Goal: Task Accomplishment & Management: Manage account settings

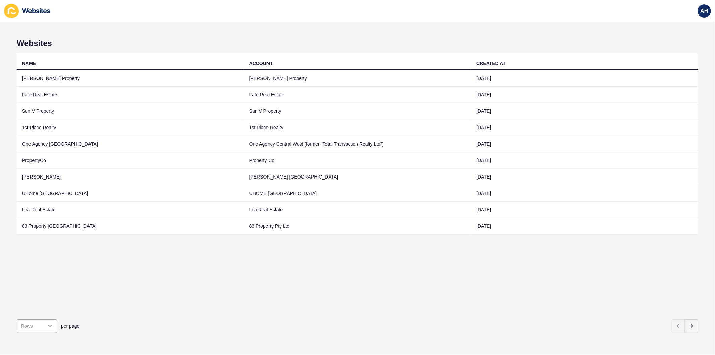
click at [472, 305] on div "NAME ACCOUNT CREATED AT Baksa Property Baksa Property 05 Jun 2024 Fate Real Est…" at bounding box center [358, 183] width 682 height 261
click at [689, 323] on icon "button" at bounding box center [691, 325] width 5 height 5
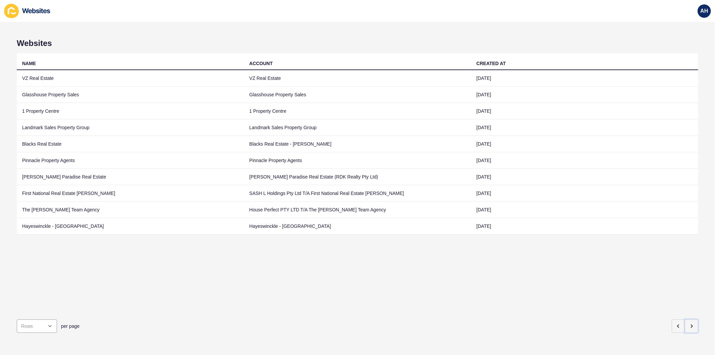
drag, startPoint x: 686, startPoint y: 321, endPoint x: 522, endPoint y: 314, distance: 163.8
click at [531, 317] on div "per page" at bounding box center [358, 326] width 682 height 24
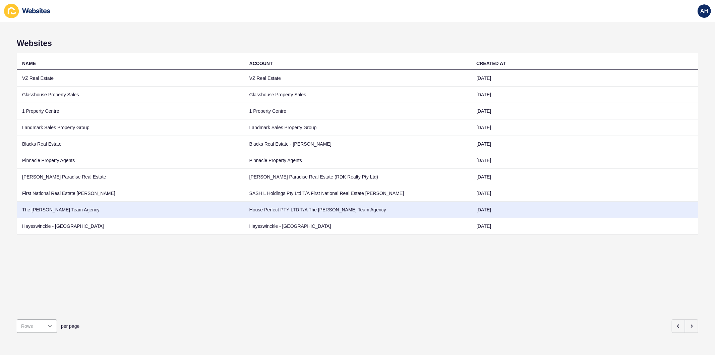
click at [219, 210] on td "The Rowe Team Agency" at bounding box center [130, 210] width 227 height 16
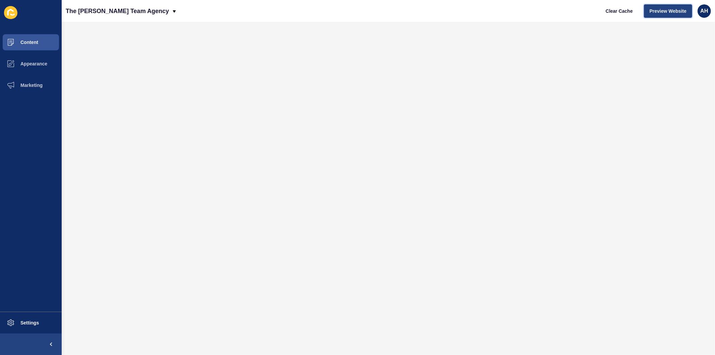
click at [672, 10] on span "Preview Website" at bounding box center [668, 11] width 37 height 7
click at [36, 85] on span "Marketing" at bounding box center [21, 85] width 44 height 5
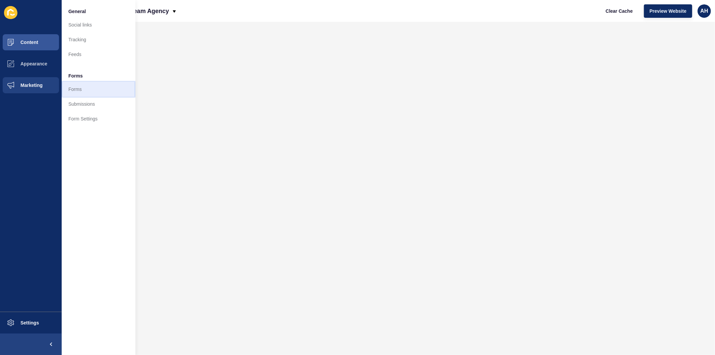
drag, startPoint x: 75, startPoint y: 89, endPoint x: 99, endPoint y: 98, distance: 24.6
click at [76, 89] on link "Forms" at bounding box center [99, 89] width 74 height 15
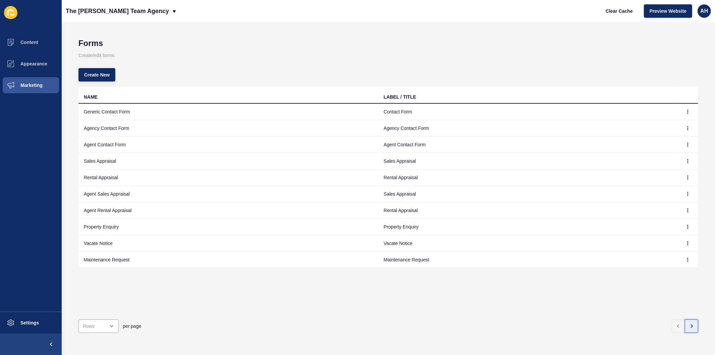
click at [689, 323] on icon "button" at bounding box center [691, 325] width 5 height 5
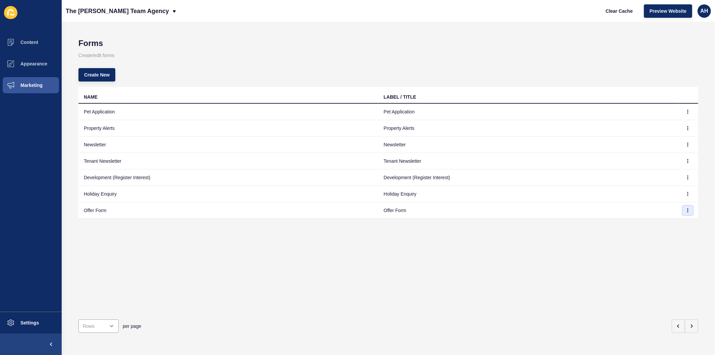
click at [686, 211] on icon "button" at bounding box center [688, 210] width 4 height 4
click at [658, 223] on link "Edit" at bounding box center [664, 223] width 47 height 15
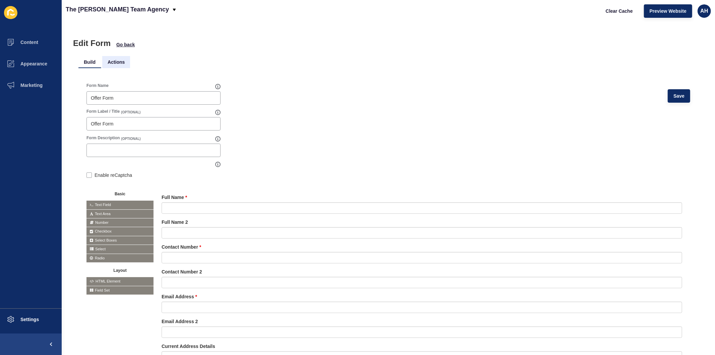
click at [111, 61] on li "Actions" at bounding box center [116, 62] width 28 height 12
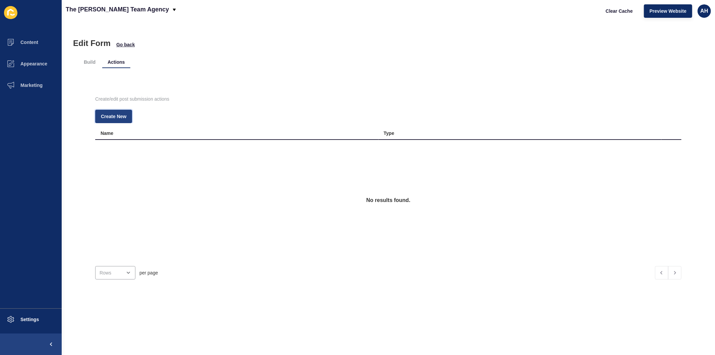
click at [110, 116] on span "Create New" at bounding box center [113, 116] width 25 height 7
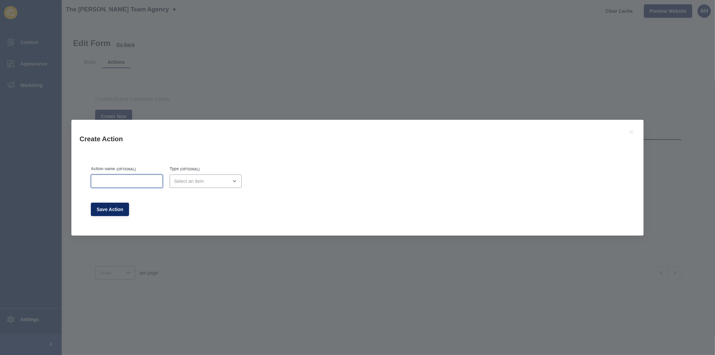
click at [123, 178] on input "Action name" at bounding box center [126, 181] width 63 height 7
type input "Offer Form"
click at [203, 181] on div "open menu" at bounding box center [201, 181] width 54 height 7
click at [193, 196] on span "Email" at bounding box center [204, 198] width 60 height 7
type input "Email"
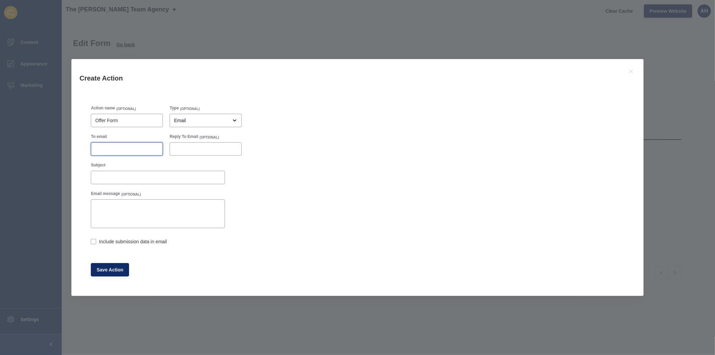
click at [118, 152] on input "To email" at bounding box center [126, 149] width 63 height 7
paste input "admin@theroweteam.agency"
type input "admin@theroweteam.agency"
click at [110, 267] on span "Save Action" at bounding box center [110, 269] width 27 height 7
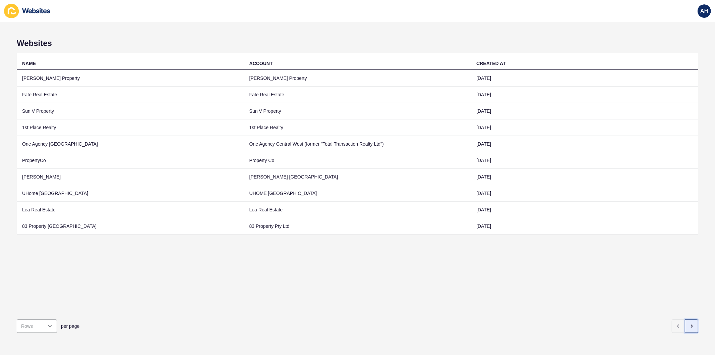
click at [689, 323] on icon "button" at bounding box center [691, 325] width 5 height 5
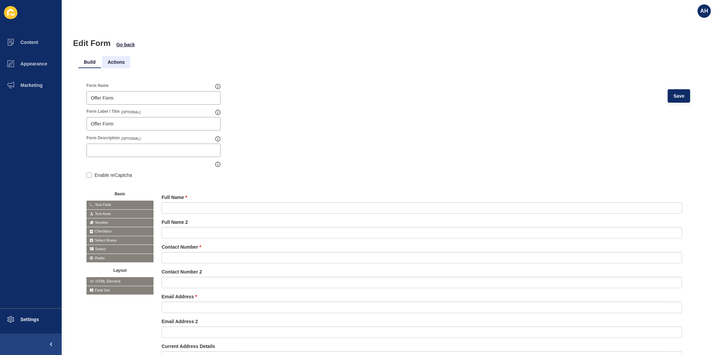
click at [113, 61] on li "Actions" at bounding box center [116, 62] width 28 height 12
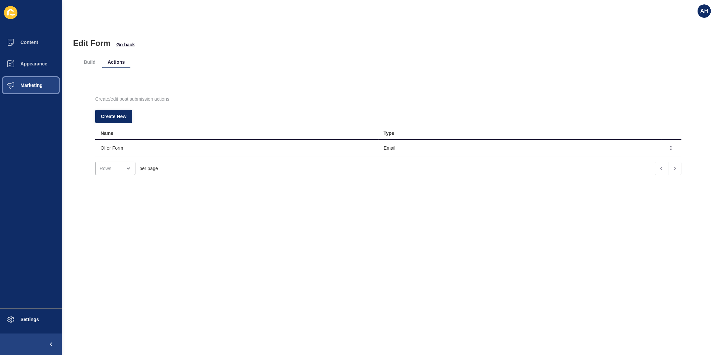
click at [30, 82] on button "Marketing" at bounding box center [31, 84] width 62 height 21
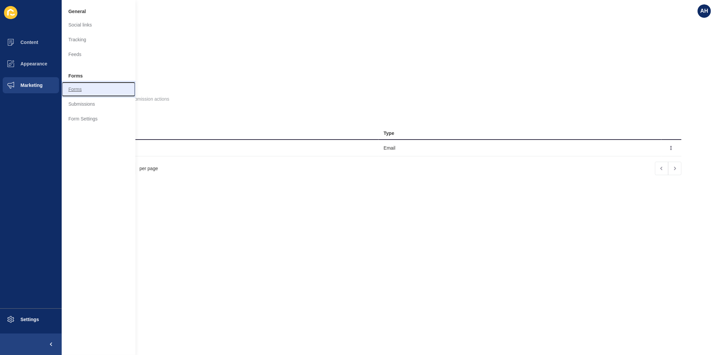
click at [69, 87] on link "Forms" at bounding box center [99, 89] width 74 height 15
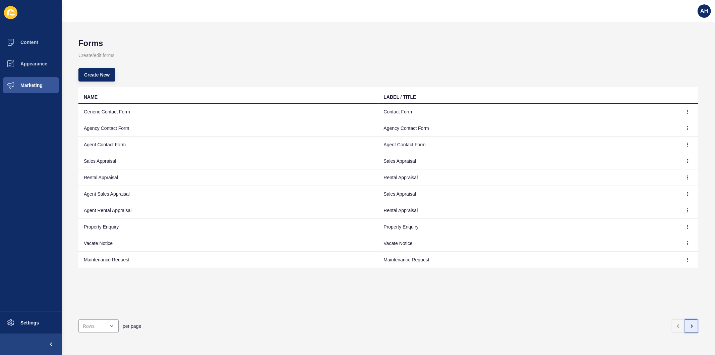
click at [689, 323] on icon "button" at bounding box center [691, 325] width 5 height 5
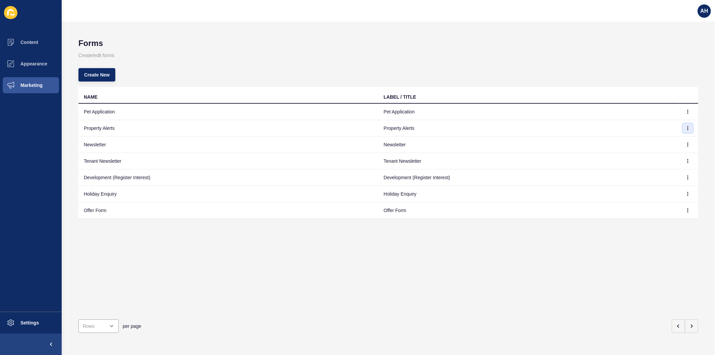
click at [688, 128] on icon "button" at bounding box center [688, 127] width 0 height 3
click at [653, 142] on link "Edit" at bounding box center [664, 141] width 47 height 15
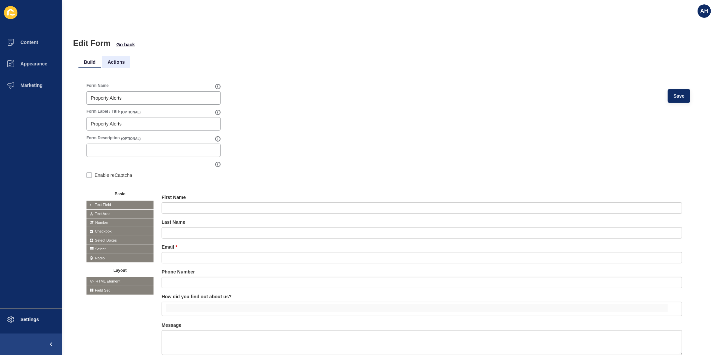
click at [115, 60] on li "Actions" at bounding box center [116, 62] width 28 height 12
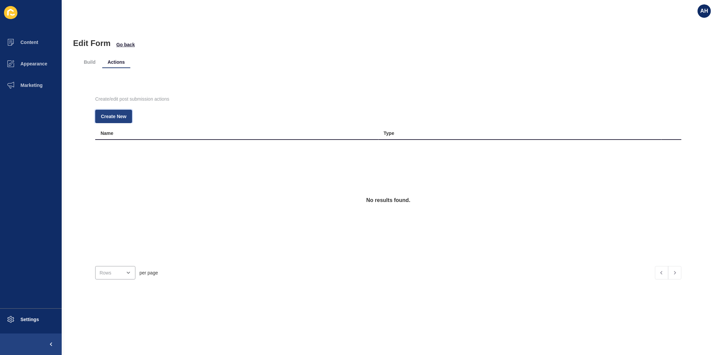
click at [116, 113] on span "Create New" at bounding box center [113, 116] width 25 height 7
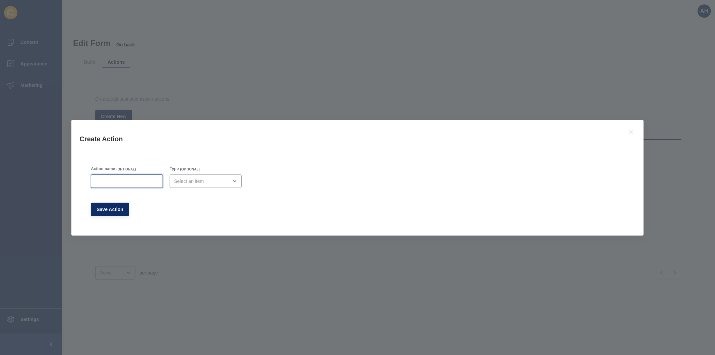
click at [116, 183] on input "Action name" at bounding box center [126, 181] width 63 height 7
paste input "admin@theroweteam.agency"
type input "admin@theroweteam.agency"
click at [197, 182] on div "close menu" at bounding box center [201, 181] width 54 height 7
click at [197, 199] on span "Email" at bounding box center [204, 198] width 60 height 7
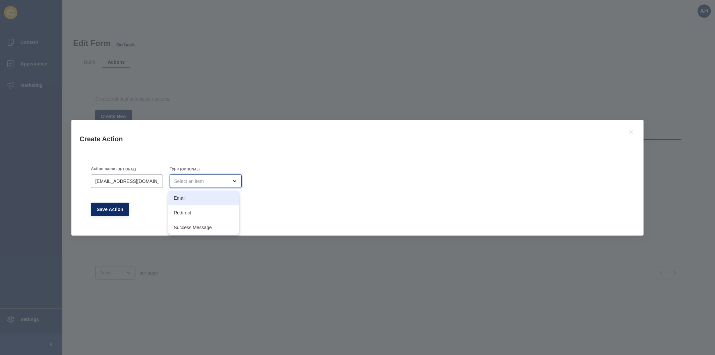
type input "Email"
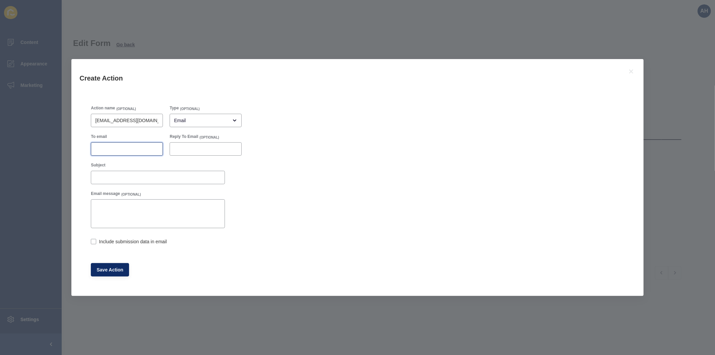
click at [122, 148] on input "To email" at bounding box center [126, 149] width 63 height 7
paste input "admin@theroweteam.agency"
type input "admin@theroweteam.agency"
click at [126, 119] on input "admin@theroweteam.agency" at bounding box center [126, 120] width 63 height 7
type input "Property Alerts"
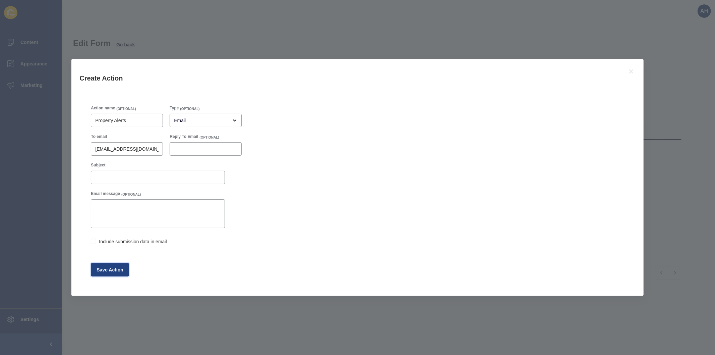
click at [108, 269] on span "Save Action" at bounding box center [110, 269] width 27 height 7
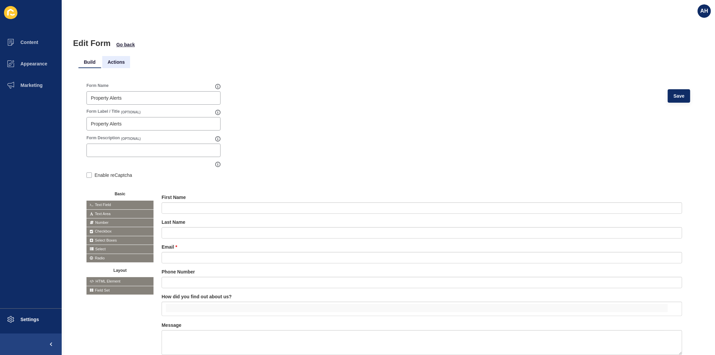
click at [116, 64] on li "Actions" at bounding box center [116, 62] width 28 height 12
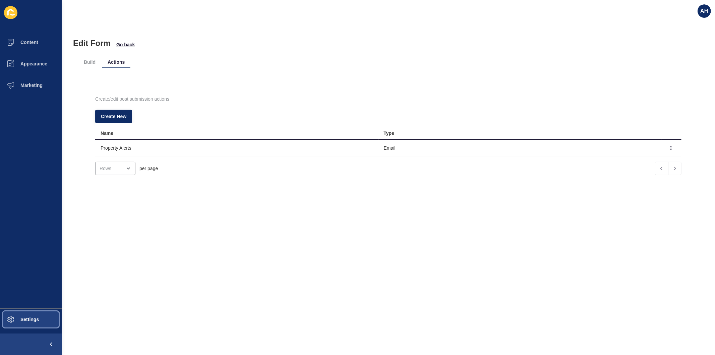
click at [28, 313] on button "Settings" at bounding box center [31, 319] width 62 height 21
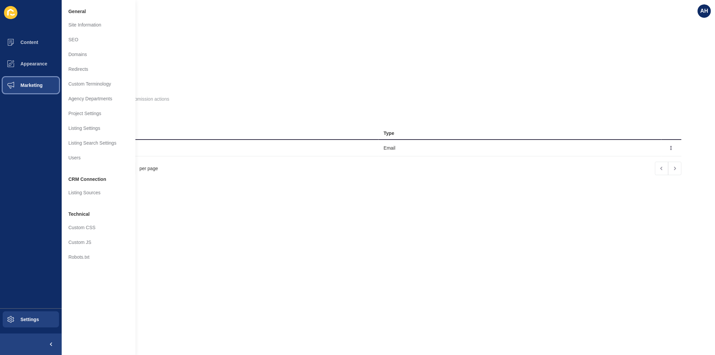
click at [30, 83] on span "Marketing" at bounding box center [21, 85] width 44 height 5
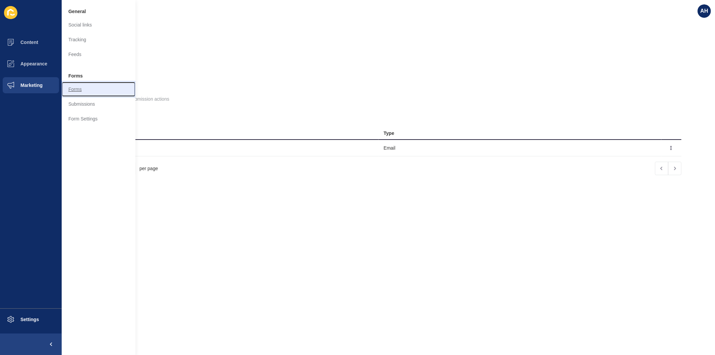
click at [82, 91] on link "Forms" at bounding box center [99, 89] width 74 height 15
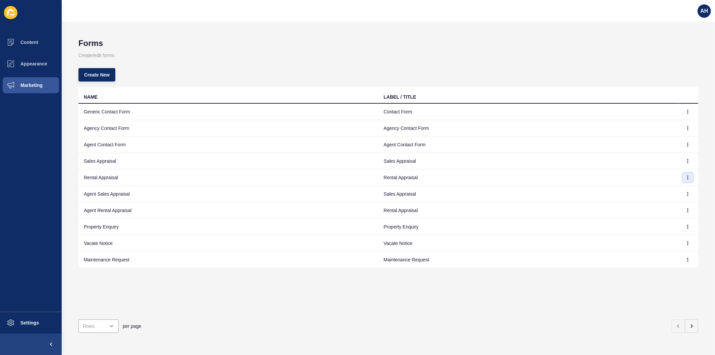
click at [686, 177] on icon "button" at bounding box center [688, 177] width 4 height 4
click at [667, 189] on link "Edit" at bounding box center [664, 190] width 47 height 15
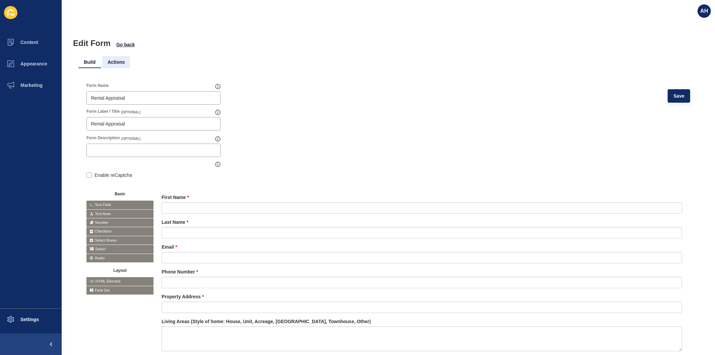
click at [116, 61] on li "Actions" at bounding box center [116, 62] width 28 height 12
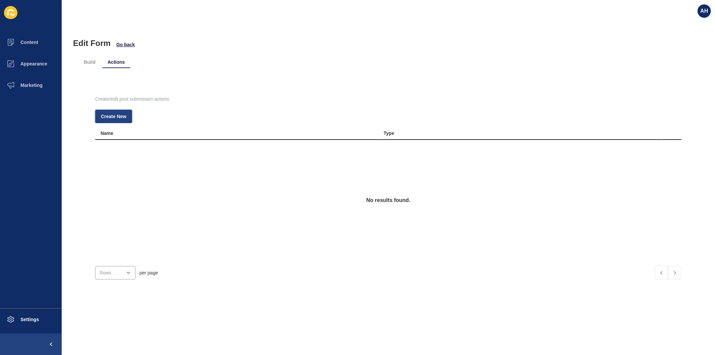
click at [115, 117] on span "Create New" at bounding box center [113, 116] width 25 height 7
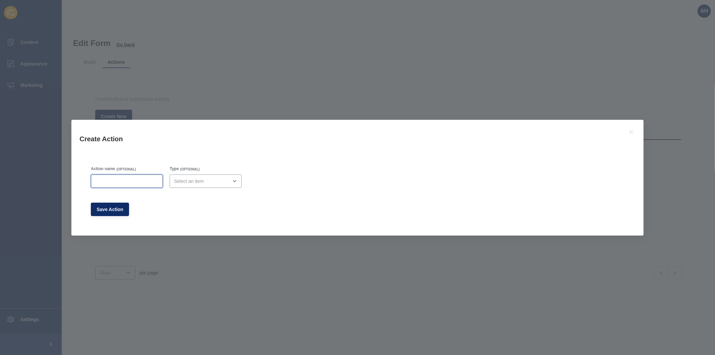
click at [135, 180] on input "Action name" at bounding box center [126, 181] width 63 height 7
type input "Rental Appraisal"
click at [189, 182] on div "open menu" at bounding box center [201, 181] width 54 height 7
click at [191, 198] on span "Email" at bounding box center [204, 198] width 60 height 7
type input "Email"
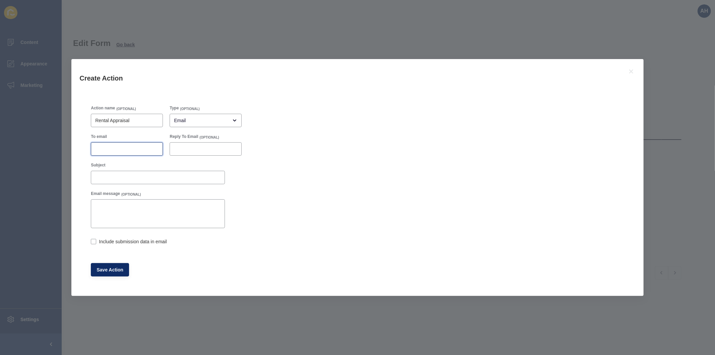
click at [115, 146] on input "To email" at bounding box center [126, 149] width 63 height 7
paste input "[EMAIL_ADDRESS][DOMAIN_NAME]"
type input "[EMAIL_ADDRESS][DOMAIN_NAME]"
click at [106, 270] on span "Save Action" at bounding box center [110, 269] width 27 height 7
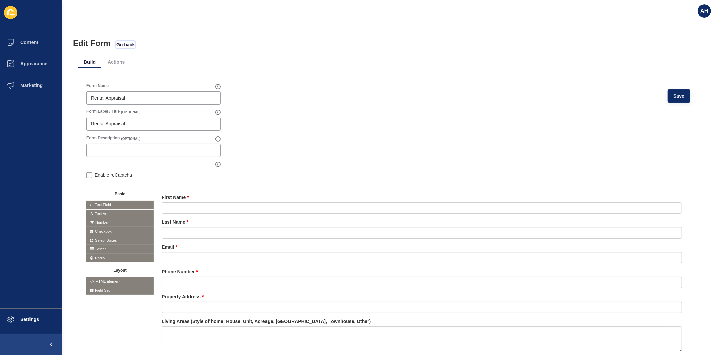
click at [128, 44] on span "Go back" at bounding box center [125, 44] width 18 height 7
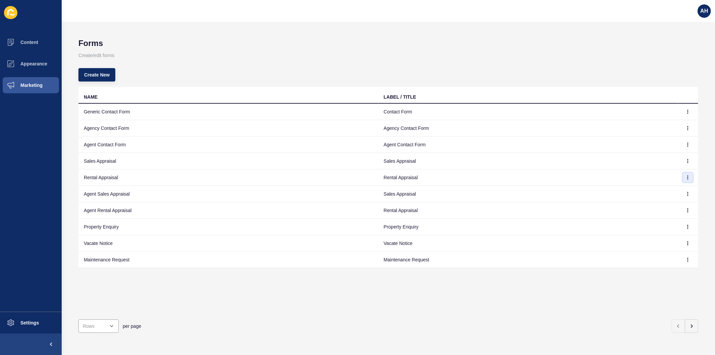
click at [686, 178] on icon "button" at bounding box center [688, 177] width 4 height 4
click at [660, 188] on link "Edit" at bounding box center [664, 190] width 47 height 15
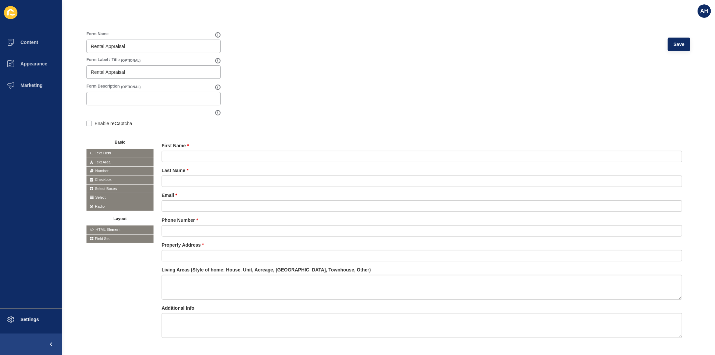
scroll to position [44, 0]
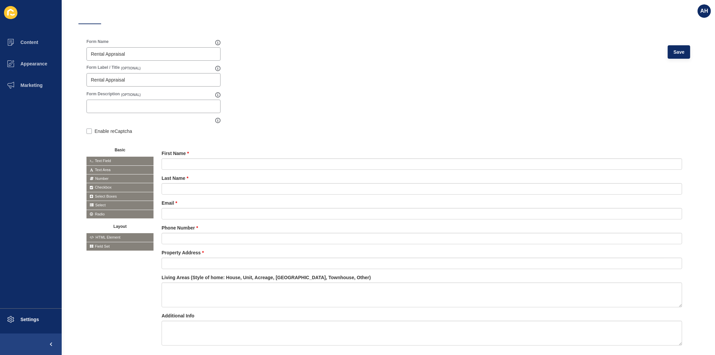
click at [101, 206] on span "Select" at bounding box center [120, 205] width 67 height 8
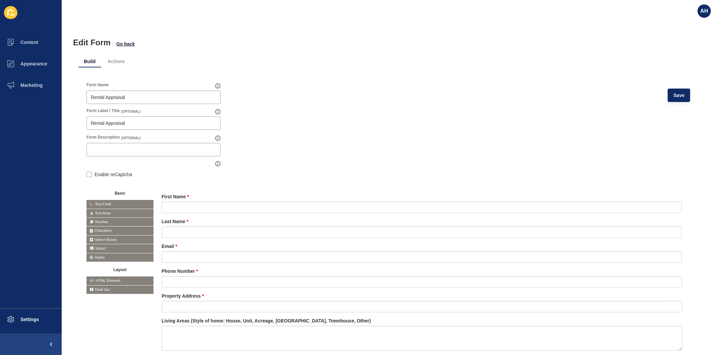
scroll to position [0, 0]
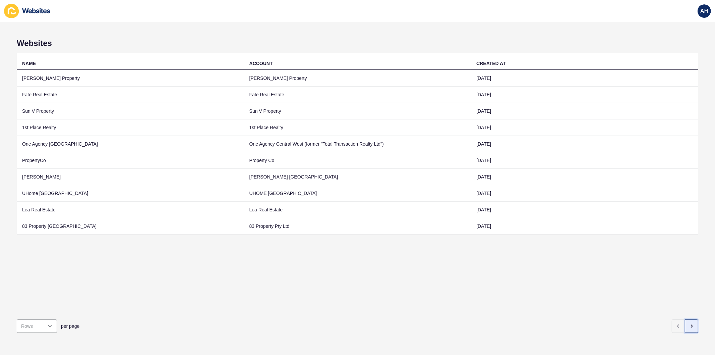
click at [689, 323] on icon "button" at bounding box center [691, 325] width 5 height 5
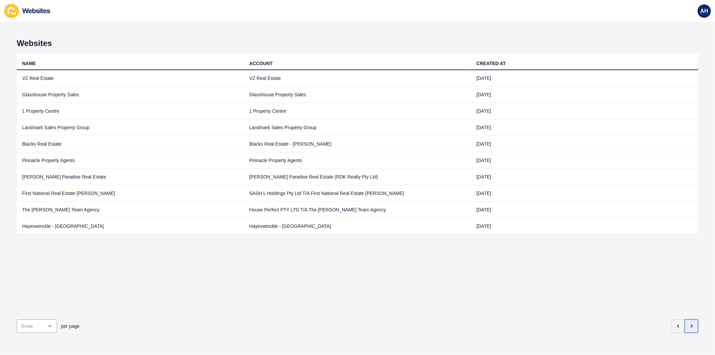
click at [685, 320] on button "button" at bounding box center [691, 325] width 13 height 13
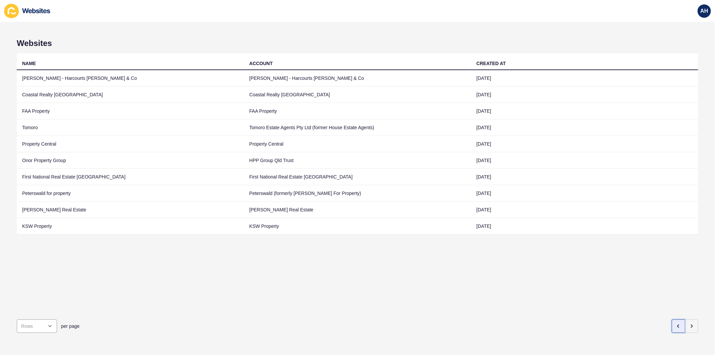
click at [675, 324] on button "button" at bounding box center [678, 325] width 13 height 13
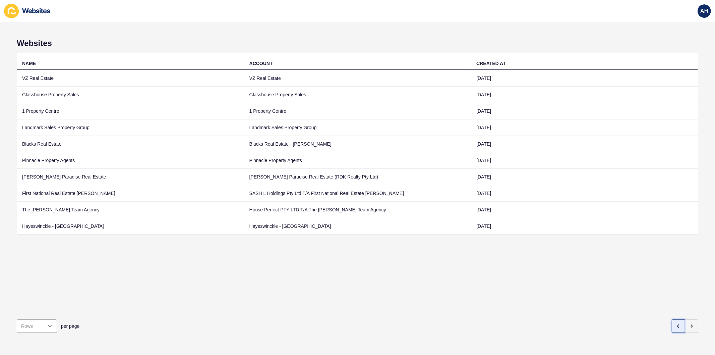
click at [675, 325] on button "button" at bounding box center [678, 325] width 13 height 13
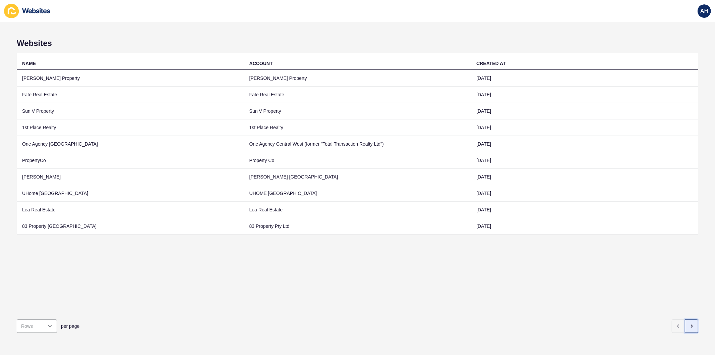
click at [688, 325] on button "button" at bounding box center [691, 325] width 13 height 13
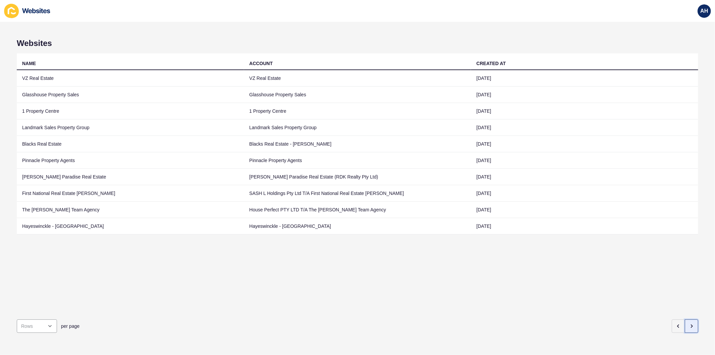
click at [689, 323] on icon "button" at bounding box center [691, 325] width 5 height 5
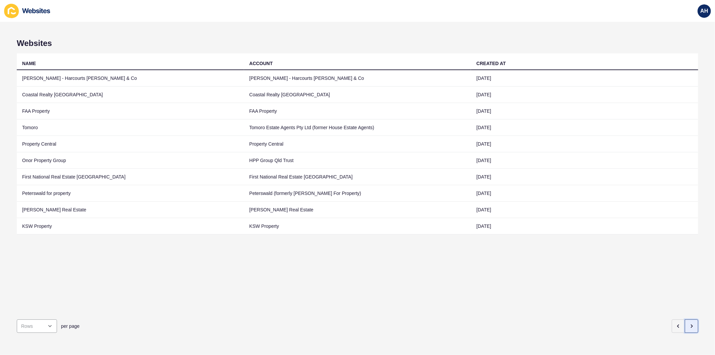
click at [689, 323] on icon "button" at bounding box center [691, 325] width 5 height 5
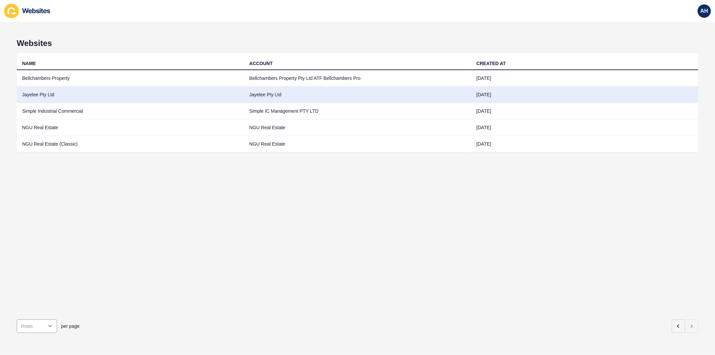
click at [266, 93] on td "Jayelee Pty Ltd" at bounding box center [357, 95] width 227 height 16
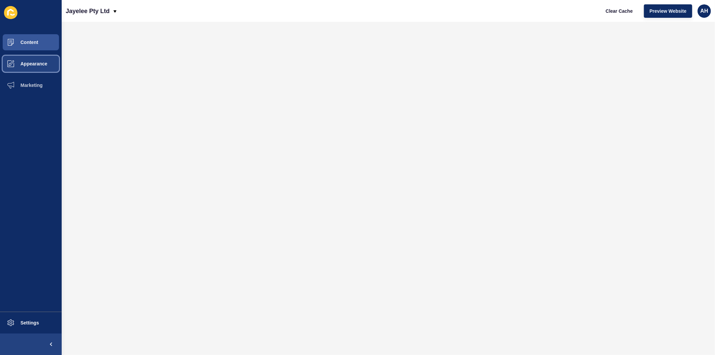
click at [40, 70] on button "Appearance" at bounding box center [31, 63] width 62 height 21
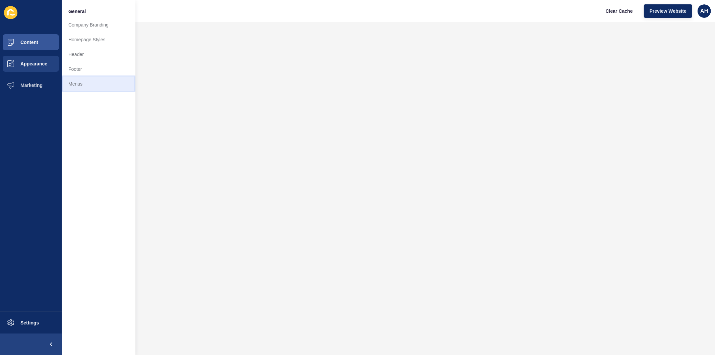
click at [70, 89] on link "Menus" at bounding box center [99, 83] width 74 height 15
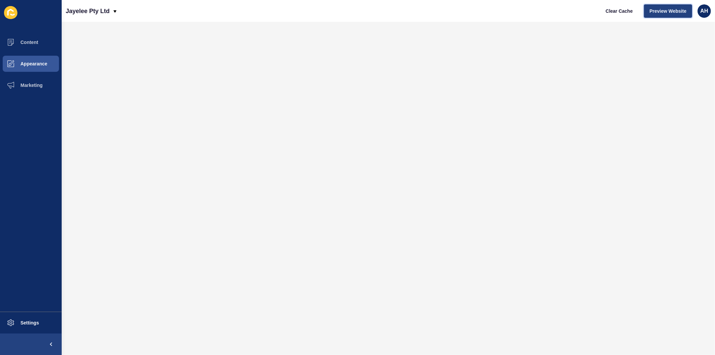
click at [660, 12] on span "Preview Website" at bounding box center [668, 11] width 37 height 7
click at [37, 62] on span "Appearance" at bounding box center [23, 63] width 48 height 5
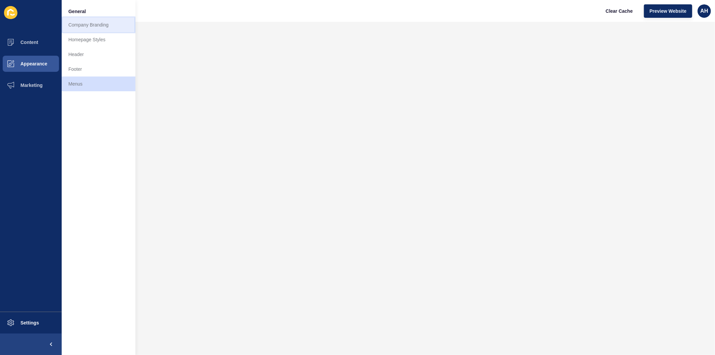
click at [99, 25] on link "Company Branding" at bounding box center [99, 24] width 74 height 15
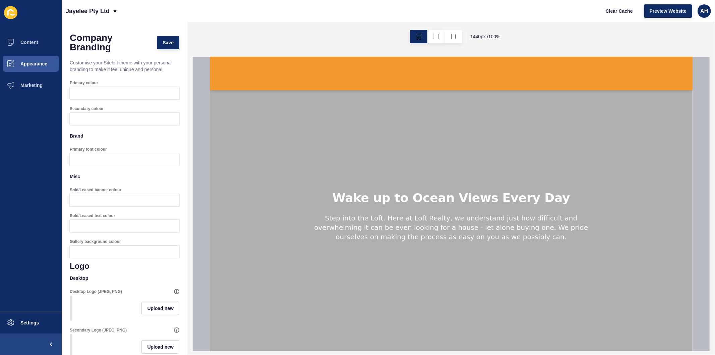
click at [122, 93] on div at bounding box center [130, 93] width 97 height 12
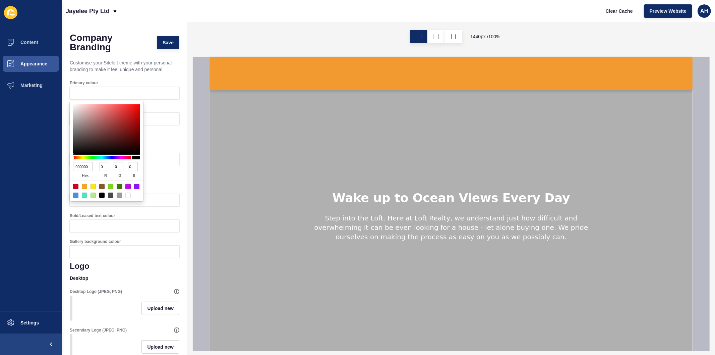
click at [84, 166] on input "000000" at bounding box center [82, 166] width 19 height 9
type input "173"
type input "17"
type input "119"
type input "51"
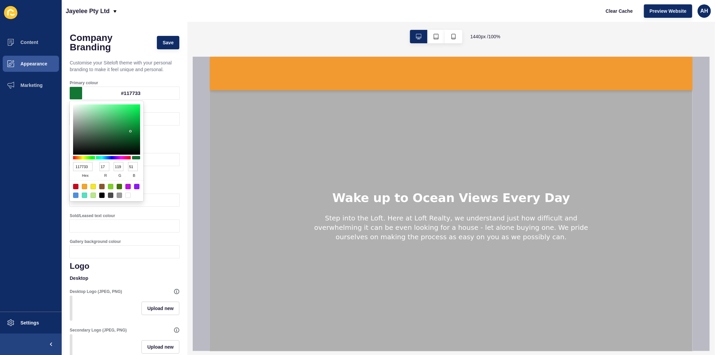
click at [84, 169] on input "117733" at bounding box center [82, 166] width 19 height 9
type input "173"
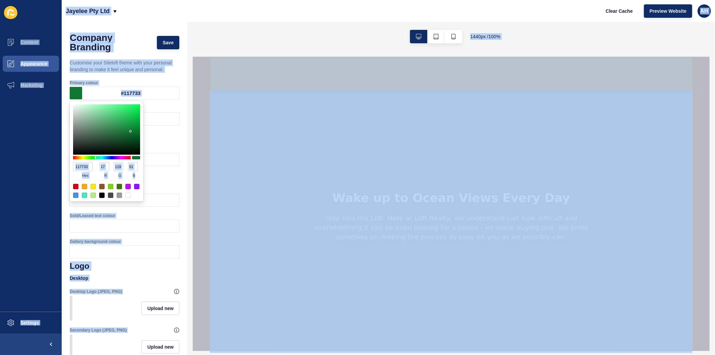
click at [84, 169] on input "117733" at bounding box center [82, 166] width 19 height 9
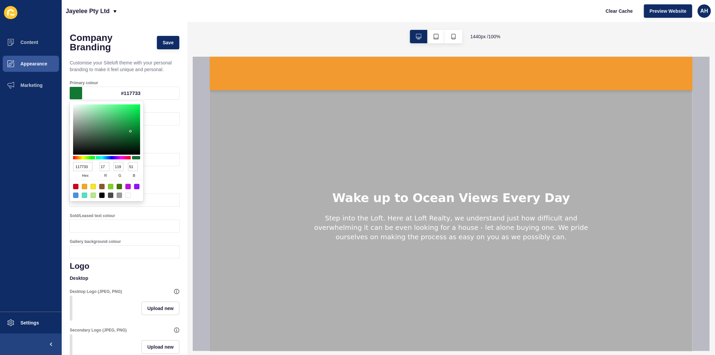
click at [84, 169] on input "117733" at bounding box center [82, 166] width 19 height 9
type input "173"
click at [84, 166] on input "117733" at bounding box center [82, 166] width 19 height 9
type input "#173"
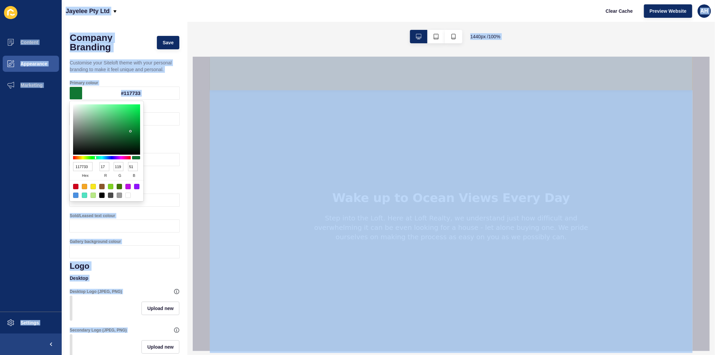
click at [35, 193] on ul "Content Appearance Marketing" at bounding box center [31, 172] width 62 height 280
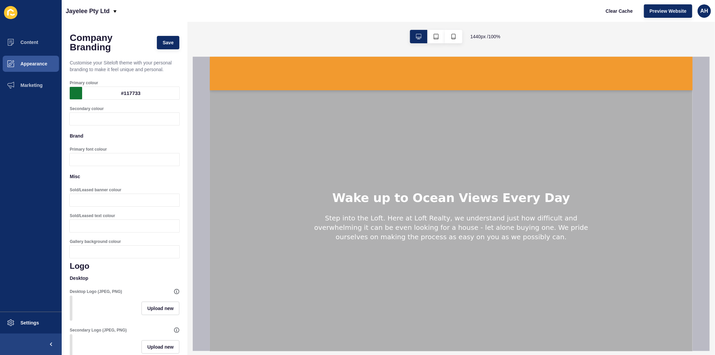
click at [121, 96] on div "#117733" at bounding box center [130, 93] width 97 height 12
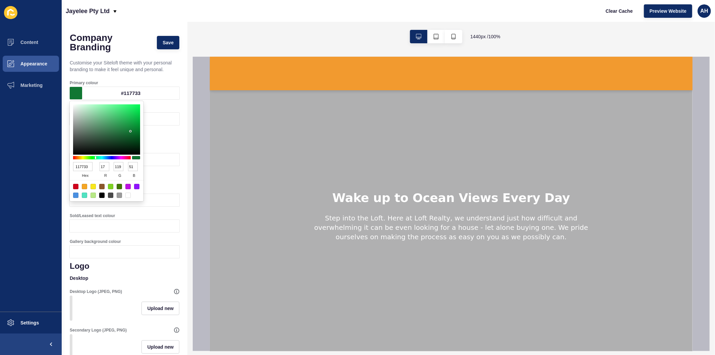
click at [82, 165] on input "117733" at bounding box center [82, 166] width 19 height 9
paste input "73250"
type input "173250"
type input "23"
type input "50"
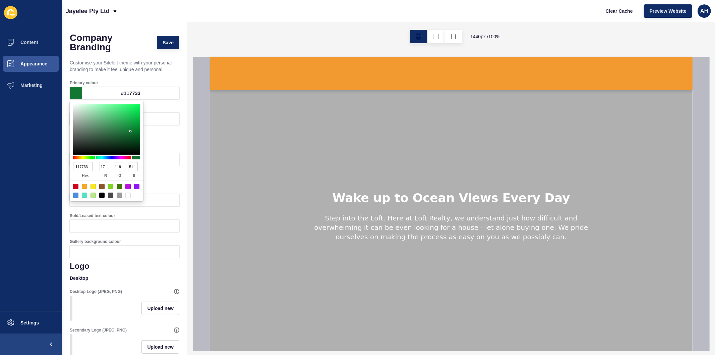
type input "80"
click at [32, 176] on ul "Content Appearance Marketing" at bounding box center [31, 172] width 62 height 280
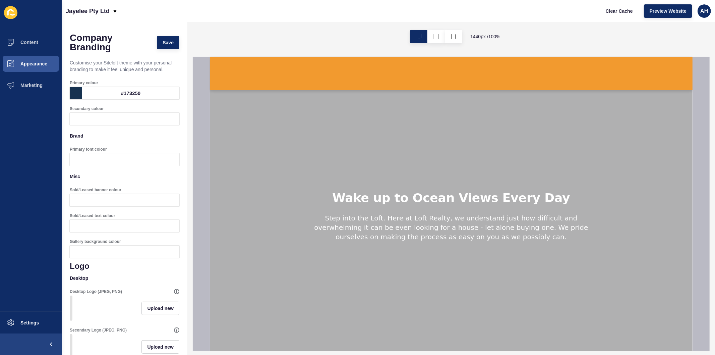
click at [104, 118] on div at bounding box center [130, 119] width 97 height 12
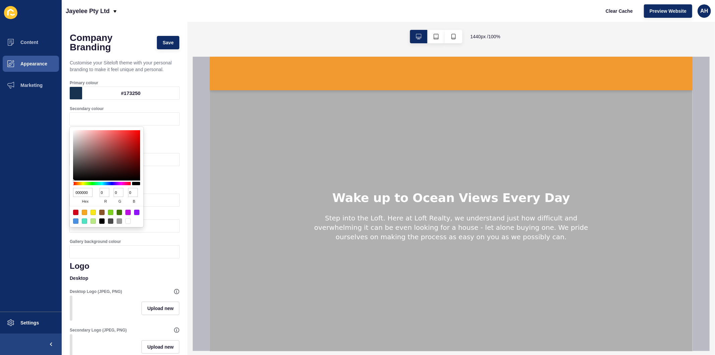
click at [76, 211] on div at bounding box center [75, 212] width 5 height 5
type input "D0021B"
type input "208"
type input "2"
type input "27"
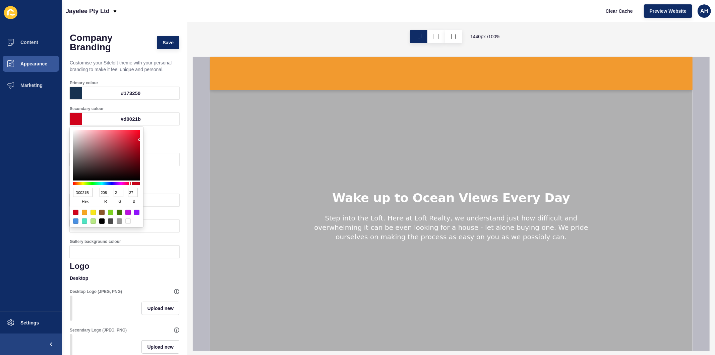
click at [25, 209] on ul "Content Appearance Marketing" at bounding box center [31, 172] width 62 height 280
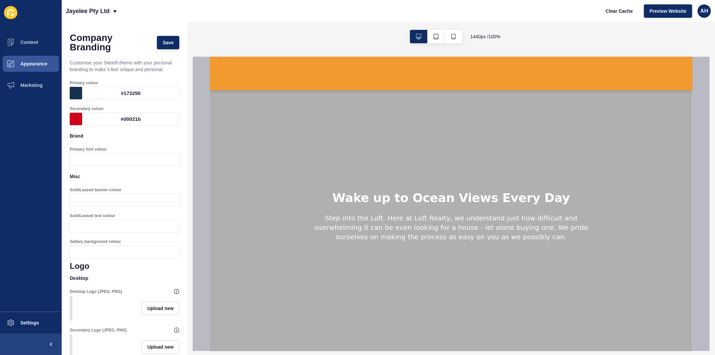
click at [86, 164] on div at bounding box center [130, 159] width 97 height 12
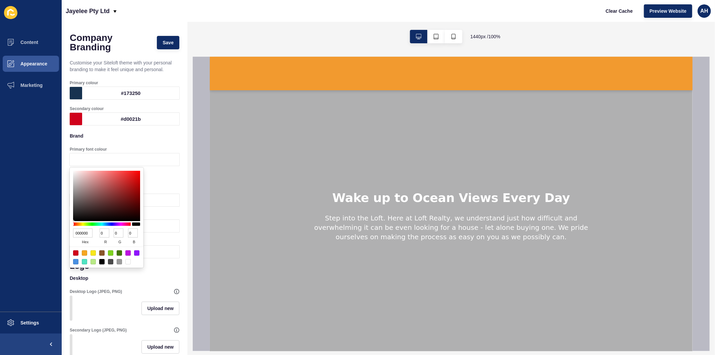
click at [78, 234] on input "000000" at bounding box center [82, 232] width 19 height 9
paste input "17325"
type input "173250"
type input "23"
type input "50"
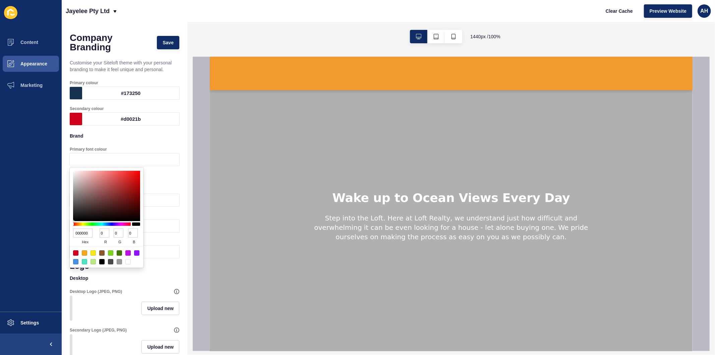
type input "80"
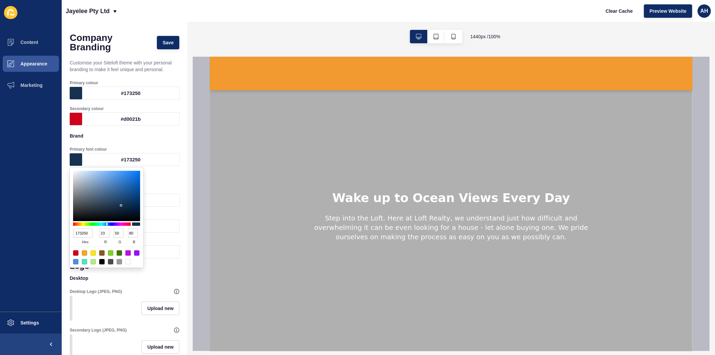
click at [33, 230] on ul "Content Appearance Marketing" at bounding box center [31, 172] width 62 height 280
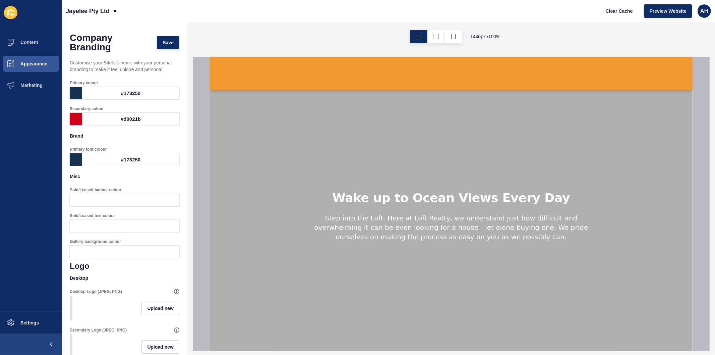
scroll to position [37, 0]
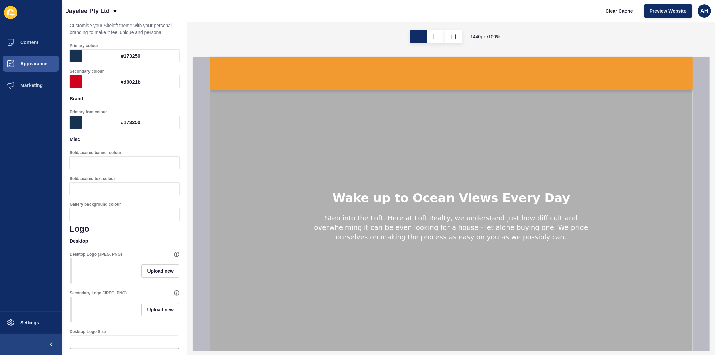
click at [102, 162] on div at bounding box center [130, 163] width 97 height 12
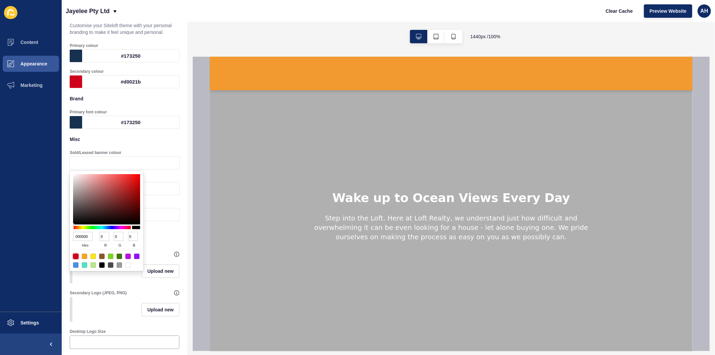
click at [75, 257] on div at bounding box center [75, 256] width 5 height 5
type input "D0021B"
type input "208"
type input "2"
type input "27"
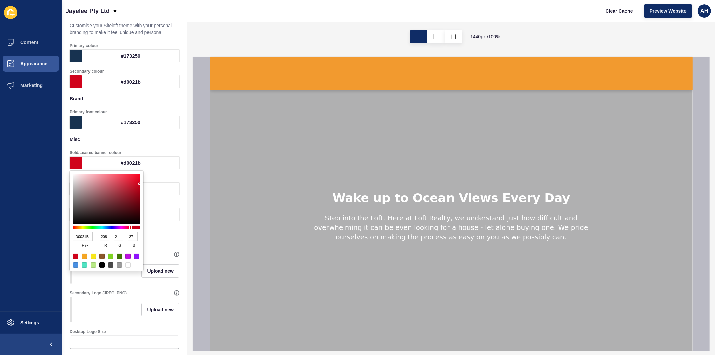
click at [7, 232] on ul "Content Appearance Marketing" at bounding box center [31, 172] width 62 height 280
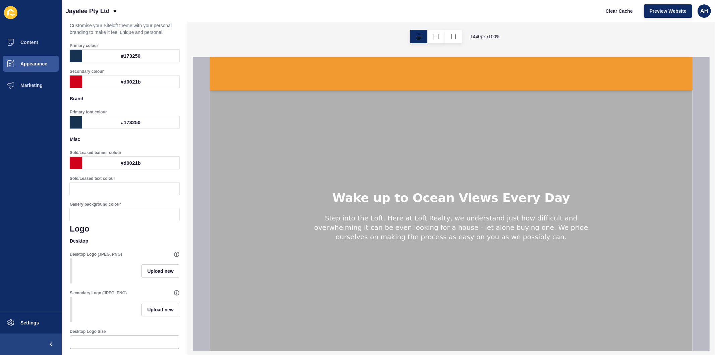
click at [91, 189] on div at bounding box center [130, 188] width 97 height 12
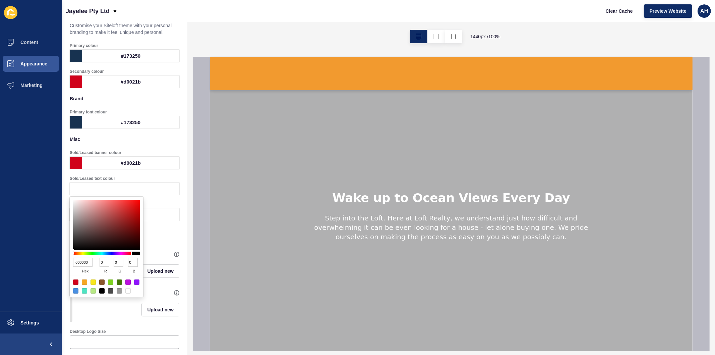
click at [81, 265] on input "000000" at bounding box center [82, 262] width 19 height 9
paste input "17325"
type input "173250"
type input "23"
type input "50"
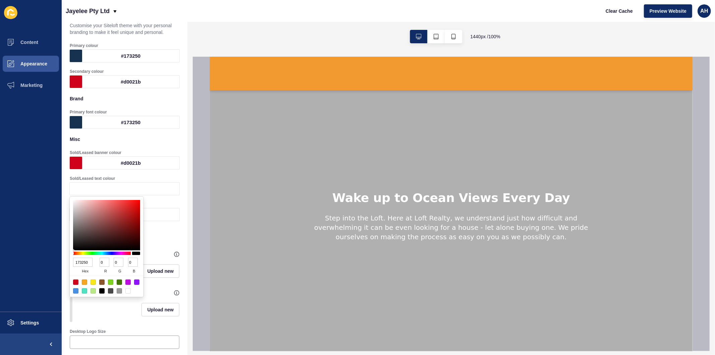
type input "80"
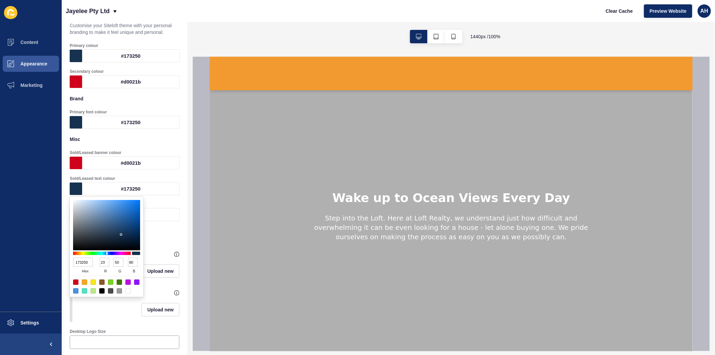
click at [6, 278] on ul "Content Appearance Marketing" at bounding box center [31, 172] width 62 height 280
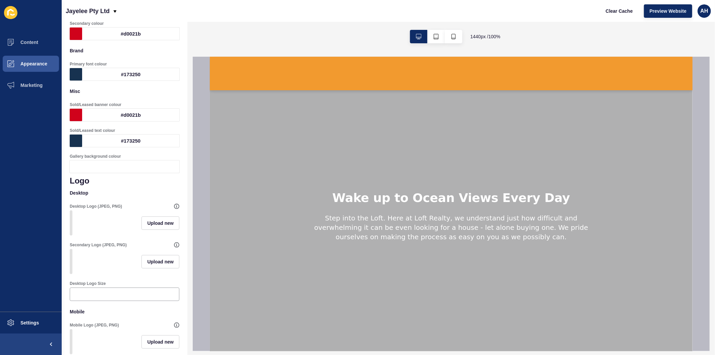
scroll to position [149, 0]
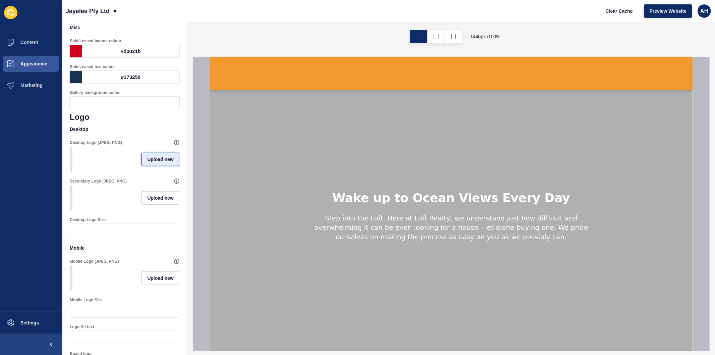
click at [161, 163] on span "Upload new" at bounding box center [160, 159] width 26 height 7
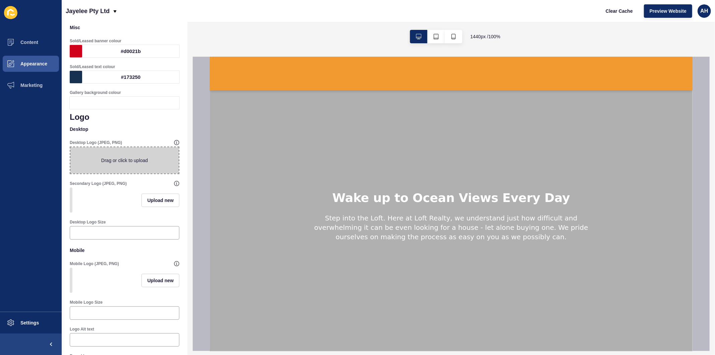
click at [115, 163] on span at bounding box center [124, 160] width 108 height 26
click at [70, 147] on input "Drag or click to upload" at bounding box center [70, 147] width 0 height 0
type input "C:\fakepath\HSOG logo.jpg"
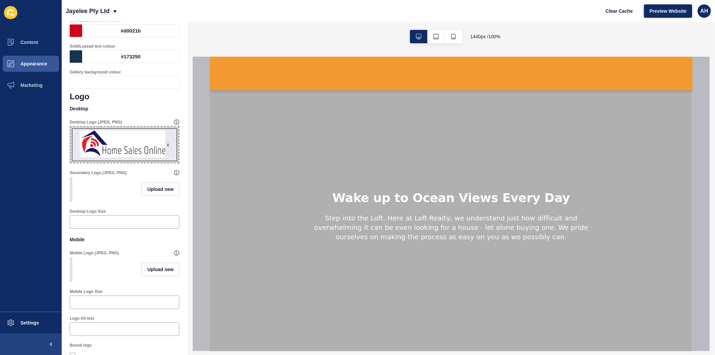
scroll to position [186, 0]
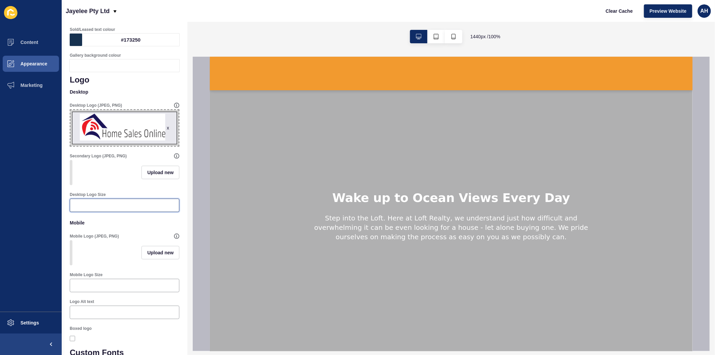
click at [111, 209] on input "Desktop Logo Size" at bounding box center [124, 205] width 101 height 7
type input "204"
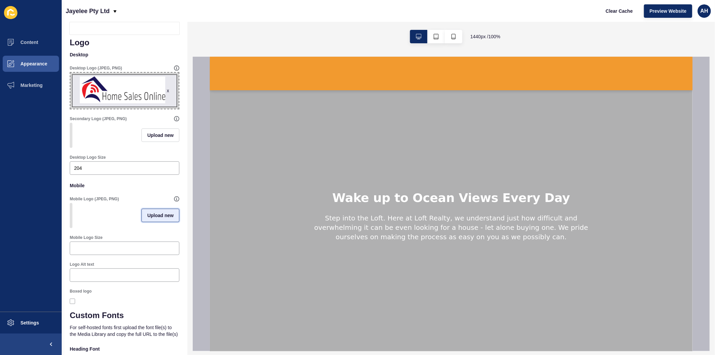
click at [150, 219] on span "Upload new" at bounding box center [160, 215] width 26 height 7
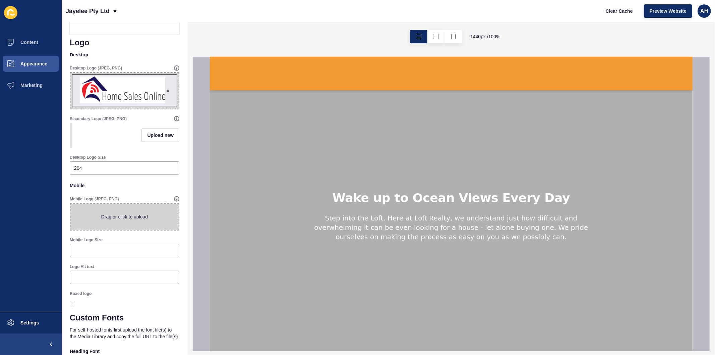
click at [107, 223] on span at bounding box center [124, 217] width 108 height 26
click at [70, 204] on input "Drag or click to upload" at bounding box center [70, 204] width 0 height 0
type input "C:\fakepath\HSO-logo-(no-writing).jpg"
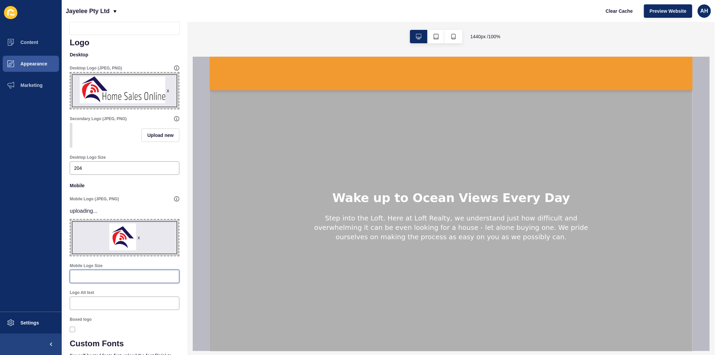
click at [109, 283] on div "Brand Primary font colour #173250 Misc Sold/Leased banner colour #d0021b Sold/L…" at bounding box center [125, 122] width 110 height 434
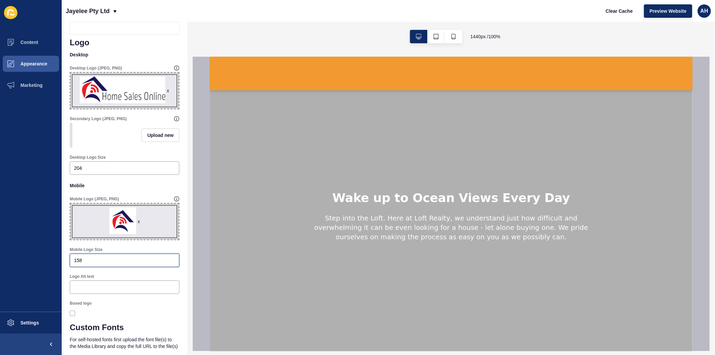
type input "158"
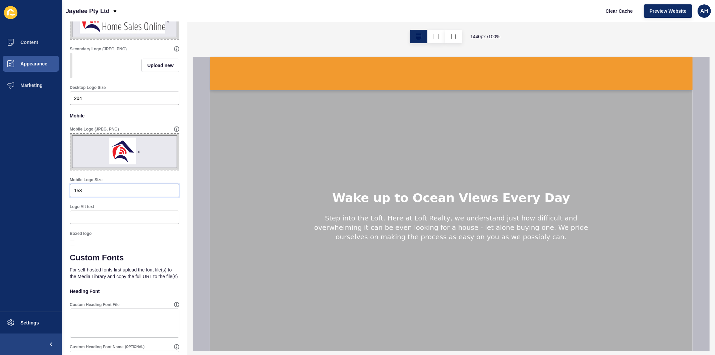
scroll to position [298, 0]
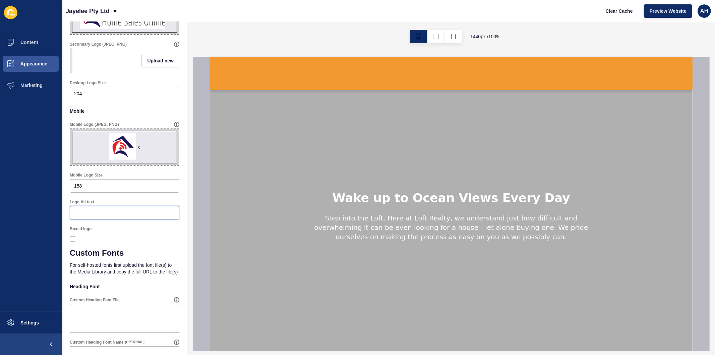
click at [109, 216] on input "Logo Alt text" at bounding box center [124, 212] width 101 height 7
drag, startPoint x: 102, startPoint y: 216, endPoint x: 75, endPoint y: 219, distance: 27.6
click at [75, 216] on input "KSW Property Logo" at bounding box center [124, 212] width 101 height 7
type input "Jayelee Pty Ltd Logo"
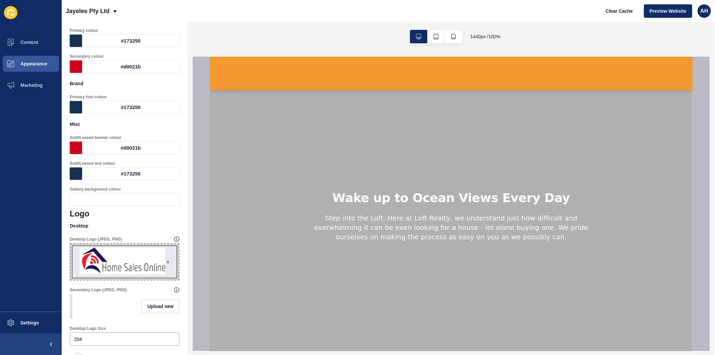
scroll to position [0, 0]
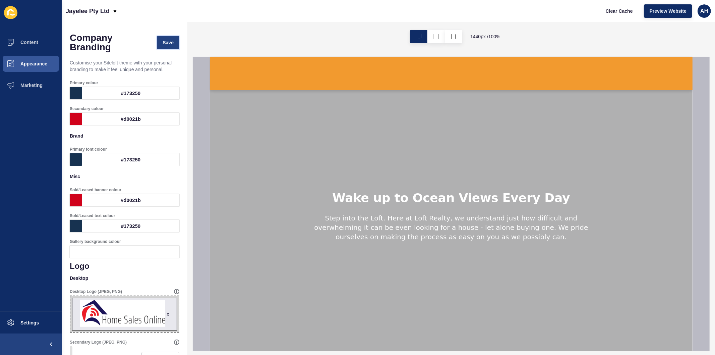
click at [163, 44] on span "Save" at bounding box center [168, 42] width 11 height 7
click at [168, 40] on span "Save" at bounding box center [168, 42] width 11 height 7
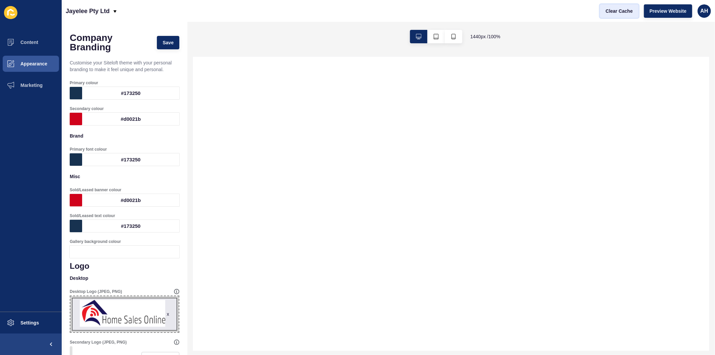
click at [619, 9] on span "Clear Cache" at bounding box center [619, 11] width 27 height 7
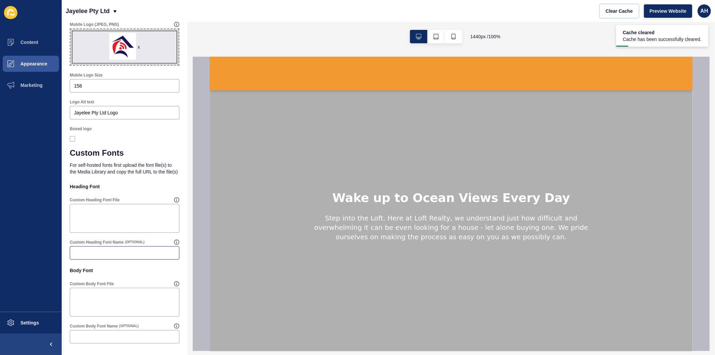
scroll to position [409, 0]
click at [41, 65] on span "Appearance" at bounding box center [23, 63] width 48 height 5
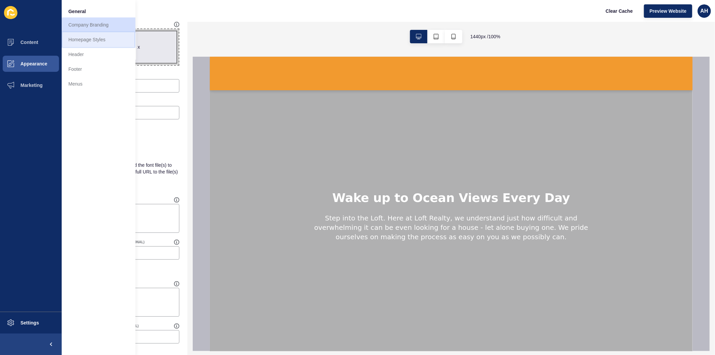
click at [79, 41] on link "Homepage Styles" at bounding box center [99, 39] width 74 height 15
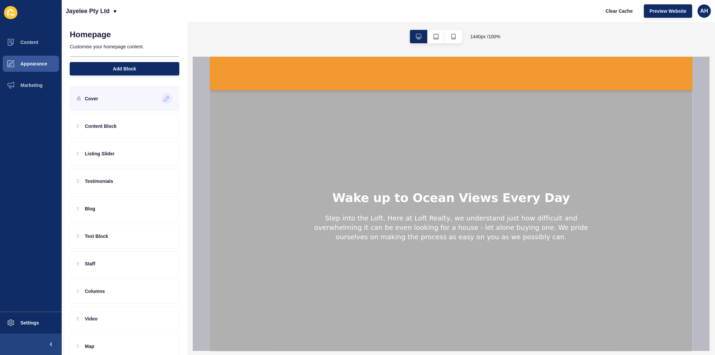
click at [167, 98] on icon at bounding box center [167, 97] width 1 height 1
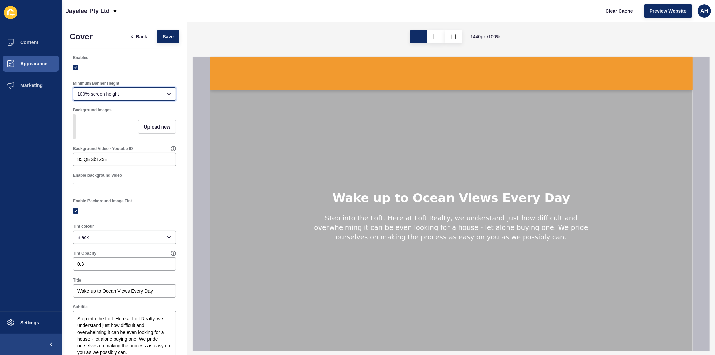
click at [113, 97] on div "100% screen height" at bounding box center [119, 94] width 85 height 7
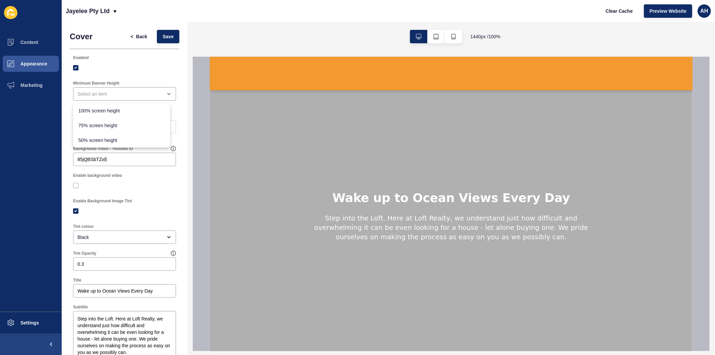
click at [35, 122] on ul "Content Appearance Marketing" at bounding box center [31, 172] width 62 height 280
click at [76, 65] on label at bounding box center [75, 67] width 5 height 5
click at [76, 66] on input "Enabled" at bounding box center [76, 68] width 4 height 4
click at [75, 68] on label at bounding box center [75, 67] width 5 height 5
click at [75, 68] on input "Enabled" at bounding box center [76, 68] width 4 height 4
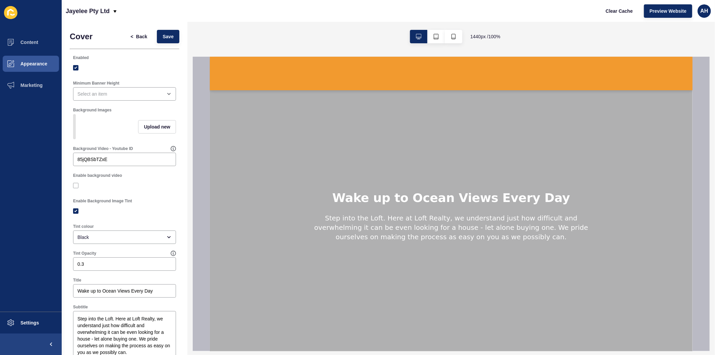
checkbox input "true"
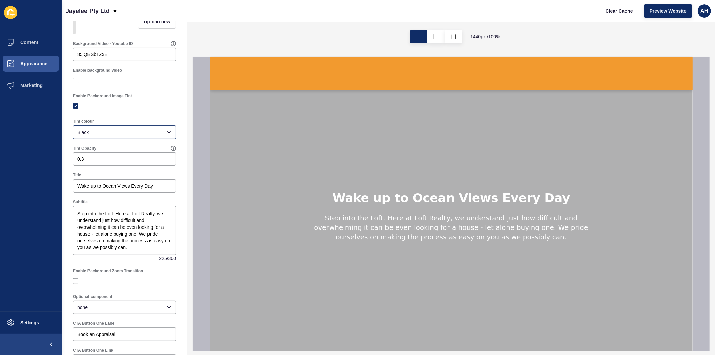
scroll to position [149, 0]
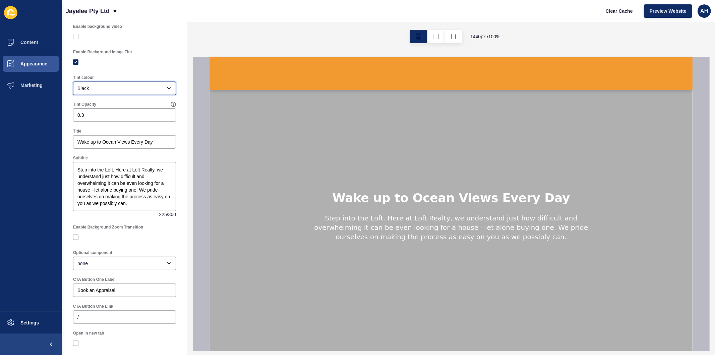
click at [117, 92] on div "Black" at bounding box center [119, 88] width 85 height 7
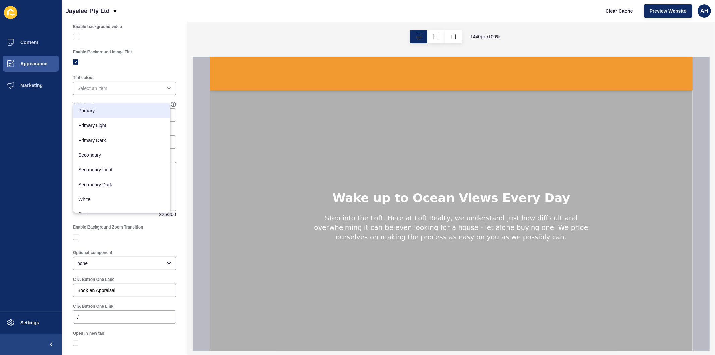
click at [34, 158] on ul "Content Appearance Marketing" at bounding box center [31, 172] width 62 height 280
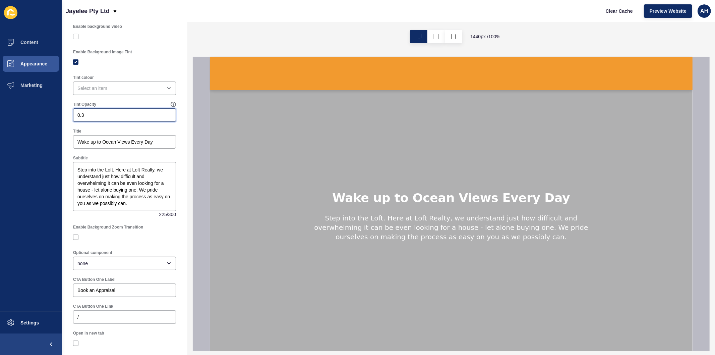
drag, startPoint x: 90, startPoint y: 118, endPoint x: 48, endPoint y: 125, distance: 41.9
click at [48, 125] on div "Content Appearance Marketing Settings Jayelee Pty Ltd Clear Cache Preview Websi…" at bounding box center [357, 177] width 715 height 355
type input "0.45"
click at [135, 239] on div at bounding box center [124, 237] width 103 height 12
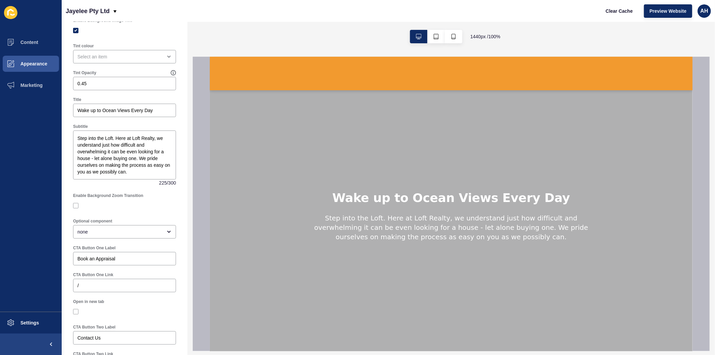
scroll to position [261, 0]
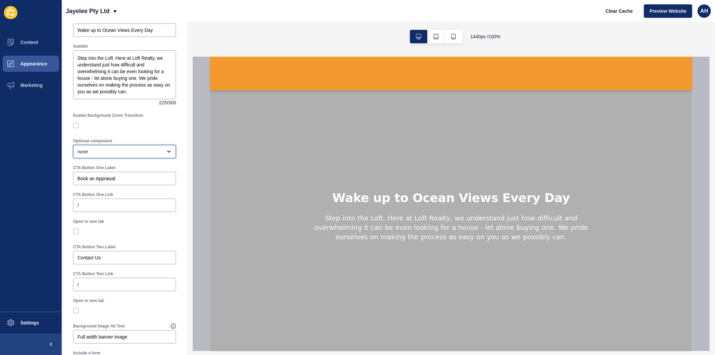
click at [109, 153] on div "none" at bounding box center [124, 151] width 103 height 13
click at [107, 188] on span "Call To Action" at bounding box center [121, 188] width 87 height 7
type input "Call To Action"
click at [133, 224] on div "Open in new tab" at bounding box center [124, 221] width 103 height 5
click at [124, 180] on div "Book an Appraisal" at bounding box center [124, 178] width 103 height 13
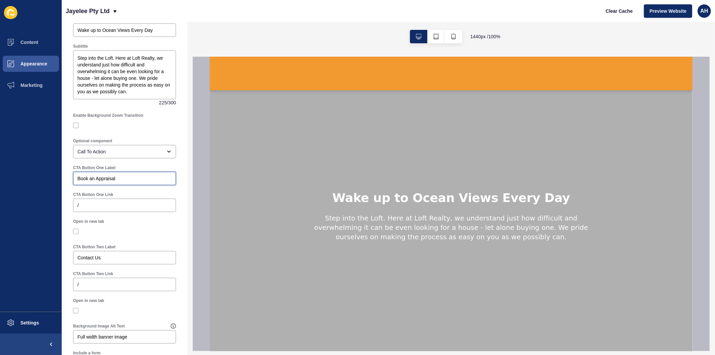
paste input "Free"
type input "Book Free Appraisal"
click at [135, 234] on div at bounding box center [124, 231] width 103 height 6
click at [112, 261] on input "Contact Us" at bounding box center [124, 257] width 94 height 7
paste input "View Propertie"
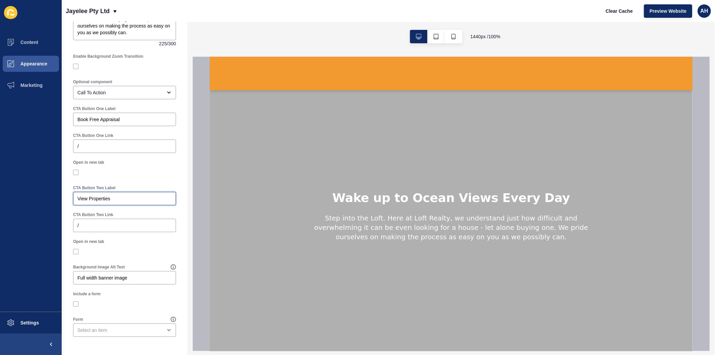
scroll to position [325, 0]
type input "View Properties"
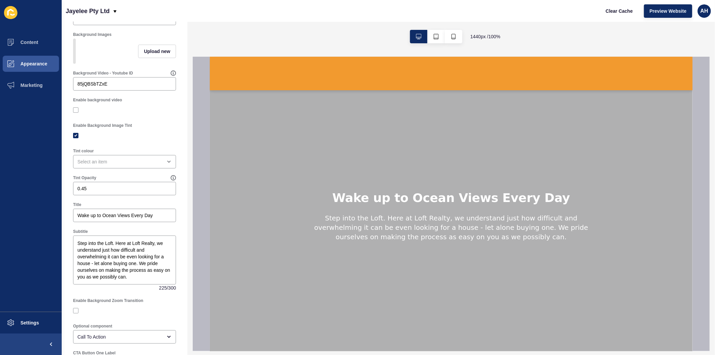
scroll to position [0, 0]
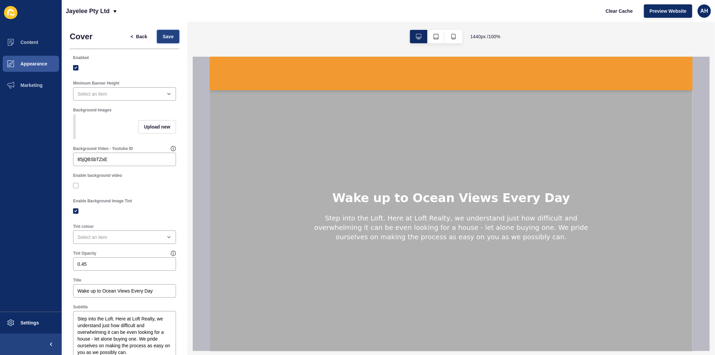
click at [163, 37] on span "Save" at bounding box center [168, 36] width 11 height 7
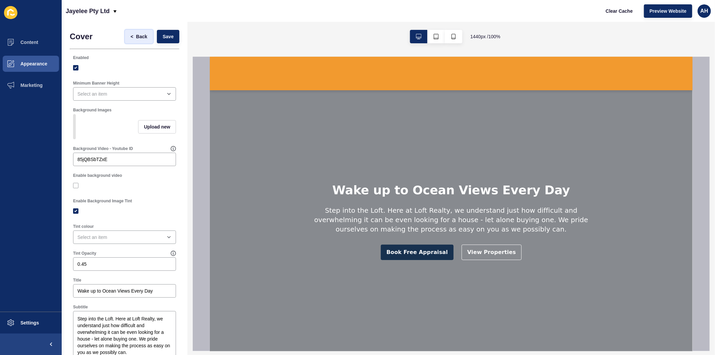
click at [131, 36] on span "<" at bounding box center [133, 36] width 5 height 7
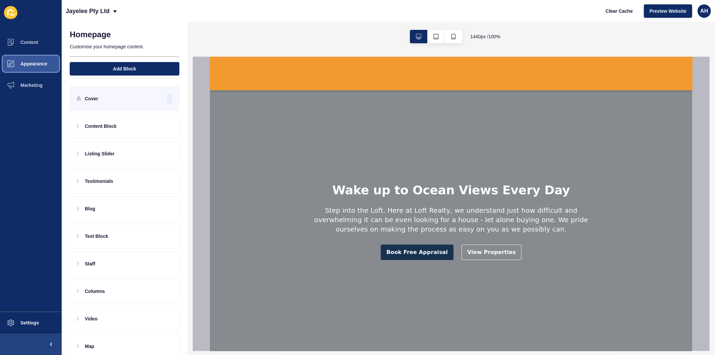
click at [28, 63] on span "Appearance" at bounding box center [23, 63] width 48 height 5
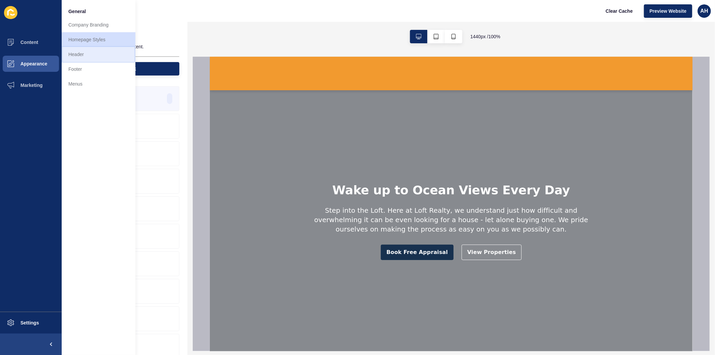
drag, startPoint x: 85, startPoint y: 54, endPoint x: 98, endPoint y: 52, distance: 12.6
click at [86, 54] on link "Header" at bounding box center [99, 54] width 74 height 15
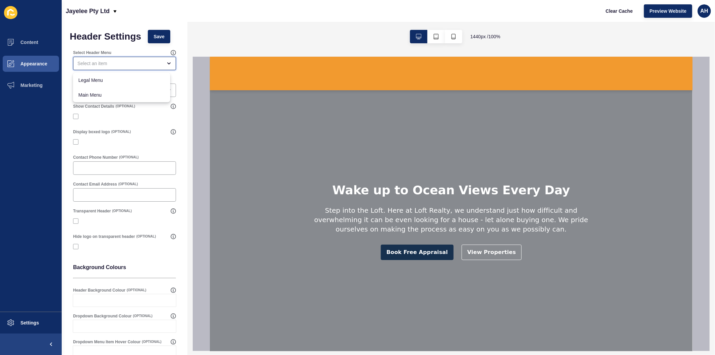
click at [118, 64] on div "close menu" at bounding box center [119, 63] width 85 height 7
click at [88, 94] on span "Main Menu" at bounding box center [121, 95] width 87 height 7
type input "Main Menu"
click at [91, 96] on span "Main Menu" at bounding box center [116, 95] width 77 height 7
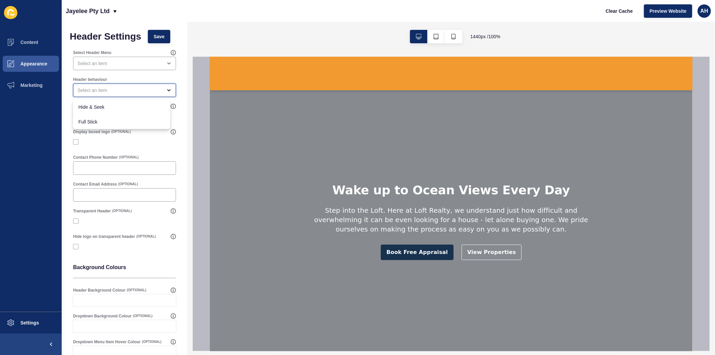
click at [94, 85] on div "close menu" at bounding box center [124, 90] width 103 height 13
click at [100, 63] on div "close menu" at bounding box center [119, 63] width 85 height 7
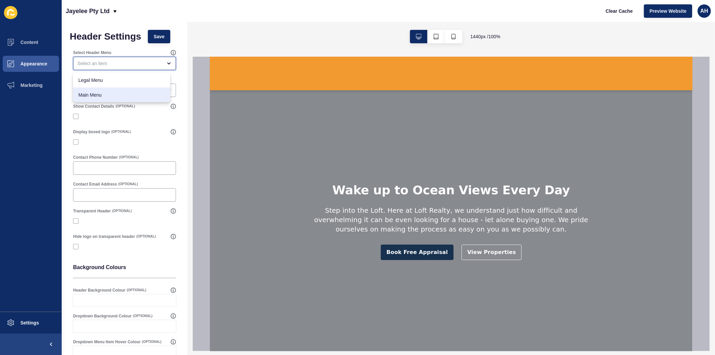
click at [98, 94] on span "Main Menu" at bounding box center [121, 95] width 87 height 7
type input "Main Menu"
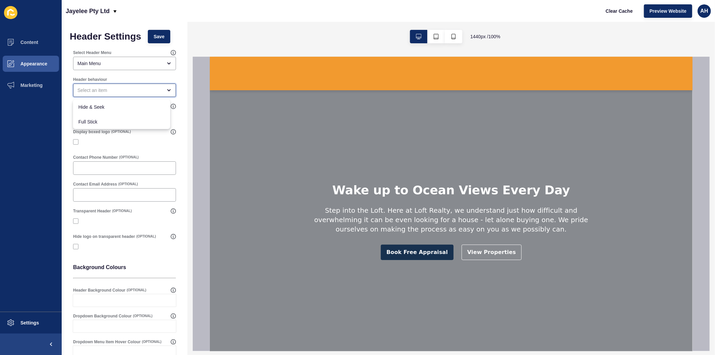
click at [98, 91] on div "close menu" at bounding box center [119, 90] width 85 height 7
click at [101, 108] on span "Hide & Seek" at bounding box center [121, 107] width 87 height 7
type input "Hide & Seek"
click at [113, 107] on span "Hide & Seek" at bounding box center [116, 107] width 77 height 7
click at [94, 92] on div "open menu" at bounding box center [119, 90] width 85 height 7
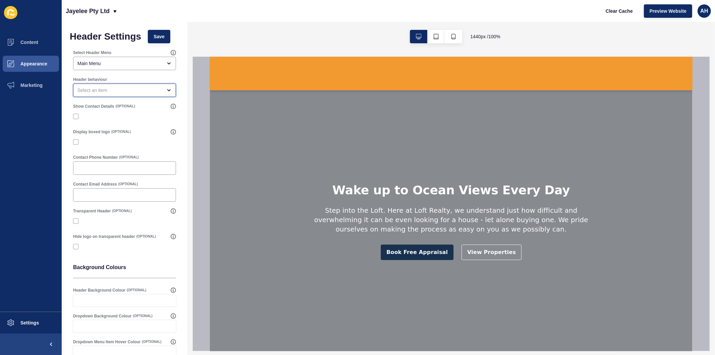
click at [112, 89] on div "open menu" at bounding box center [119, 90] width 85 height 7
click at [109, 106] on span "Hide & Seek" at bounding box center [121, 107] width 87 height 7
type input "Hide & Seek"
click at [76, 115] on label at bounding box center [75, 116] width 5 height 5
click at [76, 115] on input "Show Contact Details" at bounding box center [76, 116] width 4 height 4
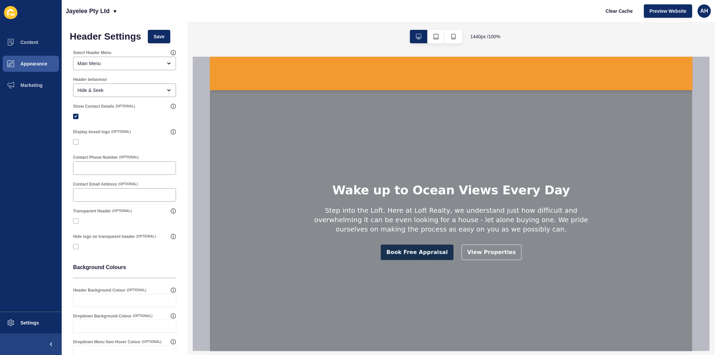
checkbox input "true"
click at [109, 170] on input "Contact Phone Number" at bounding box center [124, 168] width 94 height 7
paste input "0425 797 816"
type input "0425 797 816"
click at [118, 198] on body "Content Appearance Marketing Settings Jayelee Pty Ltd Clear Cache Preview Websi…" at bounding box center [357, 177] width 715 height 355
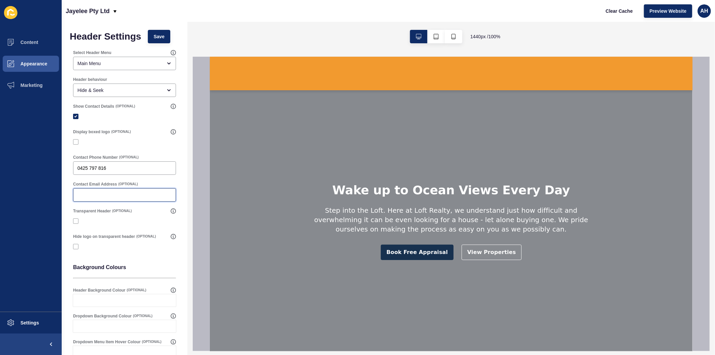
click at [115, 194] on input "Contact Email Address" at bounding box center [124, 195] width 94 height 7
paste input "homesalesonline1@outlook.com"
type input "homesalesonline1@outlook.com"
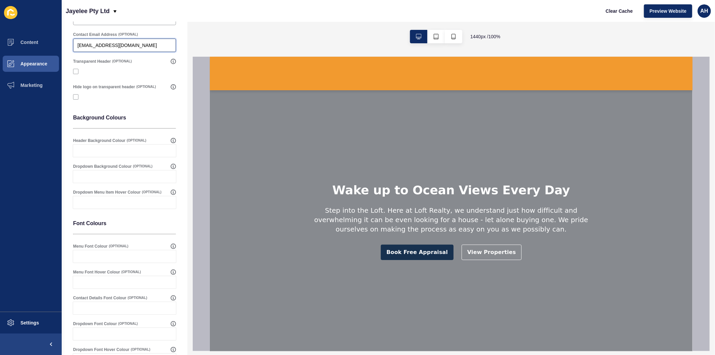
scroll to position [149, 0]
click at [111, 152] on div at bounding box center [131, 151] width 91 height 12
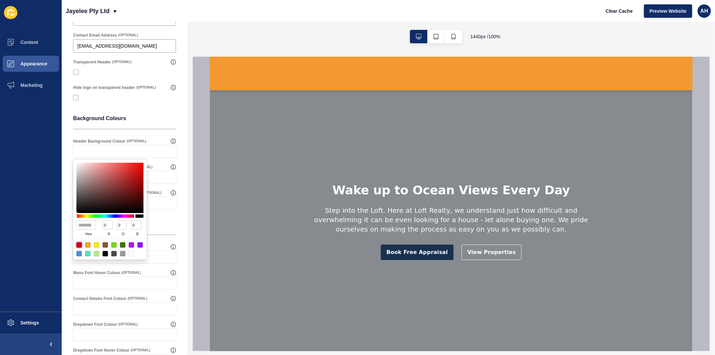
click at [79, 244] on div at bounding box center [78, 244] width 5 height 5
type input "D0021B"
type input "208"
type input "2"
type input "27"
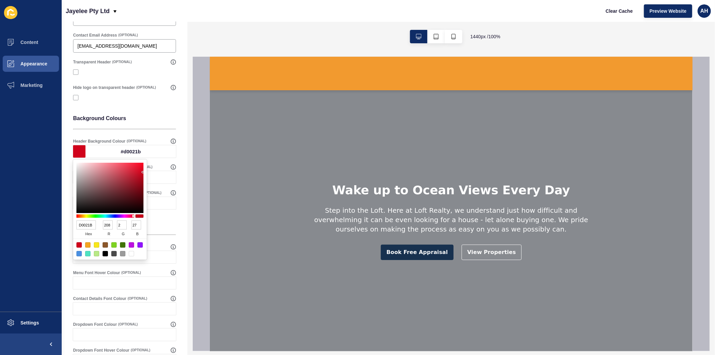
click at [51, 196] on ul "Content Appearance Marketing" at bounding box center [31, 172] width 62 height 280
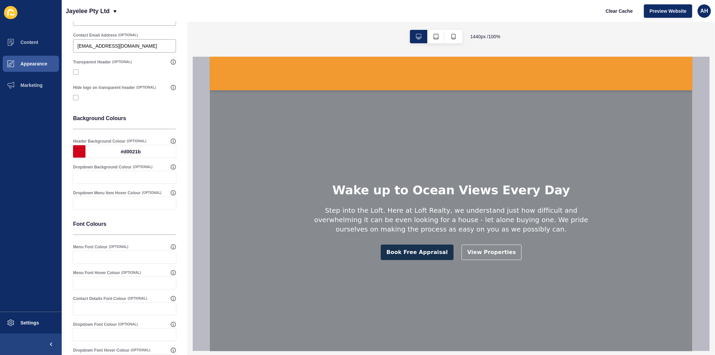
click at [94, 177] on div at bounding box center [131, 177] width 91 height 12
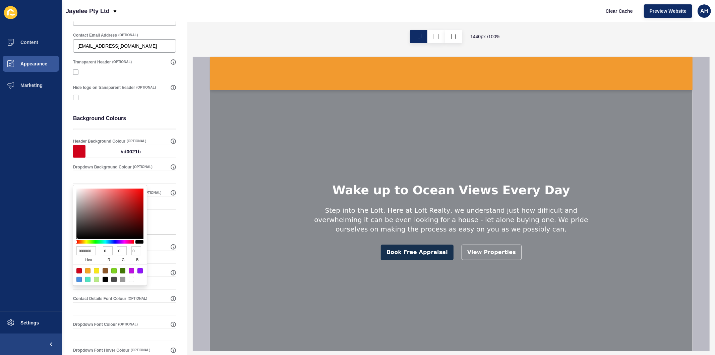
click at [79, 270] on div at bounding box center [78, 270] width 5 height 5
type input "D0021B"
type input "208"
type input "2"
type input "27"
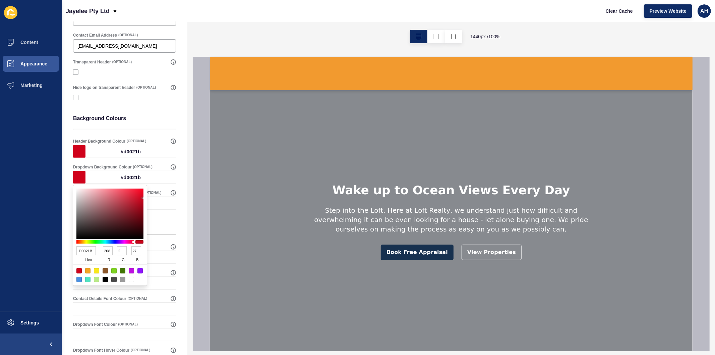
click at [33, 233] on ul "Content Appearance Marketing" at bounding box center [31, 172] width 62 height 280
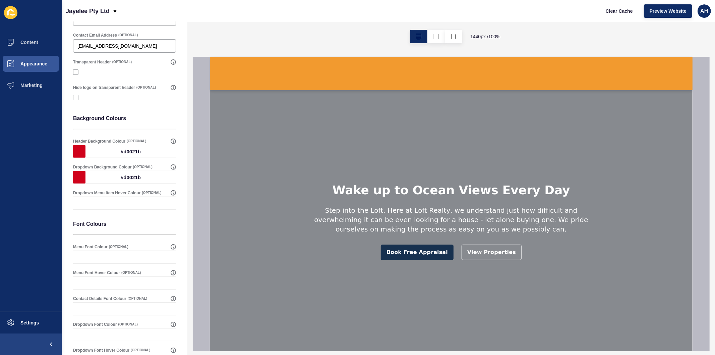
click at [89, 204] on div at bounding box center [131, 203] width 91 height 12
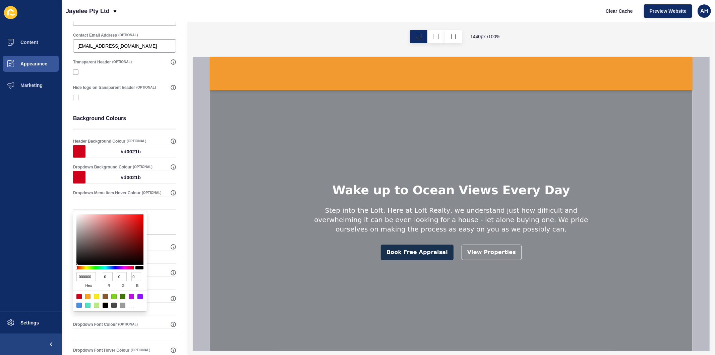
click at [77, 295] on div at bounding box center [78, 296] width 5 height 5
type input "D0021B"
type input "208"
type input "2"
type input "27"
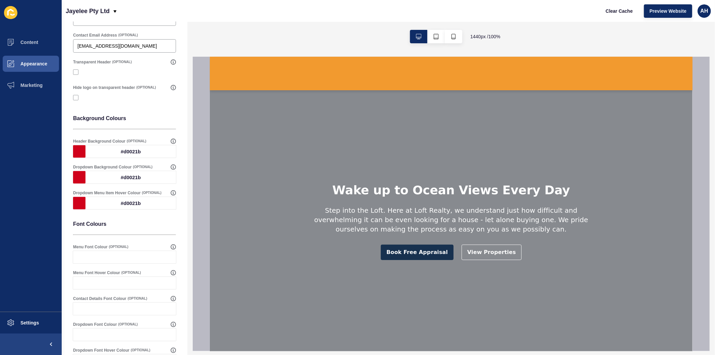
click at [35, 269] on ul "Content Appearance Marketing" at bounding box center [31, 172] width 62 height 280
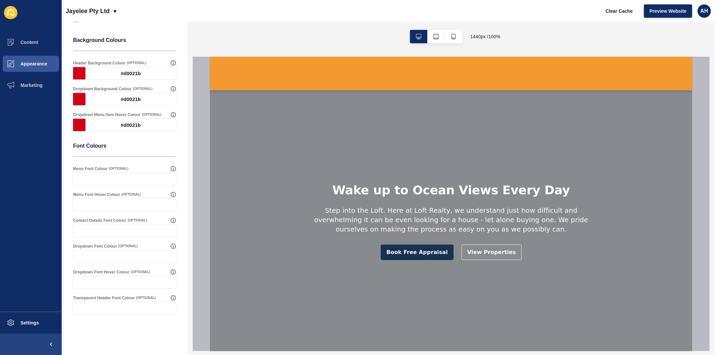
scroll to position [231, 0]
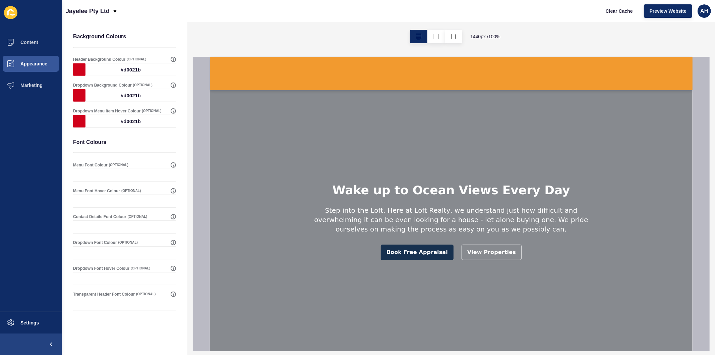
click at [121, 175] on div at bounding box center [131, 175] width 91 height 12
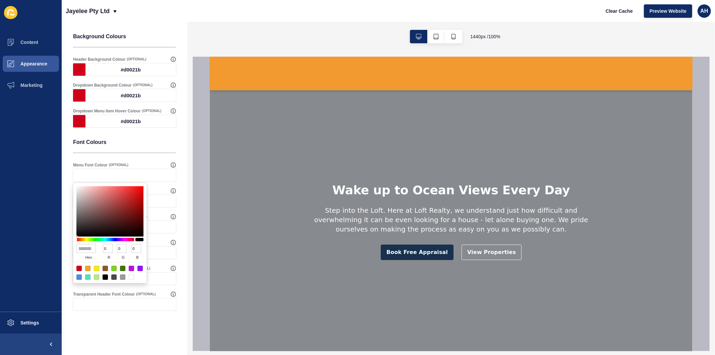
click at [81, 248] on input "000000" at bounding box center [85, 248] width 19 height 9
paste input "17325"
type input "173250"
type input "23"
type input "50"
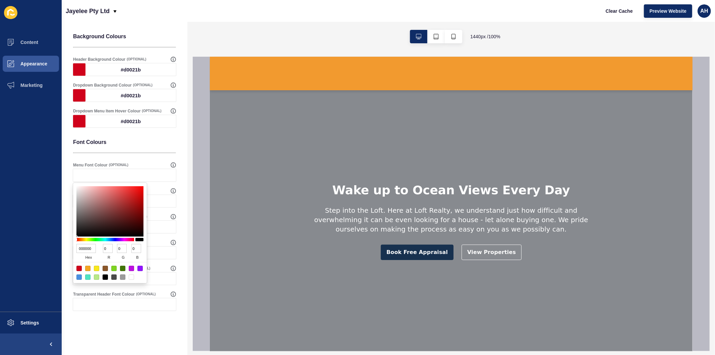
type input "80"
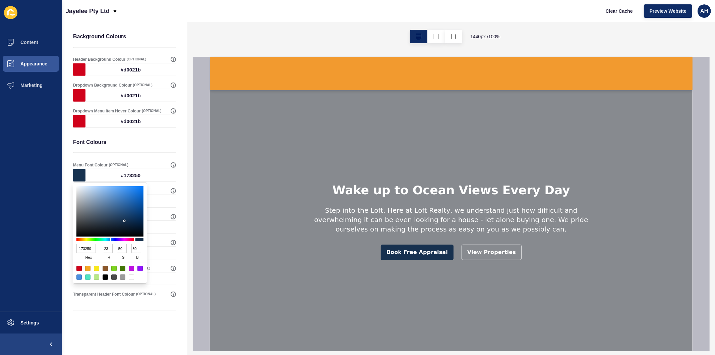
click at [38, 264] on ul "Content Appearance Marketing" at bounding box center [31, 172] width 62 height 280
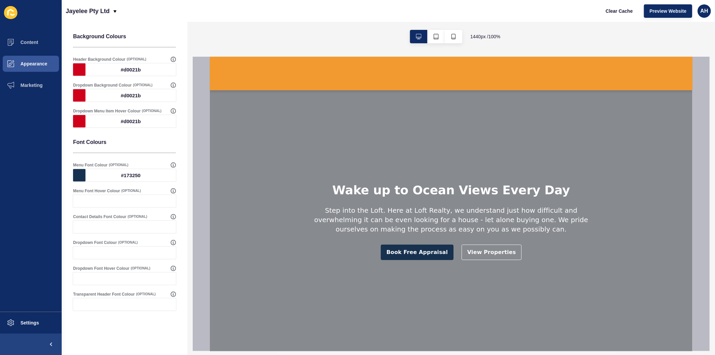
click at [83, 200] on div at bounding box center [79, 201] width 12 height 12
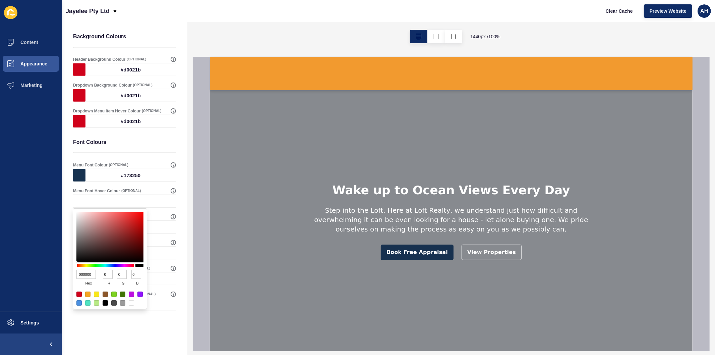
click at [79, 270] on input "000000" at bounding box center [85, 274] width 19 height 9
paste input "17325"
type input "173250"
type input "23"
type input "50"
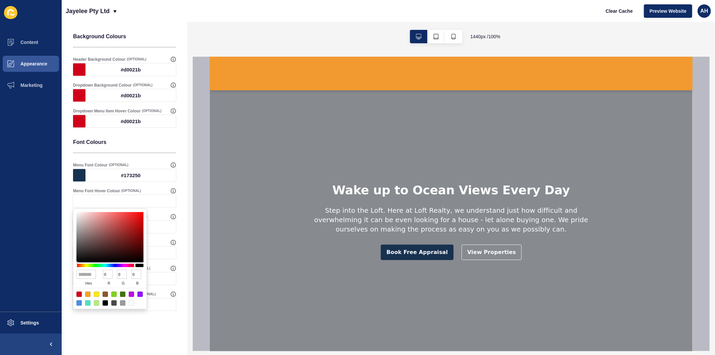
type input "80"
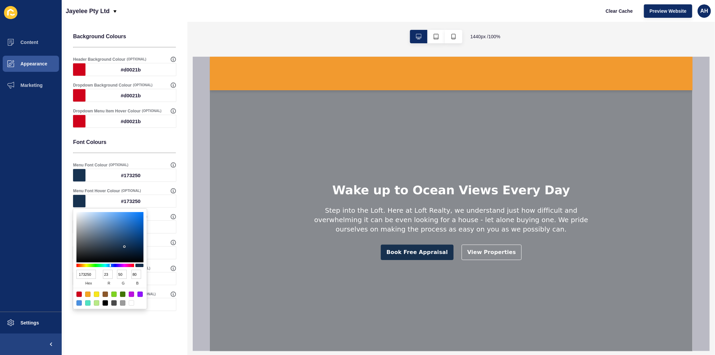
click at [39, 286] on ul "Content Appearance Marketing" at bounding box center [31, 172] width 62 height 280
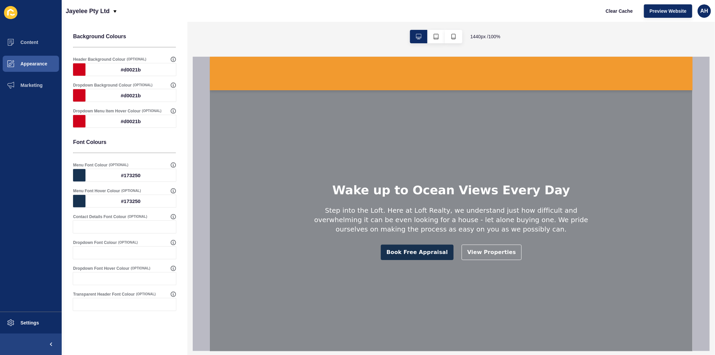
click at [79, 227] on div at bounding box center [79, 227] width 12 height 12
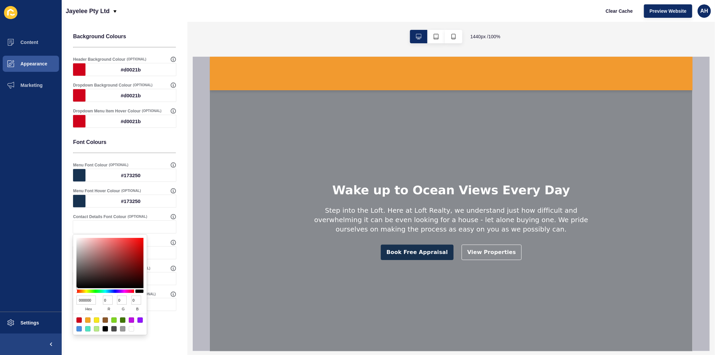
click at [85, 296] on input "000000" at bounding box center [85, 300] width 19 height 9
paste input "17325"
type input "173250"
type input "23"
type input "50"
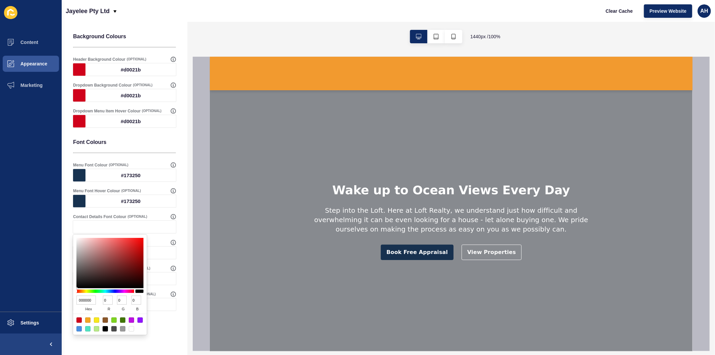
type input "80"
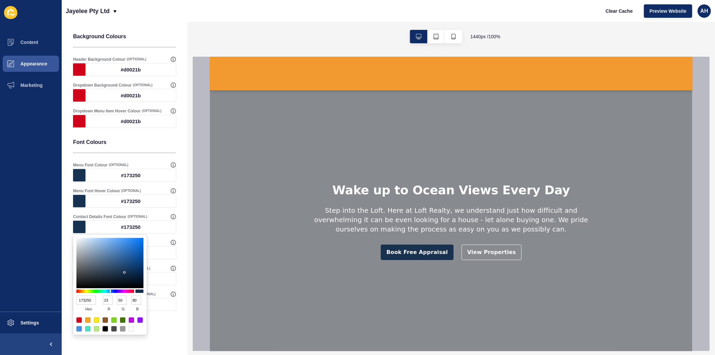
click at [29, 287] on ul "Content Appearance Marketing" at bounding box center [31, 172] width 62 height 280
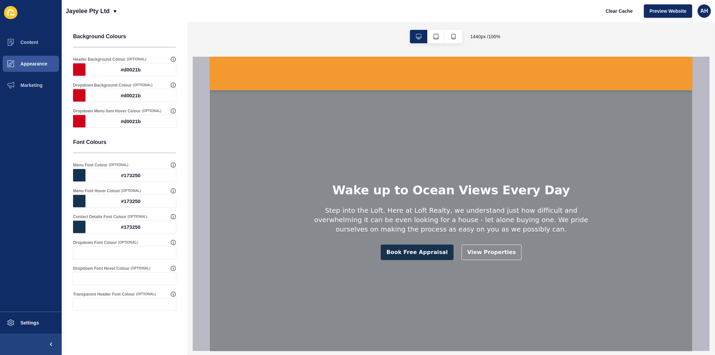
click at [83, 253] on div at bounding box center [79, 253] width 12 height 12
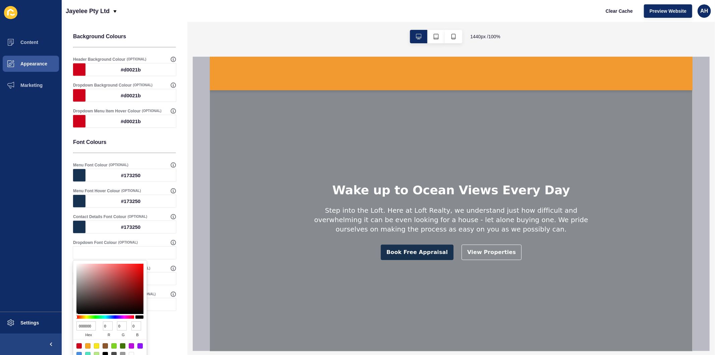
click at [86, 323] on input "000000" at bounding box center [85, 325] width 19 height 9
paste input "17325"
type input "173250"
type input "23"
type input "50"
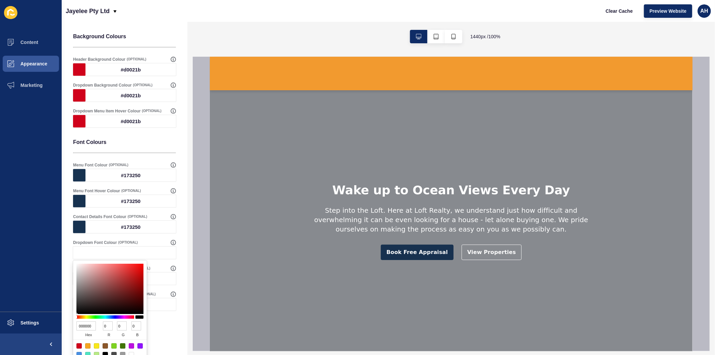
type input "80"
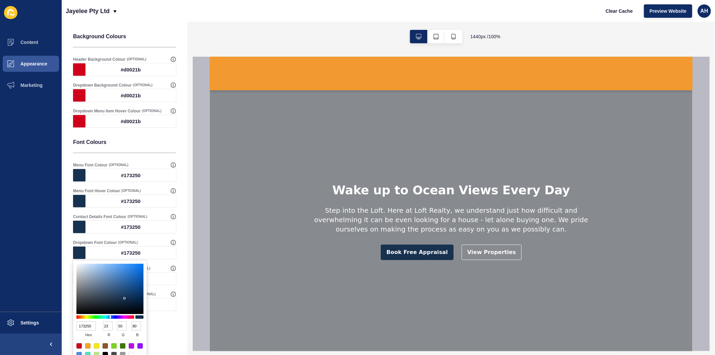
click at [32, 284] on ul "Content Appearance Marketing" at bounding box center [31, 172] width 62 height 280
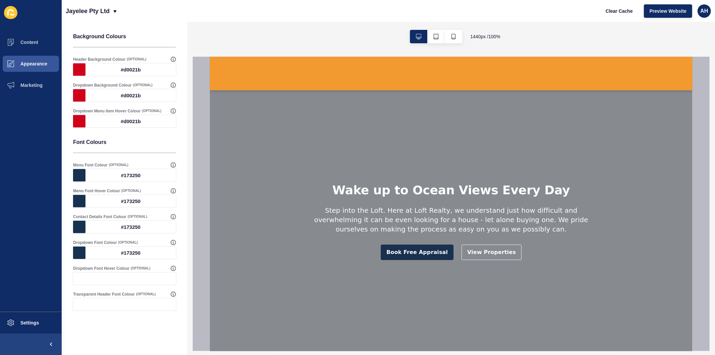
click at [86, 279] on div at bounding box center [131, 278] width 91 height 12
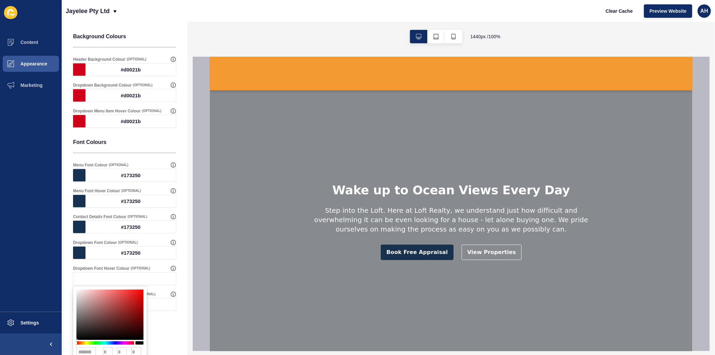
click at [83, 350] on input "000000" at bounding box center [85, 351] width 19 height 9
paste input "17325"
type input "173250"
type input "23"
type input "50"
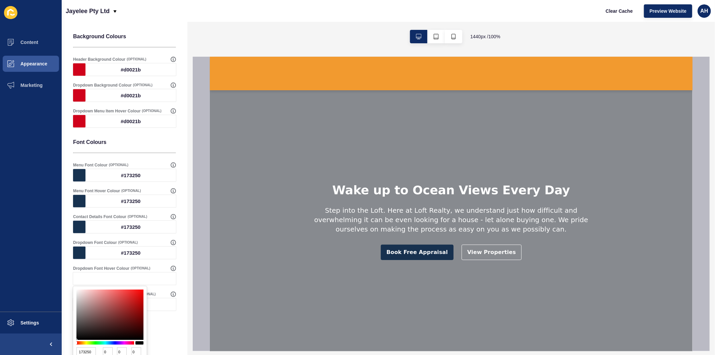
type input "80"
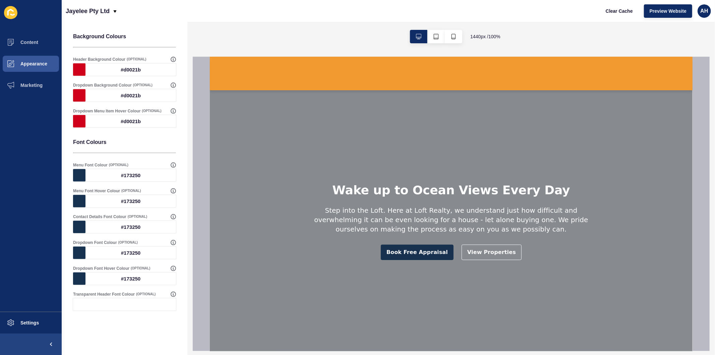
click at [15, 268] on ul "Content Appearance Marketing" at bounding box center [31, 172] width 62 height 280
click at [98, 308] on div at bounding box center [131, 304] width 91 height 12
type input "C37070"
type input "195"
type input "112"
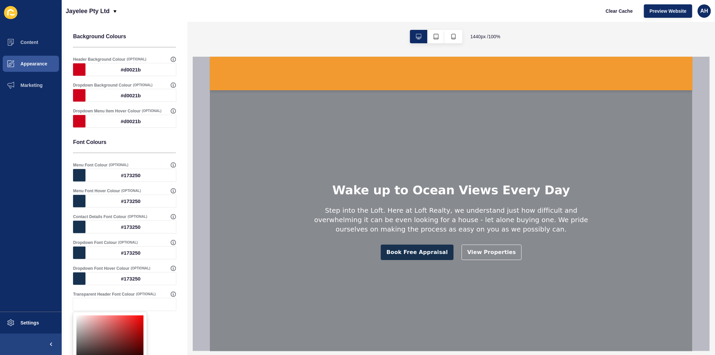
type input "112"
click at [105, 327] on div at bounding box center [109, 340] width 67 height 50
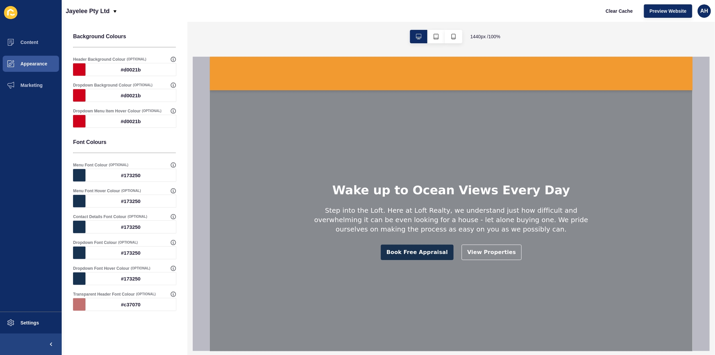
click at [108, 307] on div "#c37070" at bounding box center [131, 304] width 91 height 12
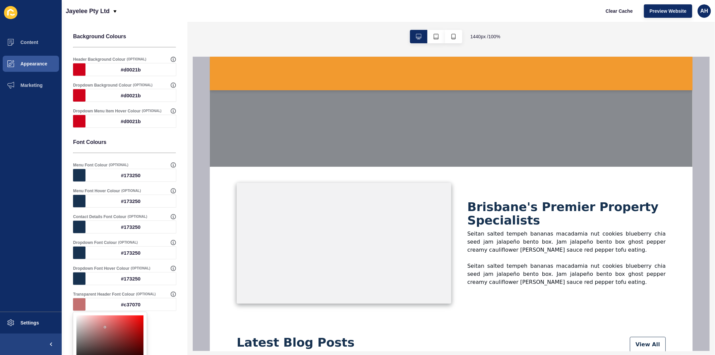
scroll to position [186, 0]
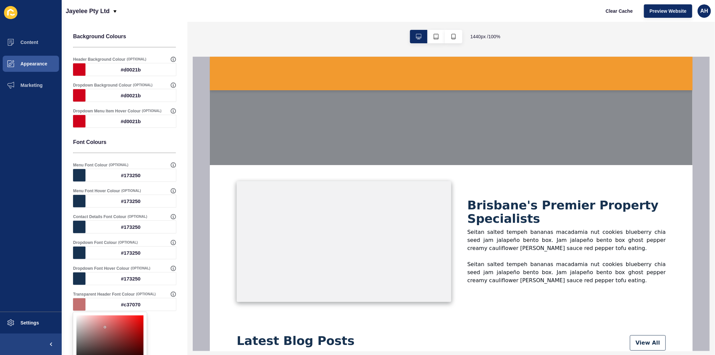
click at [162, 341] on div "Header Settings Save Select Header Menu Main Menu Header behaviour Hide & Seek …" at bounding box center [125, 73] width 126 height 565
click at [130, 305] on div "#c37070" at bounding box center [131, 304] width 91 height 12
type input "742626"
type input "116"
type input "38"
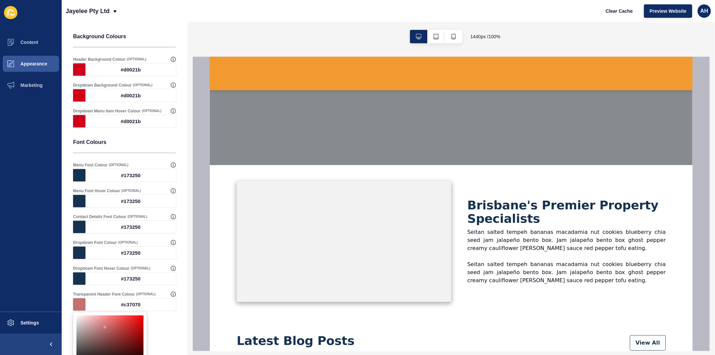
type input "38"
click at [122, 343] on div at bounding box center [109, 340] width 67 height 50
click at [127, 298] on div "#742626" at bounding box center [131, 304] width 91 height 12
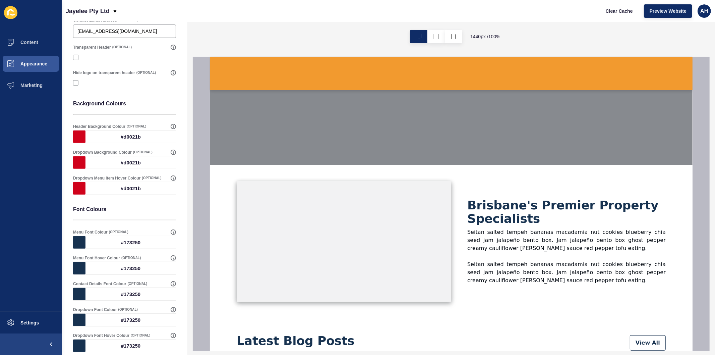
scroll to position [231, 0]
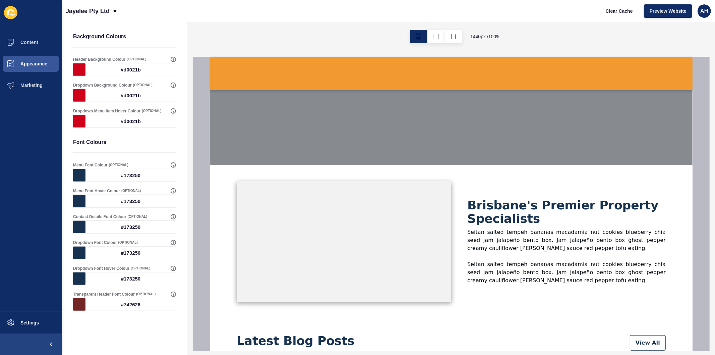
click at [145, 309] on div "#742626" at bounding box center [131, 304] width 91 height 12
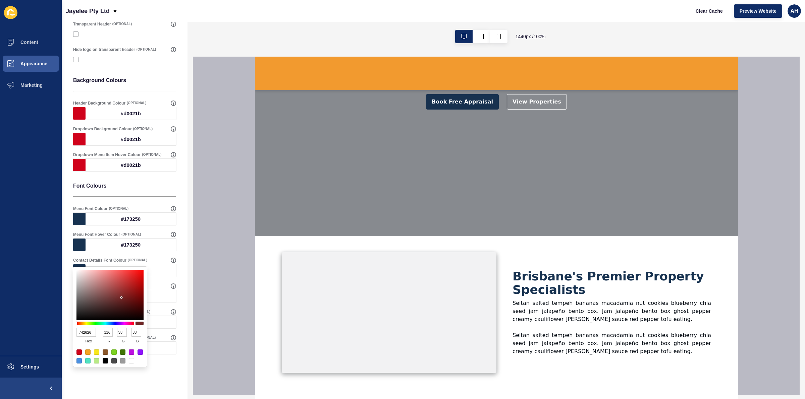
scroll to position [160, 0]
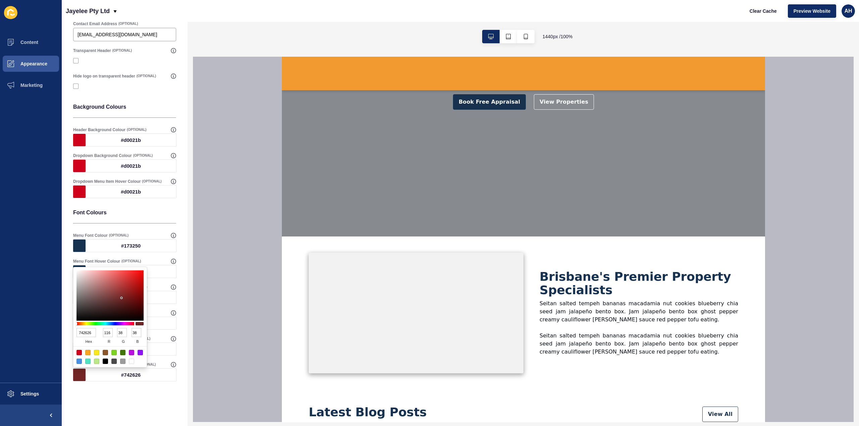
drag, startPoint x: 699, startPoint y: 0, endPoint x: 76, endPoint y: 333, distance: 705.9
click at [76, 333] on input "742626" at bounding box center [85, 332] width 19 height 9
click at [80, 333] on input "742626" at bounding box center [85, 332] width 19 height 9
paste input "173250"
type input "173250"
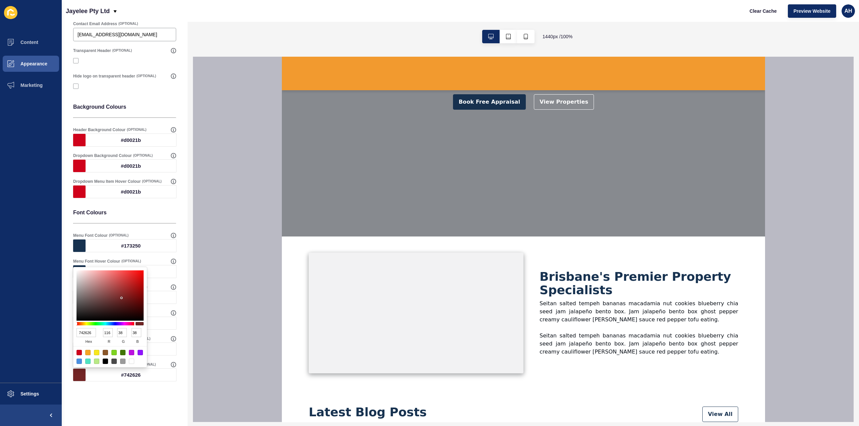
type input "23"
type input "50"
type input "80"
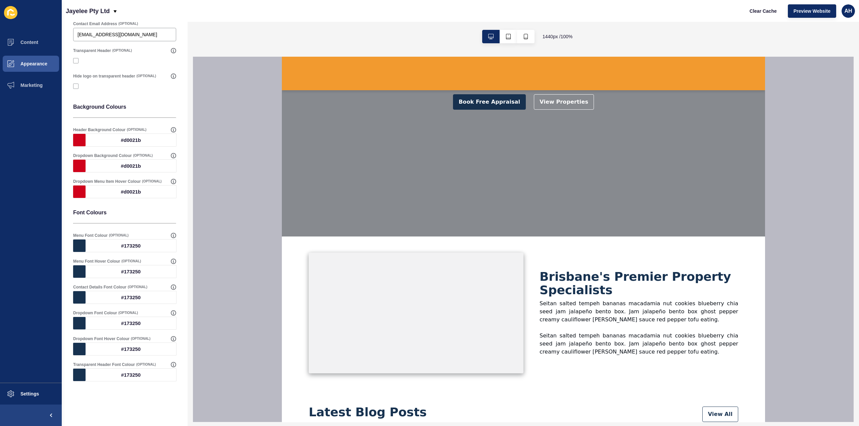
click at [102, 355] on div "Header Settings Save Select Header Menu Main Menu Header behaviour Hide & Seek …" at bounding box center [125, 143] width 126 height 565
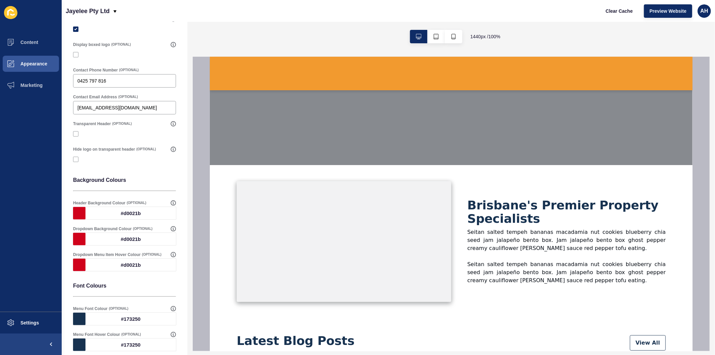
scroll to position [0, 0]
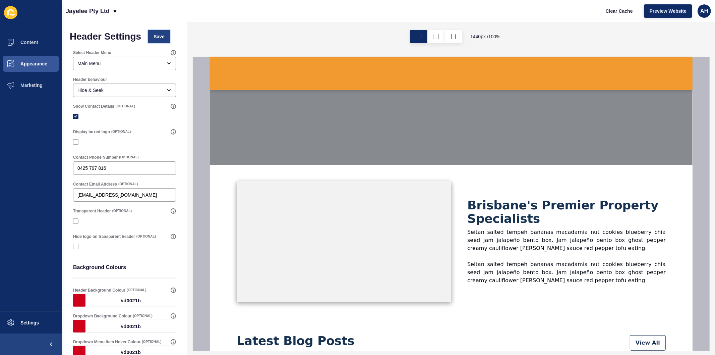
click at [153, 40] on button "Save" at bounding box center [159, 36] width 22 height 13
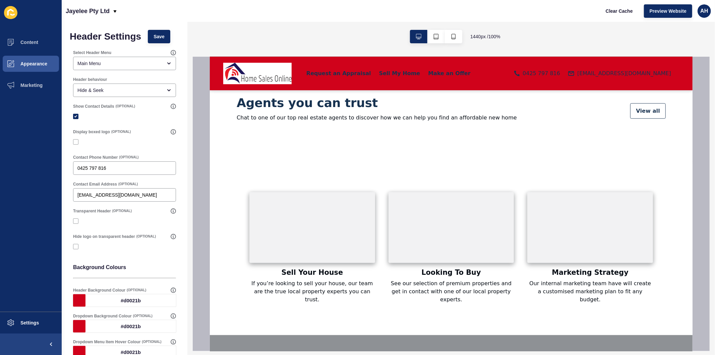
scroll to position [633, 0]
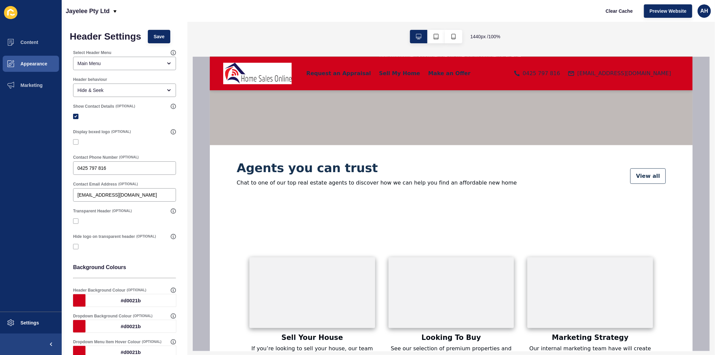
click at [54, 257] on ul "Content Appearance Marketing" at bounding box center [31, 172] width 62 height 280
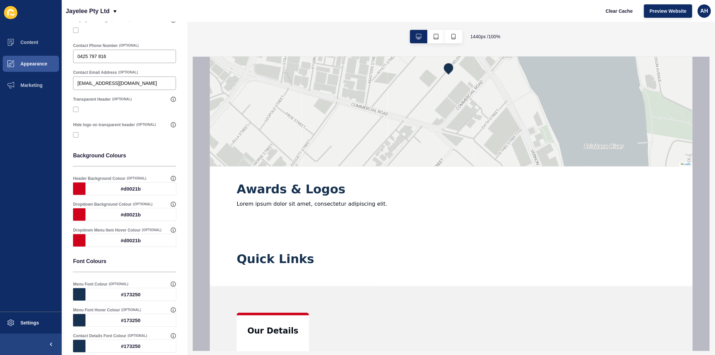
scroll to position [1304, 0]
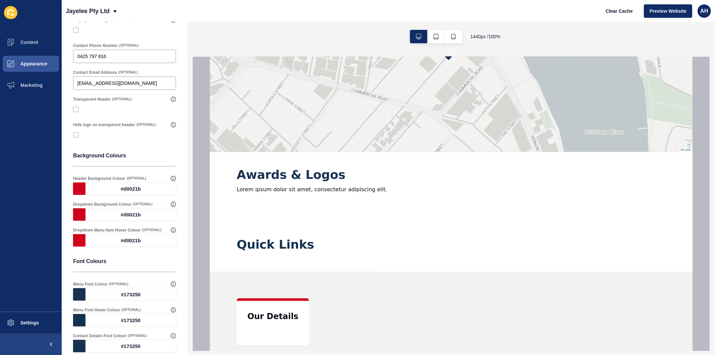
click at [108, 186] on div "#d0021b" at bounding box center [131, 188] width 91 height 12
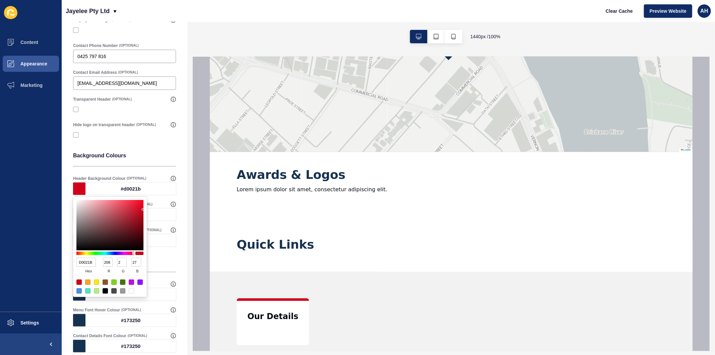
click at [84, 263] on input "D0021B" at bounding box center [85, 262] width 19 height 9
paste input "173250"
type input "173250"
type input "23"
type input "50"
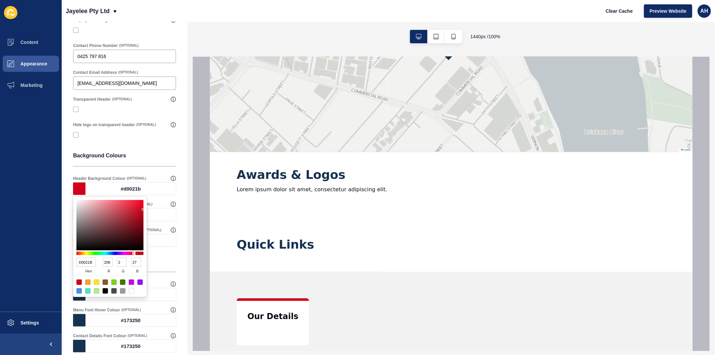
type input "80"
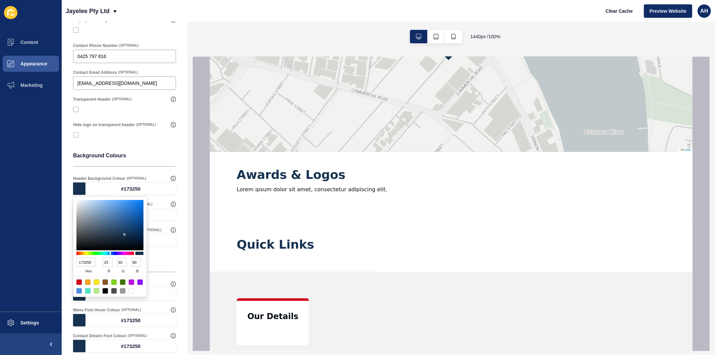
click at [32, 266] on ul "Content Appearance Marketing" at bounding box center [31, 172] width 62 height 280
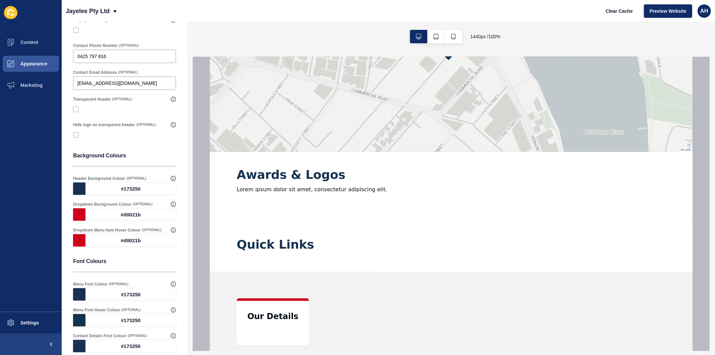
click at [91, 211] on div "#d0021b" at bounding box center [131, 214] width 91 height 12
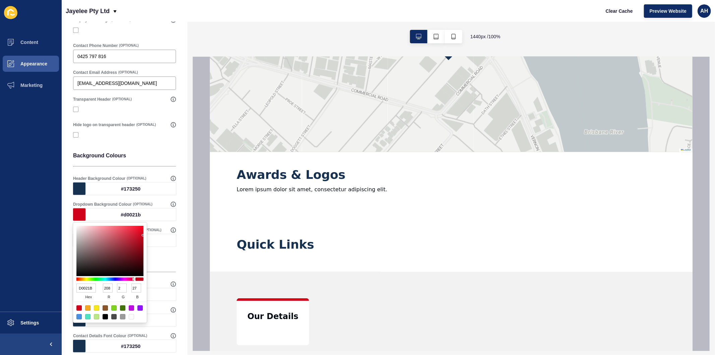
click at [83, 287] on input "D0021B" at bounding box center [85, 287] width 19 height 9
paste input "173250"
type input "173250"
type input "23"
type input "50"
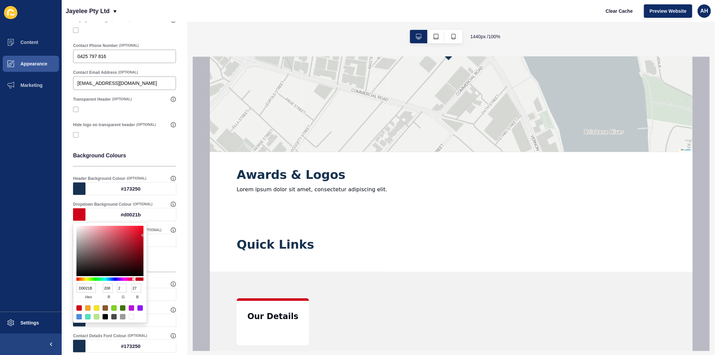
type input "80"
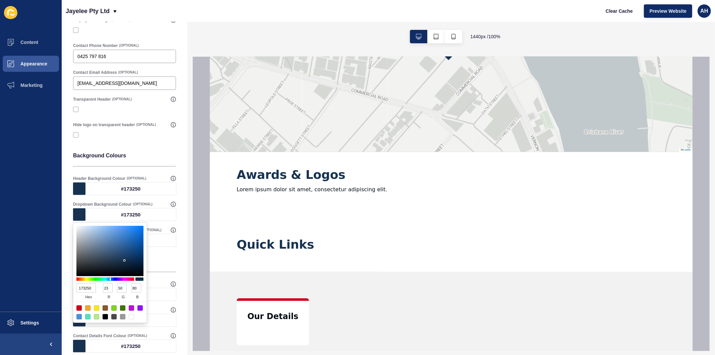
drag, startPoint x: 47, startPoint y: 268, endPoint x: 51, endPoint y: 268, distance: 4.1
click at [46, 268] on ul "Content Appearance Marketing" at bounding box center [31, 172] width 62 height 280
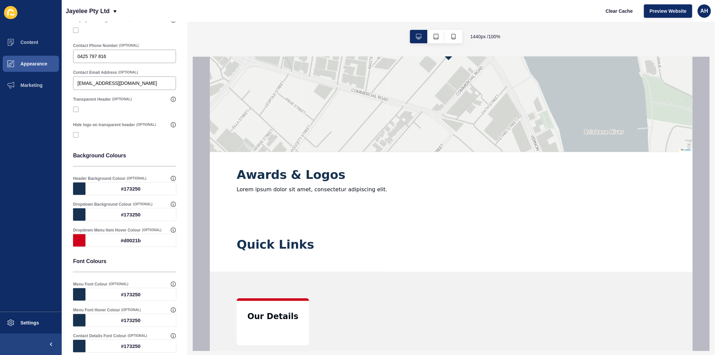
click at [97, 230] on label "Dropdown Menu Item Hover Colour" at bounding box center [106, 229] width 67 height 5
click at [95, 240] on div "#d0021b" at bounding box center [131, 240] width 91 height 12
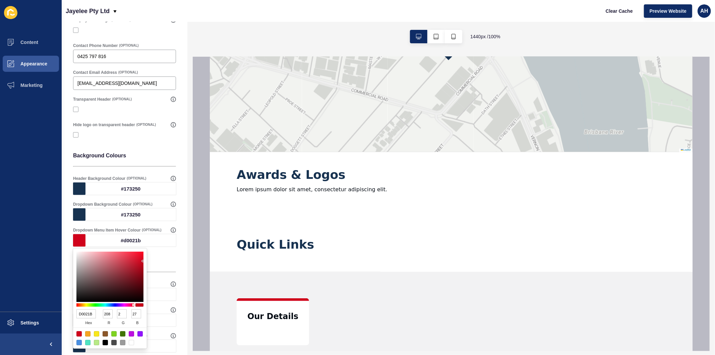
click at [83, 313] on input "D0021B" at bounding box center [85, 313] width 19 height 9
paste input "173250"
type input "173250"
type input "23"
type input "50"
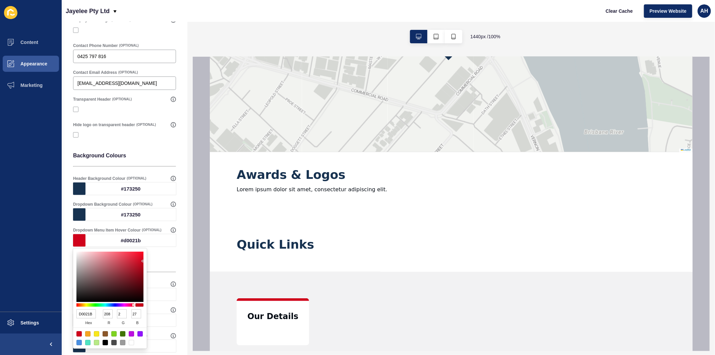
type input "80"
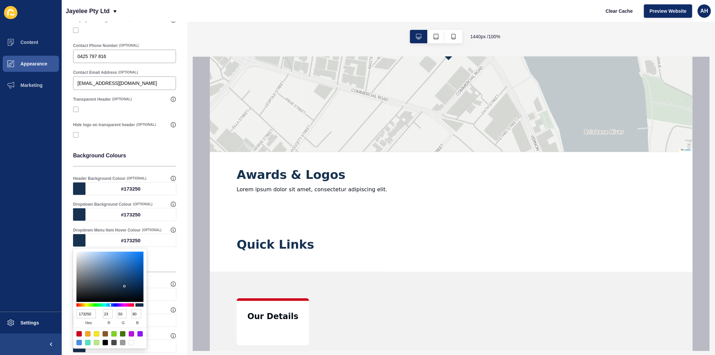
click at [55, 298] on ul "Content Appearance Marketing" at bounding box center [31, 172] width 62 height 280
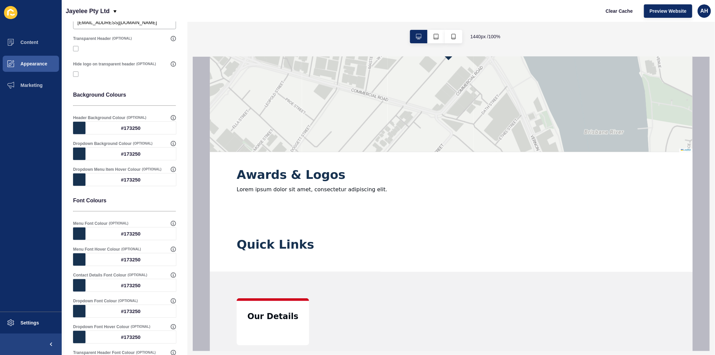
scroll to position [223, 0]
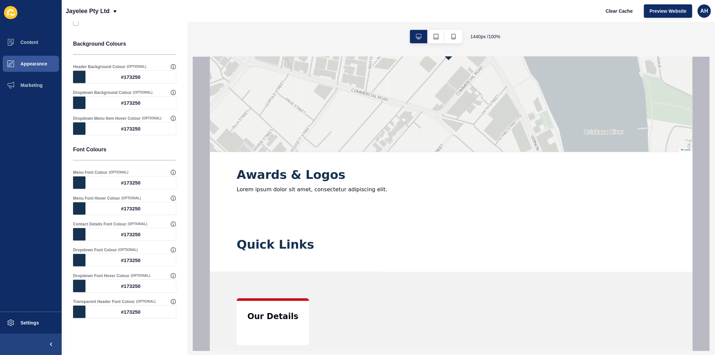
click at [118, 179] on div "#173250" at bounding box center [131, 182] width 91 height 12
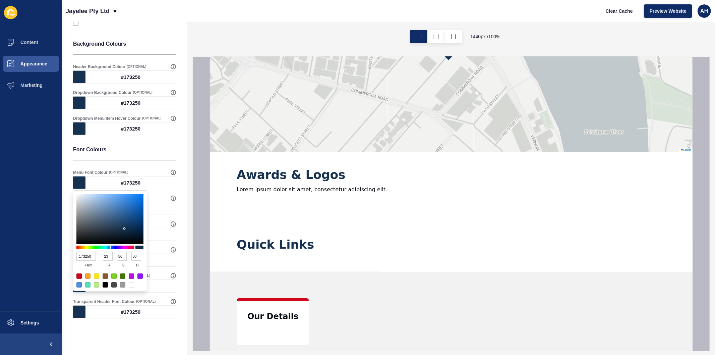
click at [78, 273] on div at bounding box center [78, 275] width 5 height 5
type input "D0021B"
type input "208"
type input "2"
type input "27"
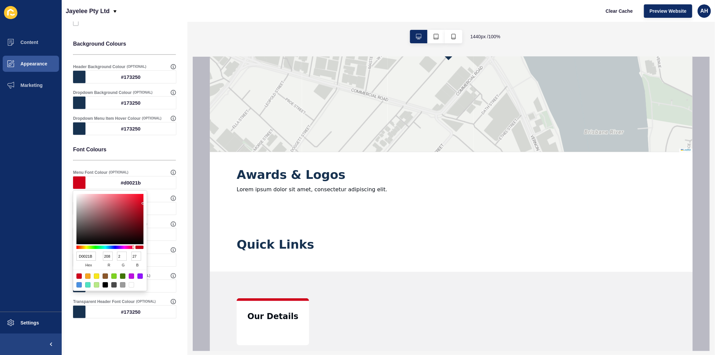
click at [17, 235] on ul "Content Appearance Marketing" at bounding box center [31, 172] width 62 height 280
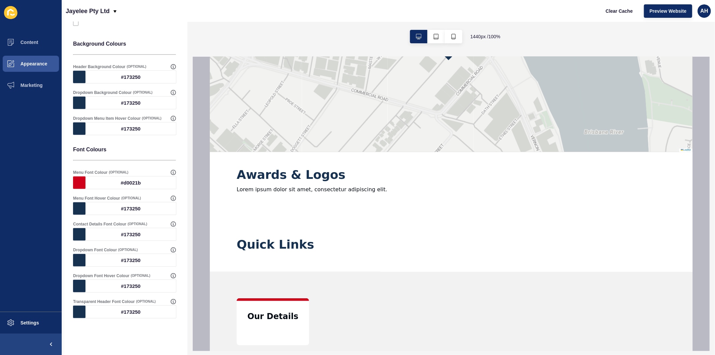
click at [104, 207] on div "#173250" at bounding box center [131, 208] width 91 height 12
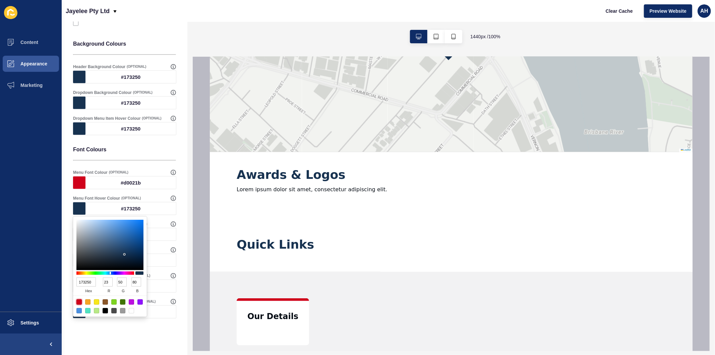
click at [78, 299] on div at bounding box center [78, 301] width 5 height 5
type input "D0021B"
type input "208"
type input "2"
type input "27"
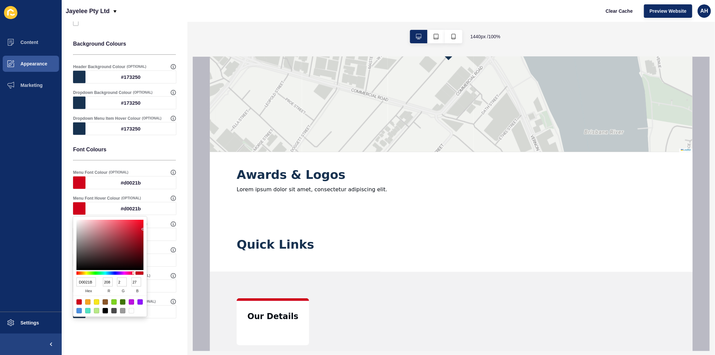
click at [46, 227] on ul "Content Appearance Marketing" at bounding box center [31, 172] width 62 height 280
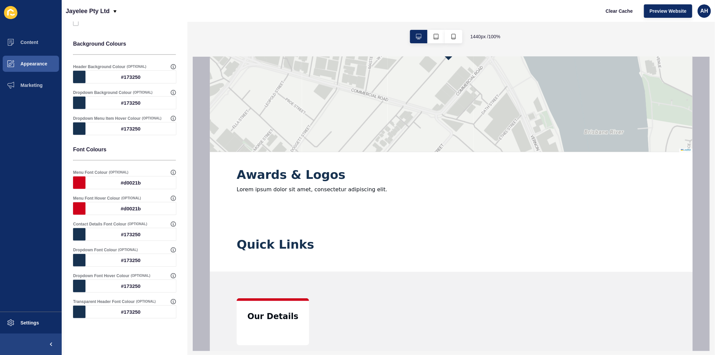
click at [83, 235] on div at bounding box center [79, 234] width 12 height 12
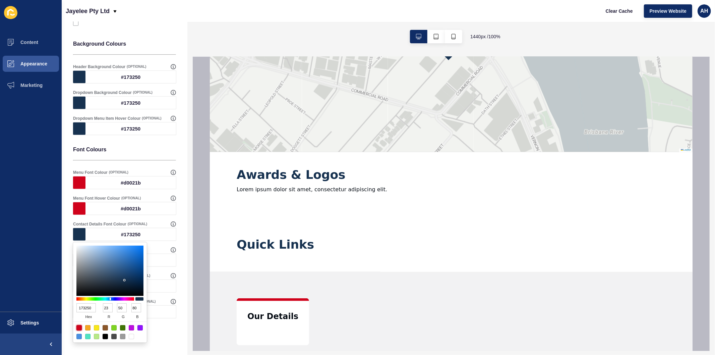
click at [78, 325] on div at bounding box center [78, 327] width 5 height 5
type input "D0021B"
type input "208"
type input "2"
type input "27"
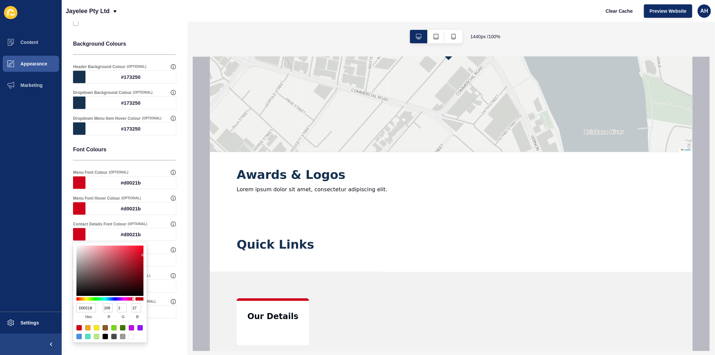
click at [49, 247] on ul "Content Appearance Marketing" at bounding box center [31, 172] width 62 height 280
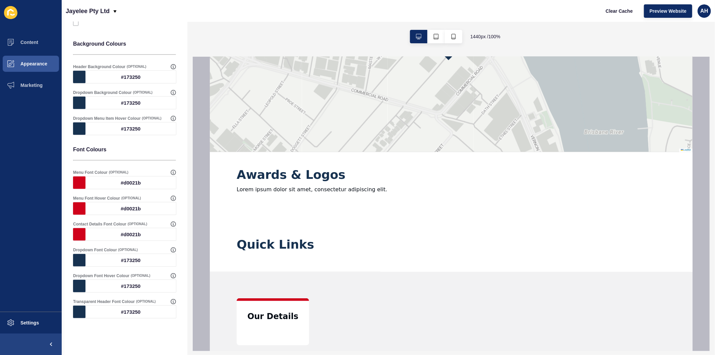
click at [81, 260] on div at bounding box center [79, 260] width 12 height 12
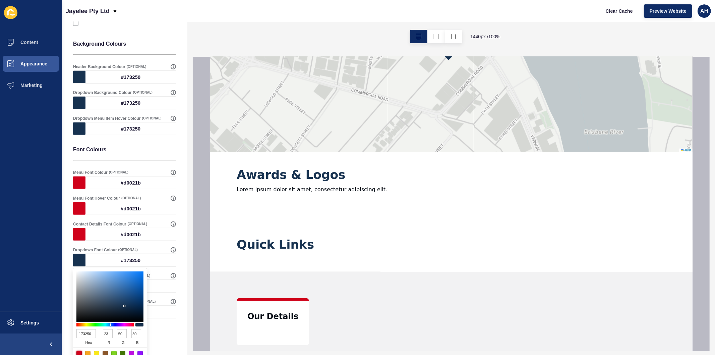
click at [79, 353] on div at bounding box center [78, 353] width 5 height 5
type input "D0021B"
type input "208"
type input "2"
type input "27"
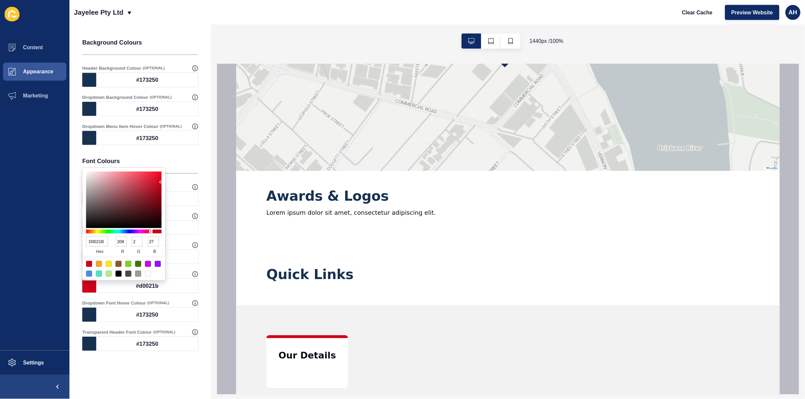
scroll to position [231, 0]
click at [34, 259] on ul "Content Appearance Marketing" at bounding box center [31, 172] width 62 height 280
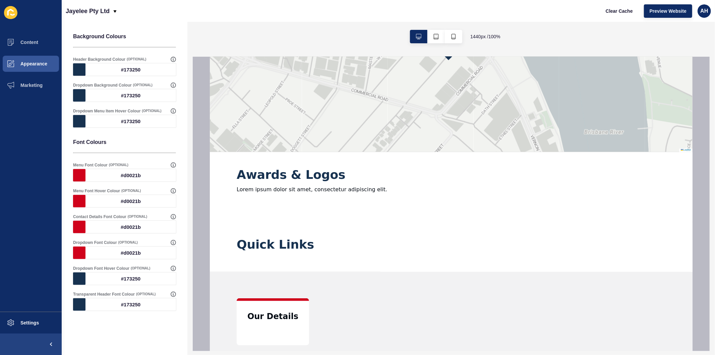
click at [79, 284] on div "Dropdown Font Hover Colour (OPTIONAL) #173250" at bounding box center [124, 275] width 104 height 20
click at [76, 279] on div at bounding box center [79, 278] width 12 height 12
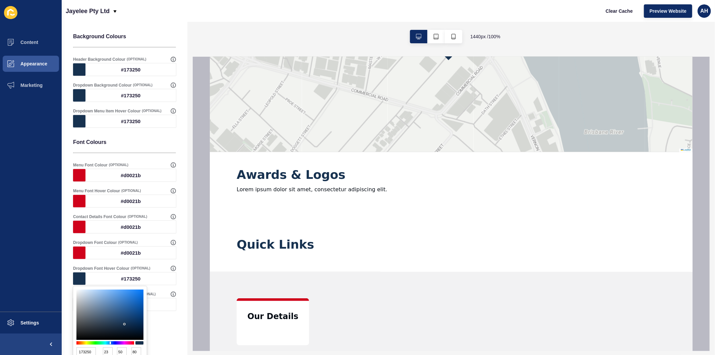
click at [90, 353] on input "173250" at bounding box center [85, 351] width 19 height 9
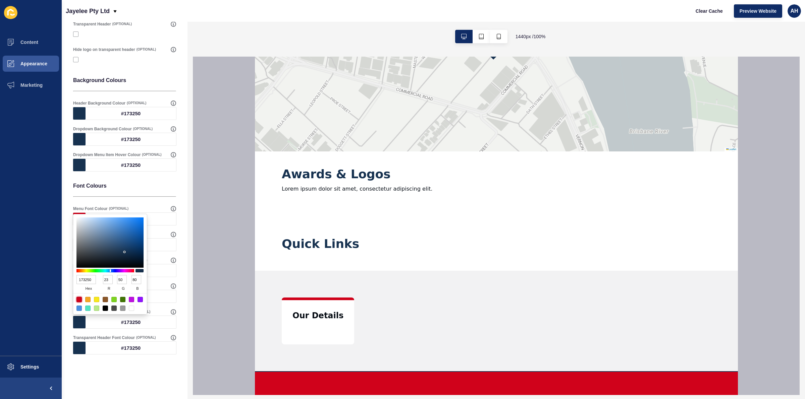
drag, startPoint x: 706, startPoint y: 1, endPoint x: 80, endPoint y: 300, distance: 693.9
click at [80, 300] on div at bounding box center [78, 299] width 5 height 5
type input "D0021B"
type input "208"
type input "2"
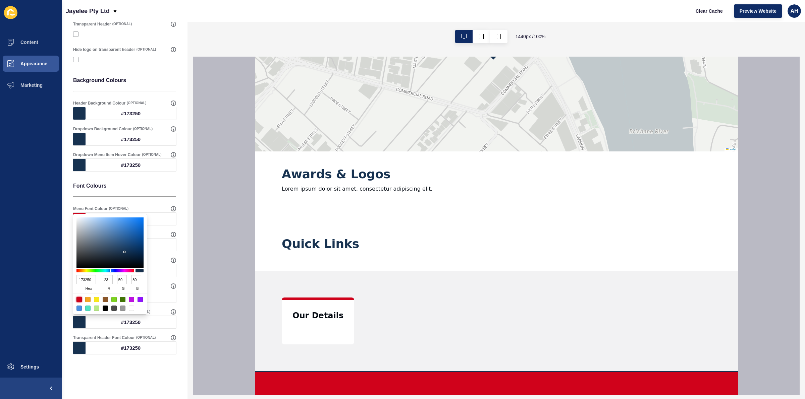
type input "27"
click at [104, 355] on div "Header Settings Save Select Header Menu Main Menu Header behaviour Hide & Seek …" at bounding box center [125, 117] width 126 height 565
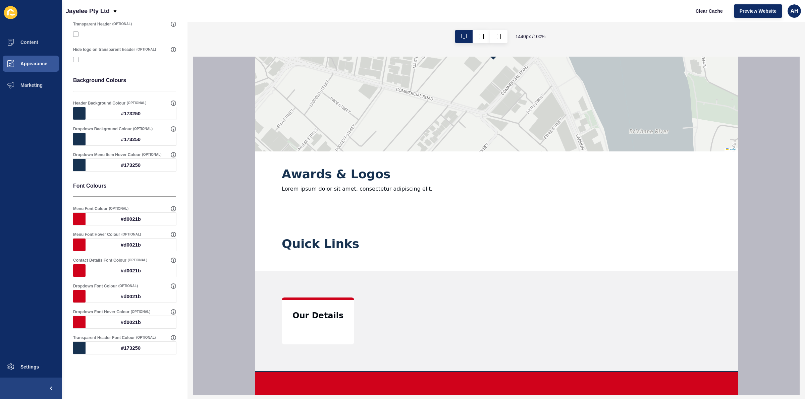
click at [105, 349] on div "#173250" at bounding box center [131, 348] width 91 height 12
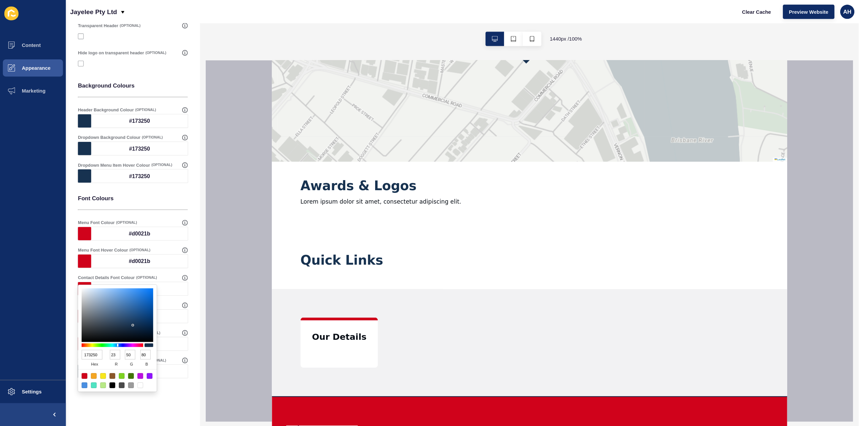
scroll to position [160, 0]
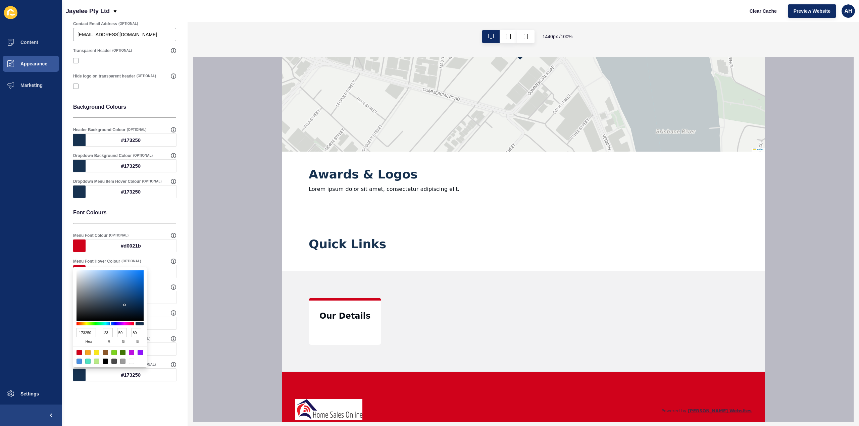
drag, startPoint x: 794, startPoint y: 0, endPoint x: 78, endPoint y: 350, distance: 796.6
click at [78, 350] on div at bounding box center [78, 352] width 5 height 5
type input "D0021B"
type input "208"
type input "2"
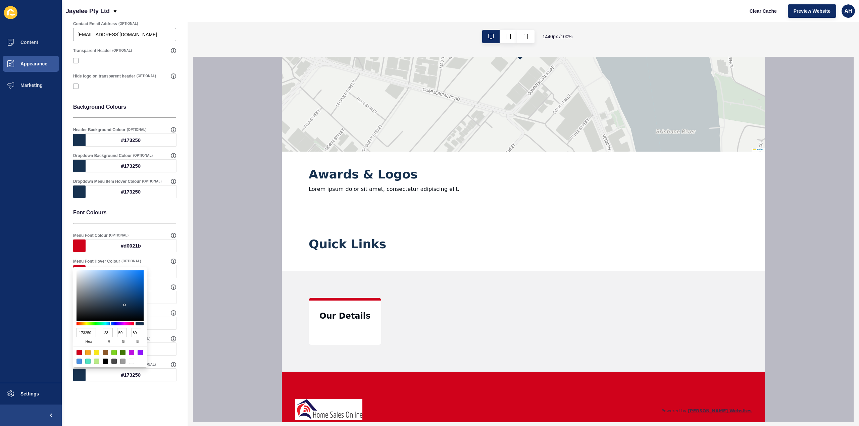
type input "27"
click at [79, 355] on div "Header Settings Save Select Header Menu Main Menu Header behaviour Hide & Seek …" at bounding box center [125, 143] width 126 height 565
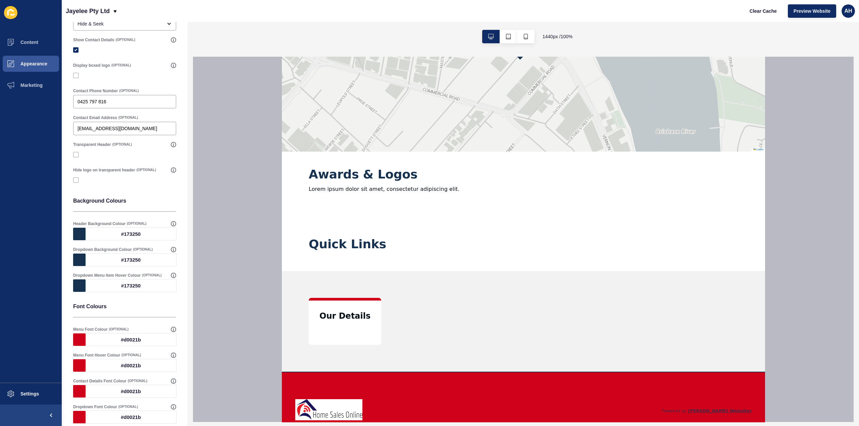
scroll to position [0, 0]
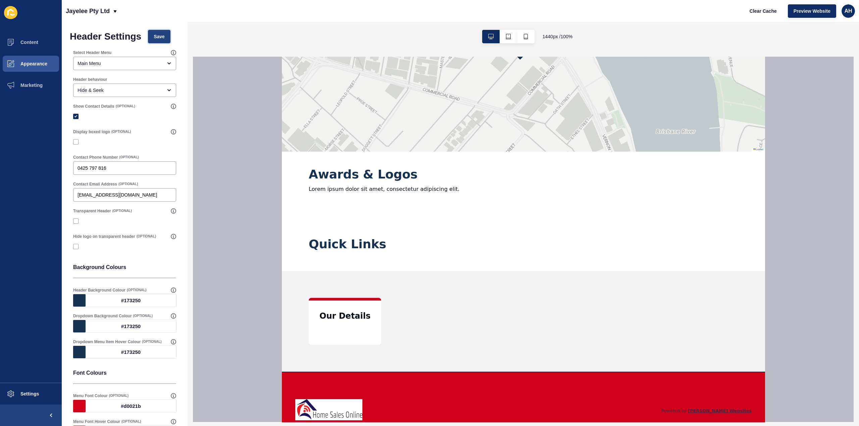
click at [162, 39] on span "Save" at bounding box center [159, 36] width 11 height 7
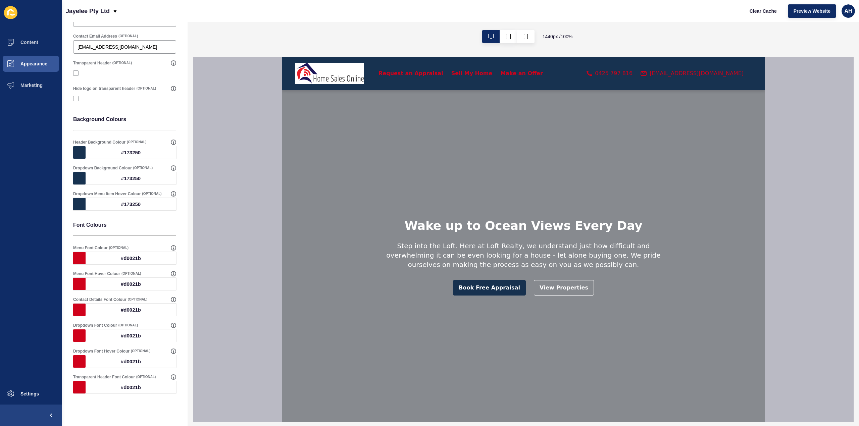
scroll to position [160, 0]
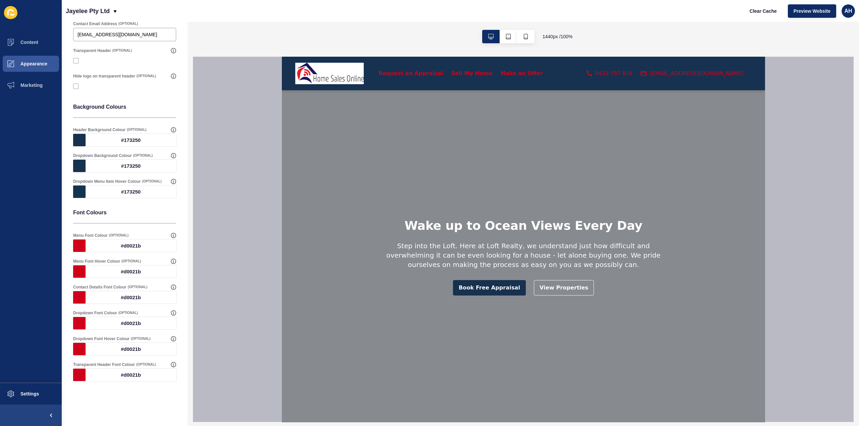
click at [119, 242] on div "#d0021b" at bounding box center [131, 245] width 91 height 12
click at [0, 284] on ul "Content Appearance Marketing" at bounding box center [31, 207] width 62 height 351
click at [87, 246] on div "#d0021b" at bounding box center [131, 245] width 91 height 12
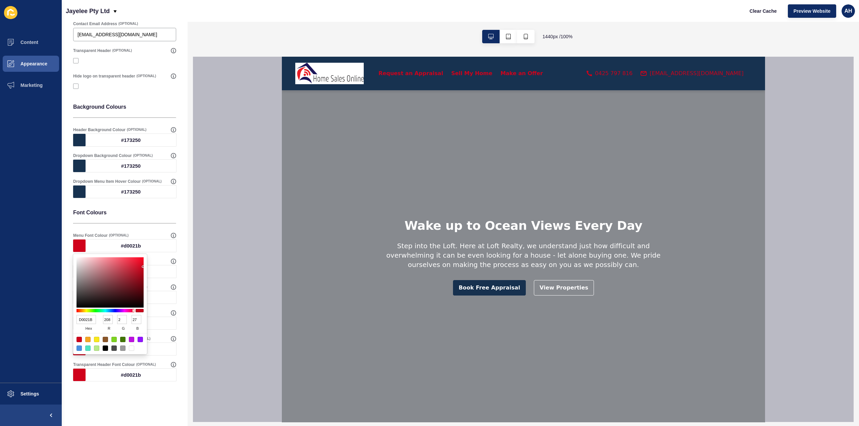
click at [132, 349] on div at bounding box center [131, 347] width 5 height 5
type input "FFFFFF"
type input "255"
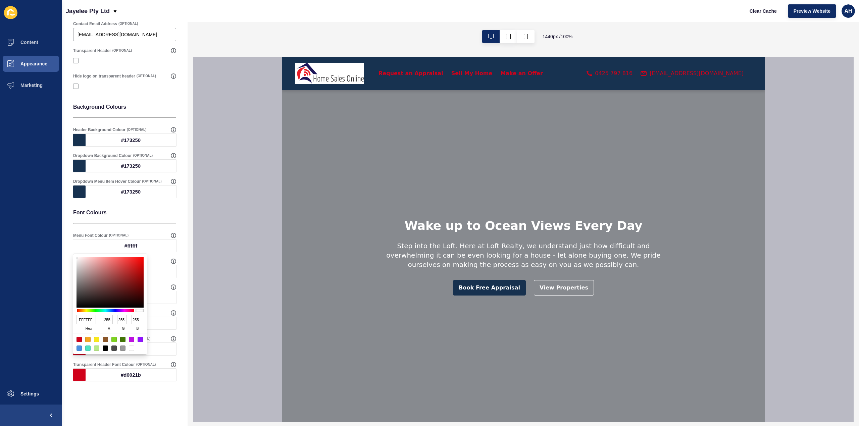
click at [5, 318] on ul "Content Appearance Marketing" at bounding box center [31, 207] width 62 height 351
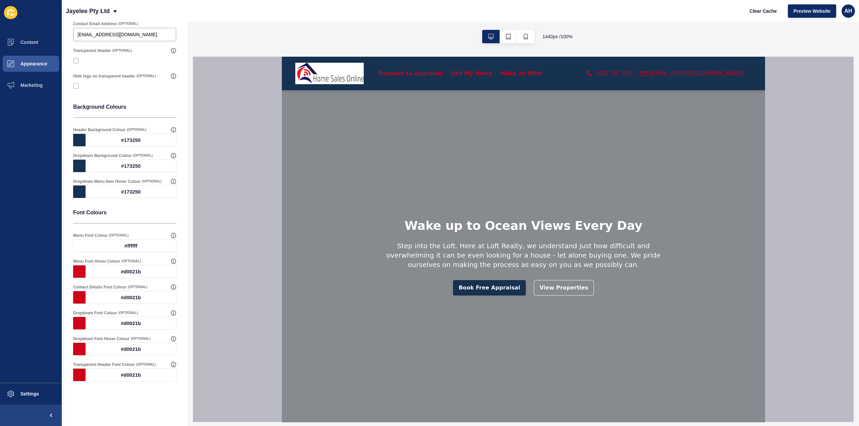
click at [99, 271] on div "#d0021b" at bounding box center [131, 271] width 91 height 12
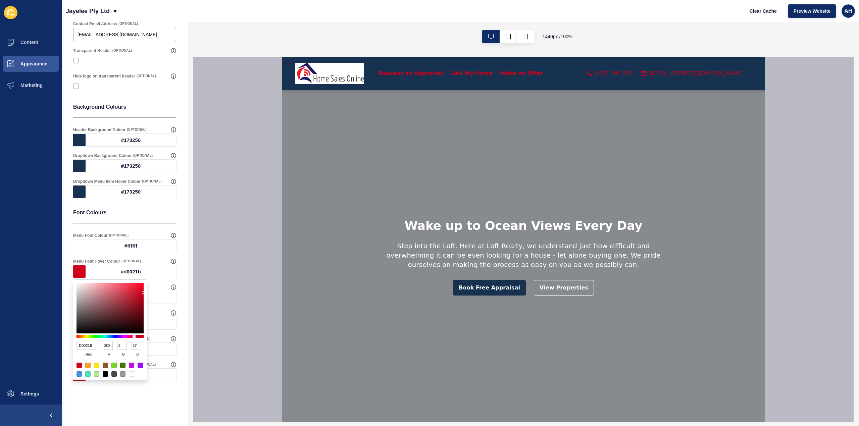
click at [129, 355] on div at bounding box center [131, 373] width 5 height 5
type input "FFFFFF"
type input "255"
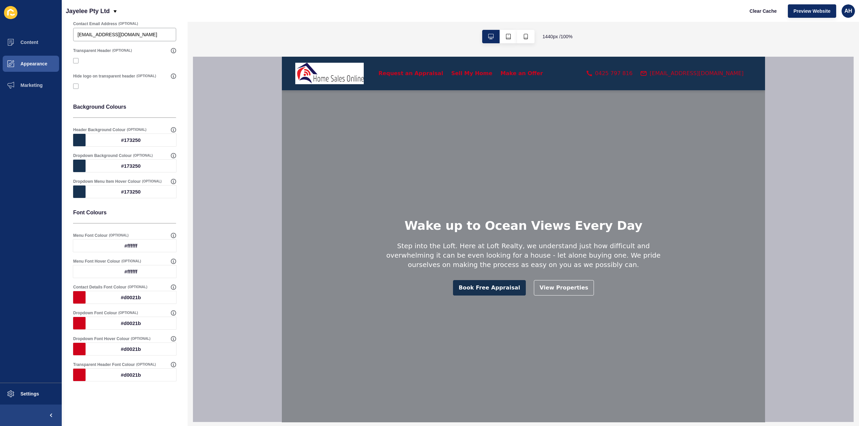
click at [28, 327] on ul "Content Appearance Marketing" at bounding box center [31, 207] width 62 height 351
click at [106, 297] on div "#d0021b" at bounding box center [131, 297] width 91 height 12
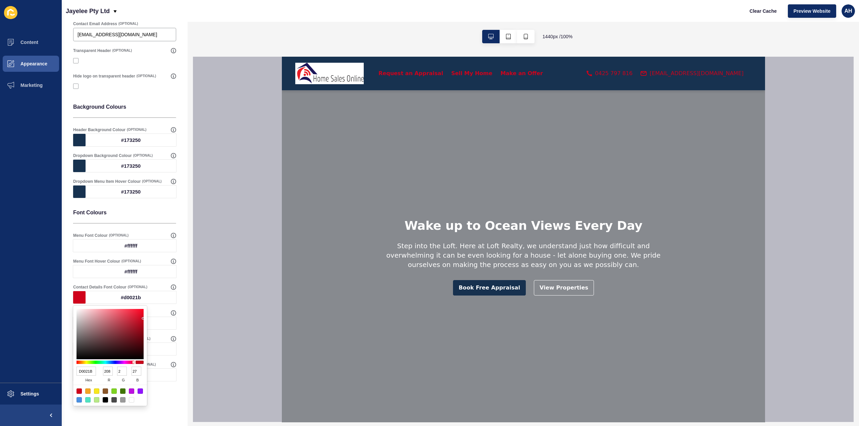
click at [133, 355] on div at bounding box center [131, 399] width 5 height 5
type input "FFFFFF"
type input "255"
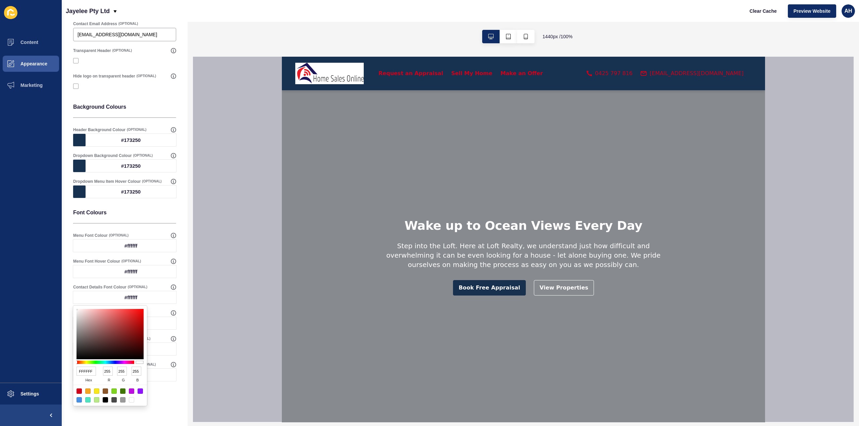
click at [18, 327] on ul "Content Appearance Marketing" at bounding box center [31, 207] width 62 height 351
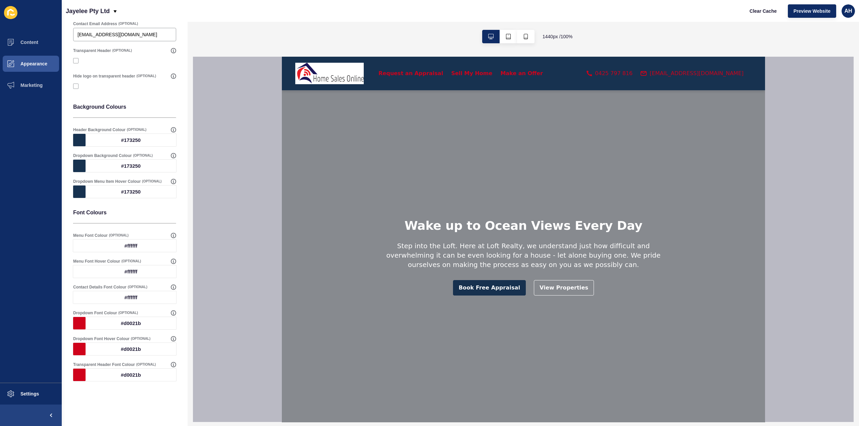
click at [106, 327] on div "#d0021b" at bounding box center [131, 323] width 91 height 12
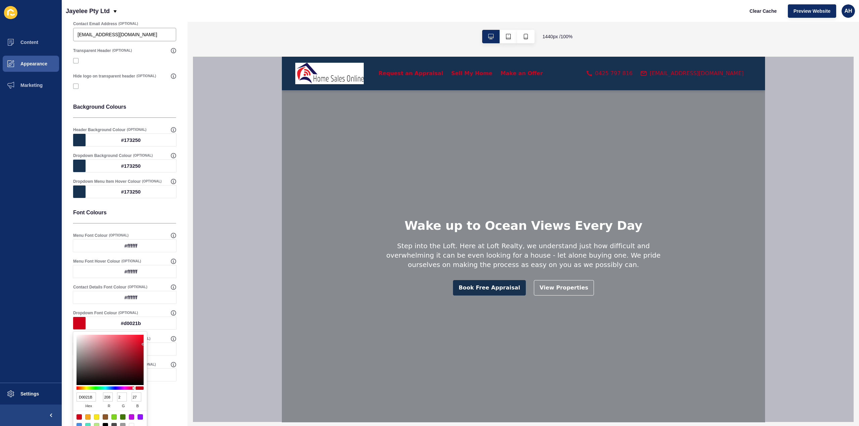
click at [18, 314] on ul "Content Appearance Marketing" at bounding box center [31, 207] width 62 height 351
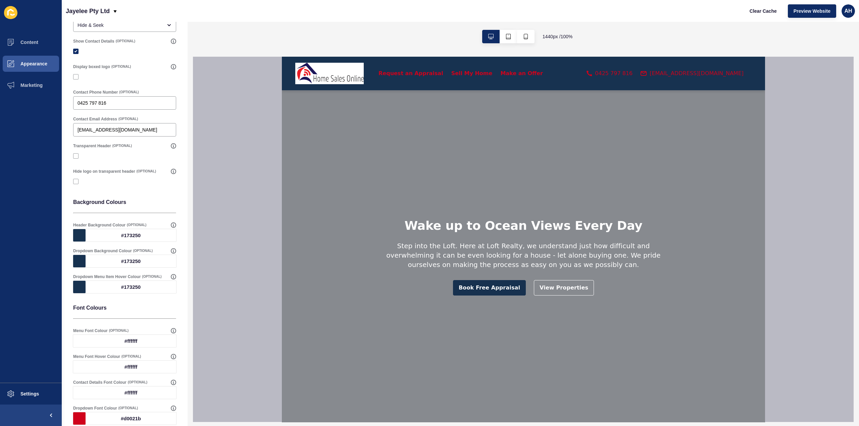
scroll to position [0, 0]
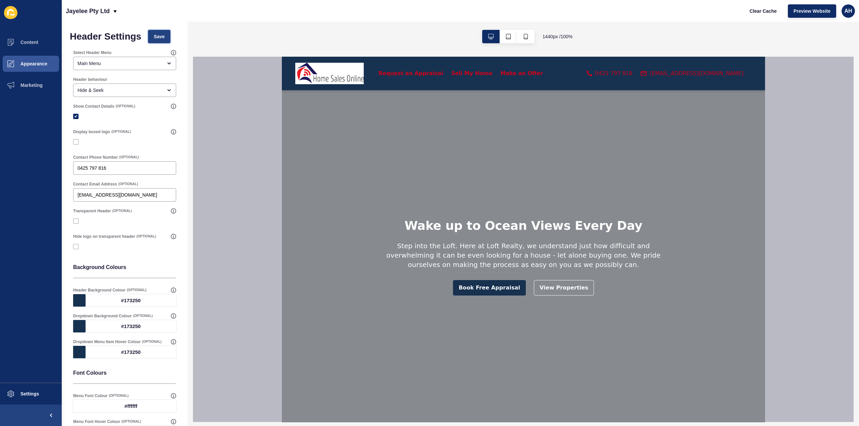
click at [165, 32] on button "Save" at bounding box center [159, 36] width 22 height 13
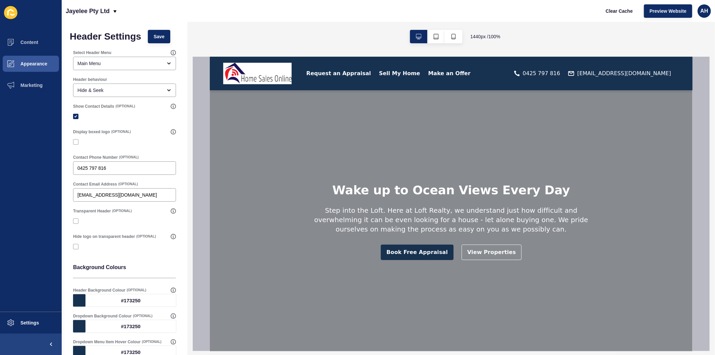
drag, startPoint x: 858, startPoint y: 0, endPoint x: 339, endPoint y: 8, distance: 519.3
click at [330, 21] on div "Jayelee Pty Ltd Clear Cache Preview Website AH" at bounding box center [389, 11] width 654 height 22
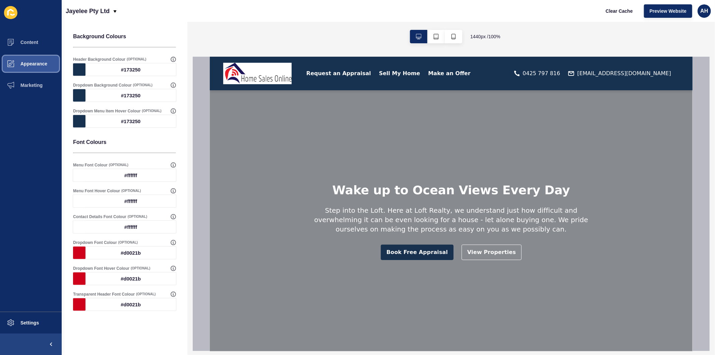
click at [31, 60] on button "Appearance" at bounding box center [31, 63] width 62 height 21
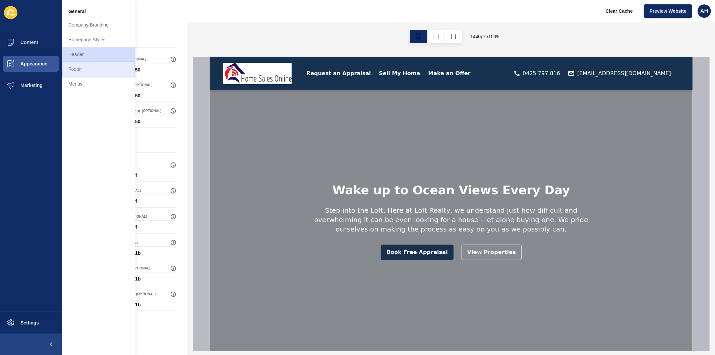
click at [83, 66] on link "Footer" at bounding box center [99, 69] width 74 height 15
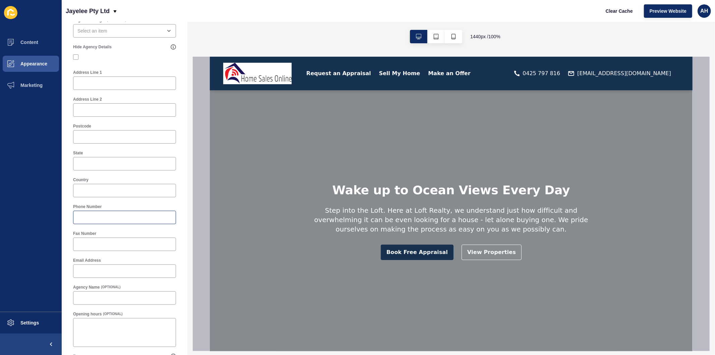
scroll to position [207, 0]
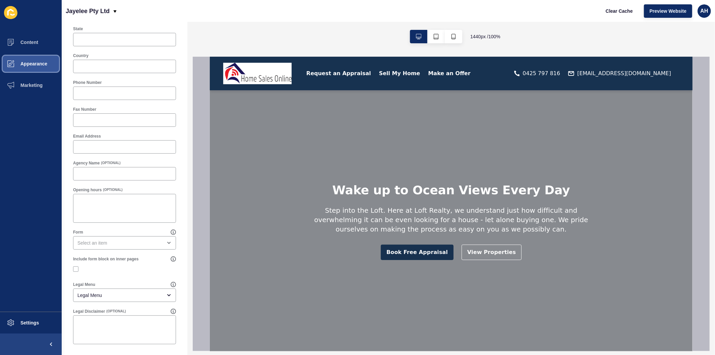
click at [36, 64] on span "Appearance" at bounding box center [23, 63] width 48 height 5
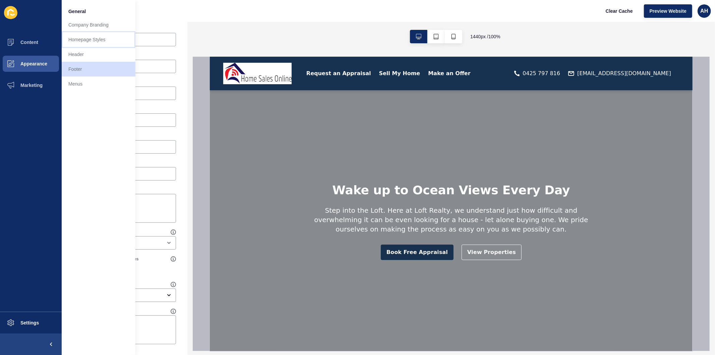
click at [93, 36] on link "Homepage Styles" at bounding box center [99, 39] width 74 height 15
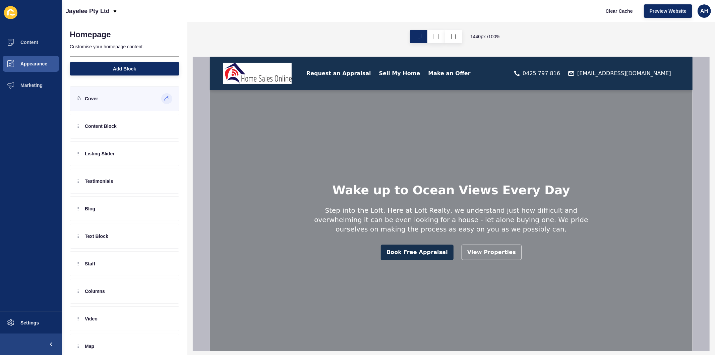
click at [164, 96] on icon at bounding box center [167, 98] width 6 height 5
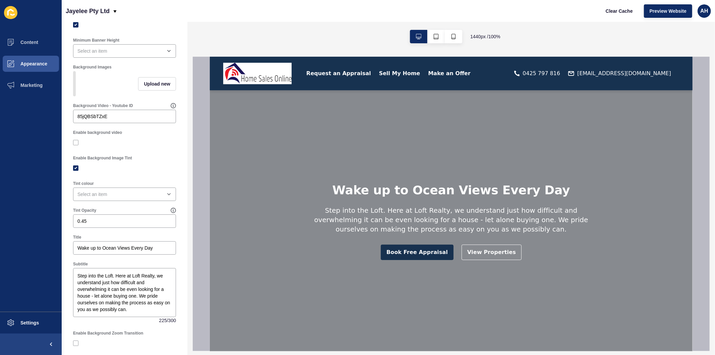
scroll to position [223, 0]
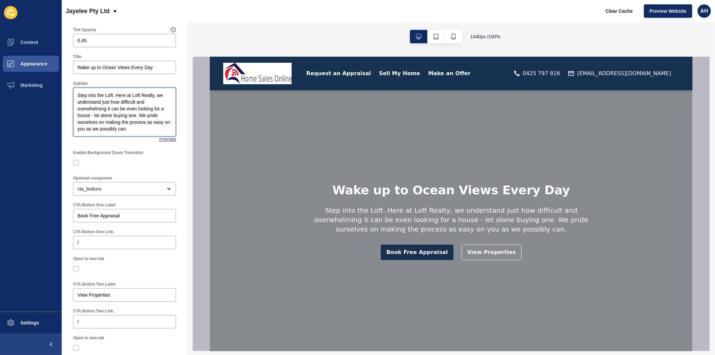
click at [128, 116] on textarea "Step into the Loft. Here at Loft Realty, we understand just how difficult and o…" at bounding box center [124, 112] width 101 height 47
paste textarea "Professional Full Service for just 1% Commision!"
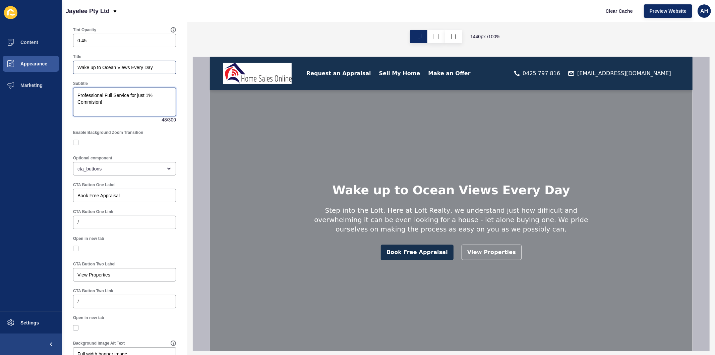
type textarea "Professional Full Service for just 1% Commision!"
click at [126, 71] on input "Wake up to Ocean Views Every Day" at bounding box center [124, 67] width 94 height 7
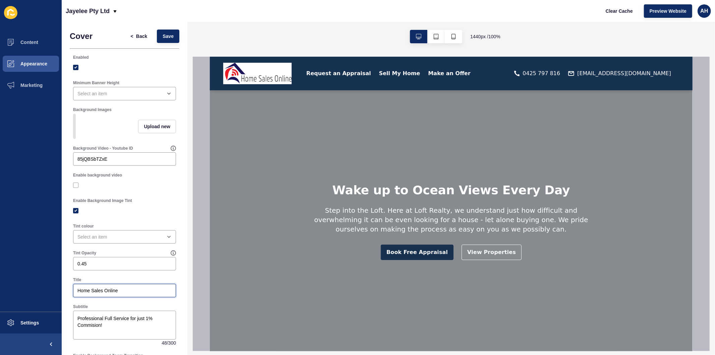
scroll to position [0, 0]
type input "Home Sales Online"
click at [157, 39] on button "Save" at bounding box center [168, 36] width 22 height 13
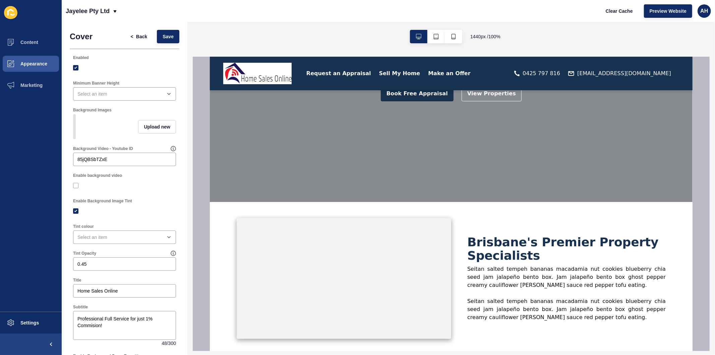
scroll to position [149, 0]
click at [29, 64] on span "Appearance" at bounding box center [23, 63] width 48 height 5
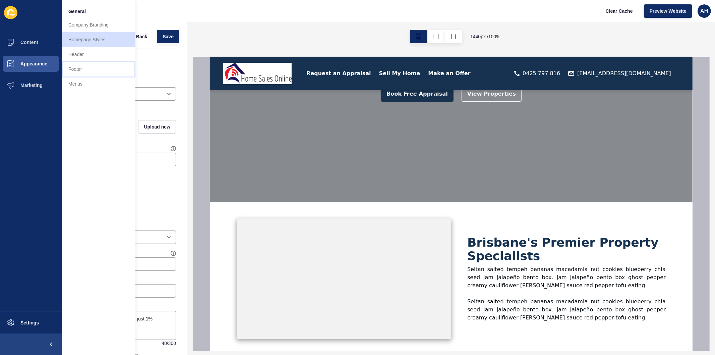
click at [86, 67] on link "Footer" at bounding box center [99, 69] width 74 height 15
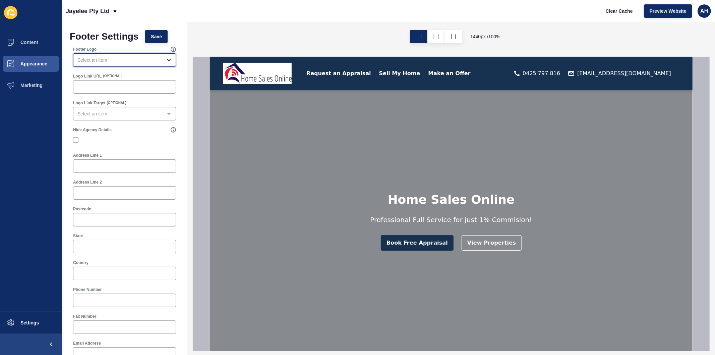
click at [136, 61] on div "open menu" at bounding box center [119, 60] width 85 height 7
click at [99, 73] on span "Primary Logo" at bounding box center [121, 76] width 87 height 7
type input "Primary Logo"
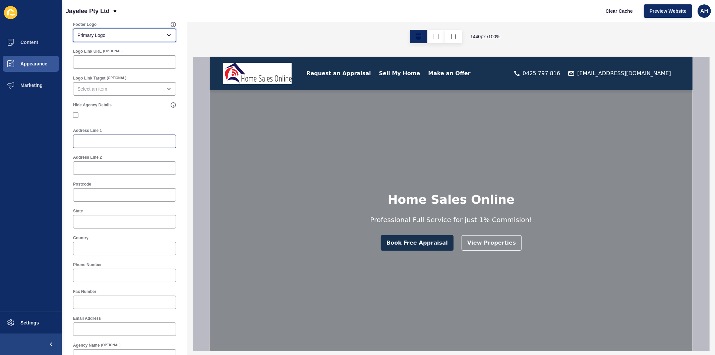
scroll to position [37, 0]
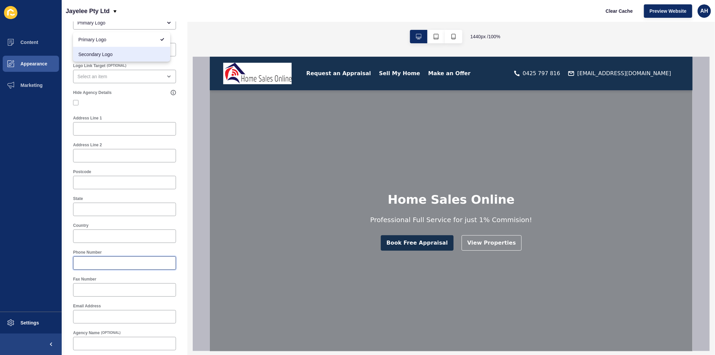
click at [96, 263] on input "Phone Number" at bounding box center [124, 263] width 94 height 7
paste input "0425 797 816"
type input "0425 797 816"
click at [105, 312] on div at bounding box center [124, 316] width 103 height 13
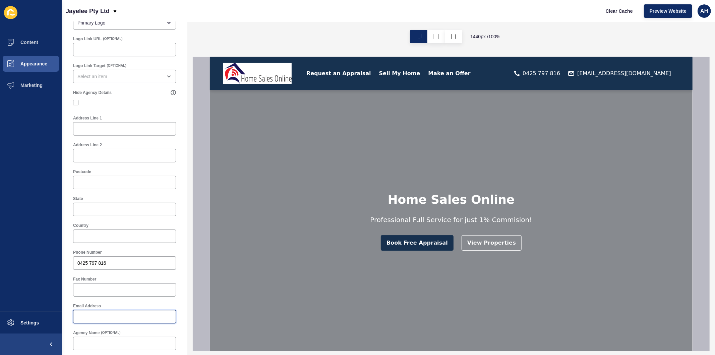
paste input "homesalesonline1@outlook.com"
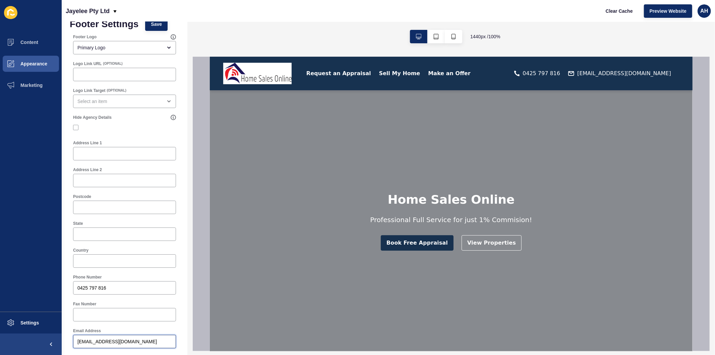
scroll to position [0, 0]
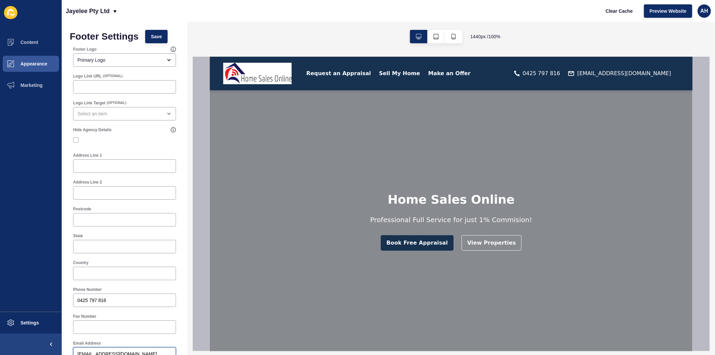
type input "homesalesonline1@outlook.com"
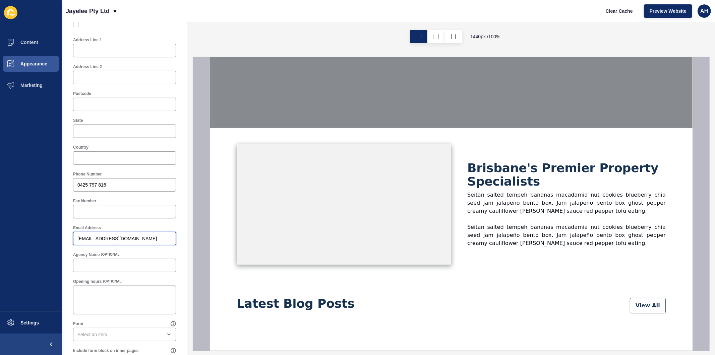
scroll to position [207, 0]
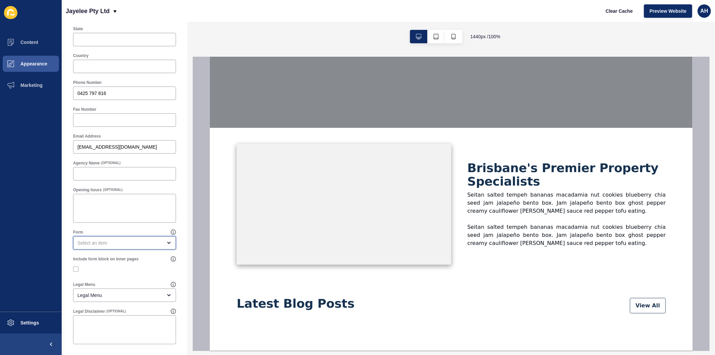
click at [114, 243] on div "open menu" at bounding box center [119, 242] width 85 height 7
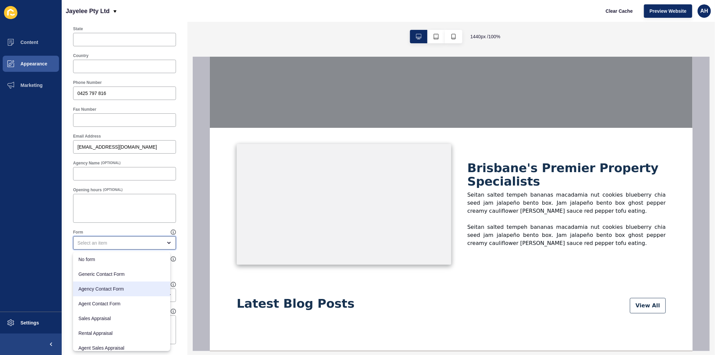
click at [107, 291] on span "Agency Contact Form" at bounding box center [121, 288] width 87 height 7
type input "Agency Contact Form"
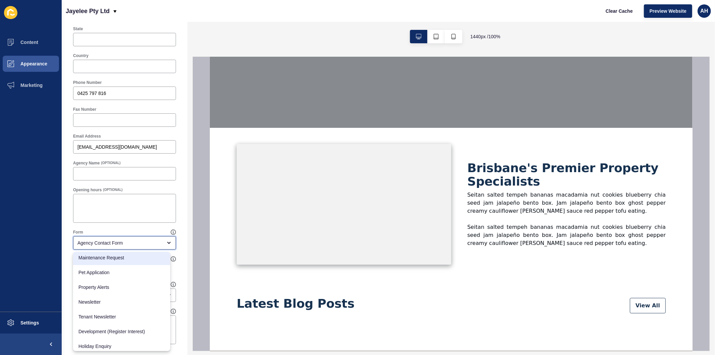
scroll to position [152, 0]
click at [16, 308] on ul "Content Appearance Marketing" at bounding box center [31, 172] width 62 height 280
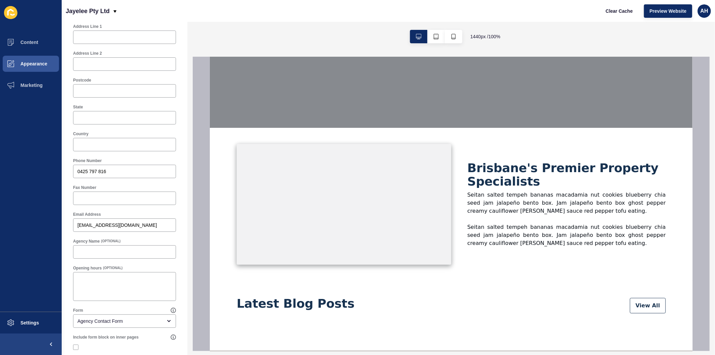
scroll to position [0, 0]
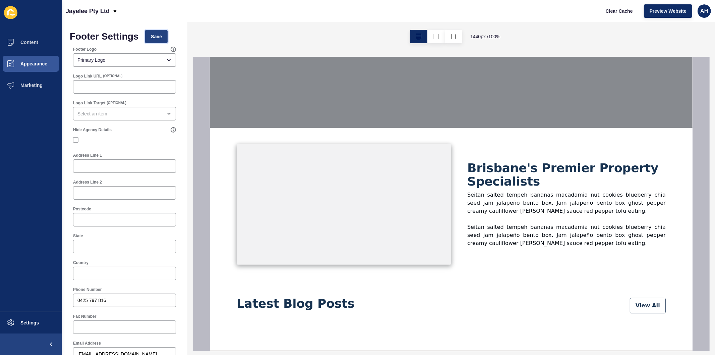
click at [154, 39] on span "Save" at bounding box center [156, 36] width 11 height 7
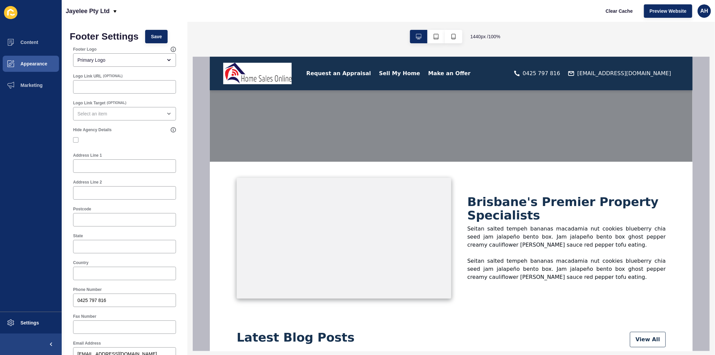
scroll to position [149, 0]
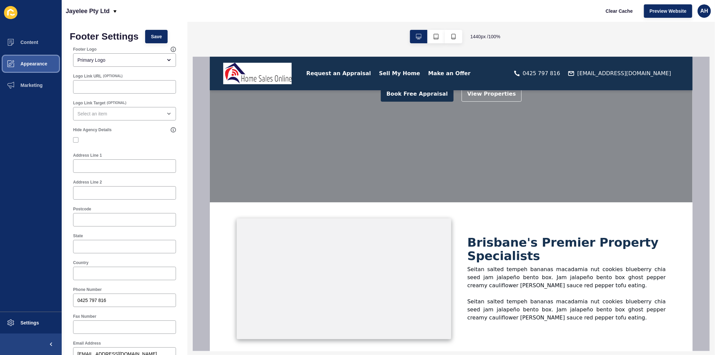
click at [31, 65] on span "Appearance" at bounding box center [23, 63] width 48 height 5
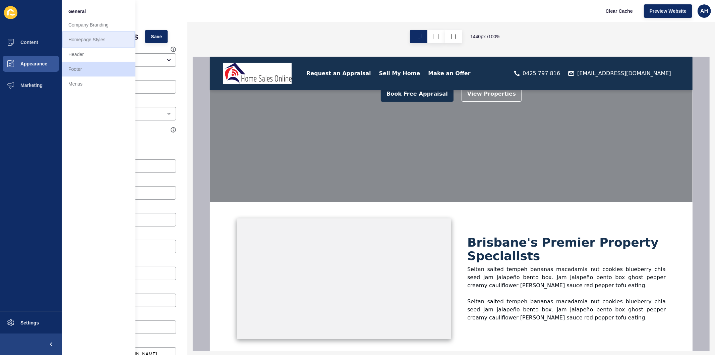
click at [97, 40] on link "Homepage Styles" at bounding box center [99, 39] width 74 height 15
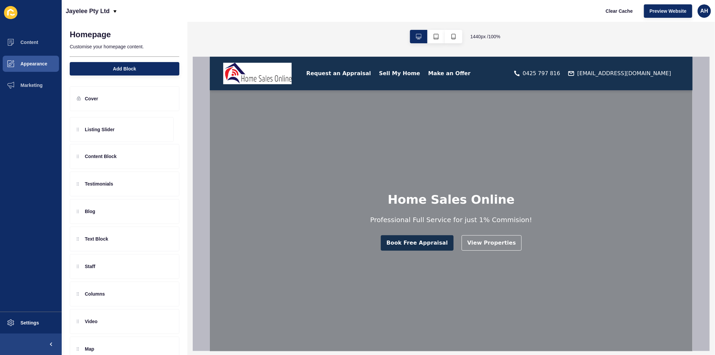
drag, startPoint x: 78, startPoint y: 156, endPoint x: 72, endPoint y: 126, distance: 30.2
click at [72, 126] on div "Content Block Listing Slider Testimonials Blog Text Block Staff Columns Video M…" at bounding box center [125, 250] width 110 height 272
click at [164, 181] on icon at bounding box center [167, 180] width 6 height 5
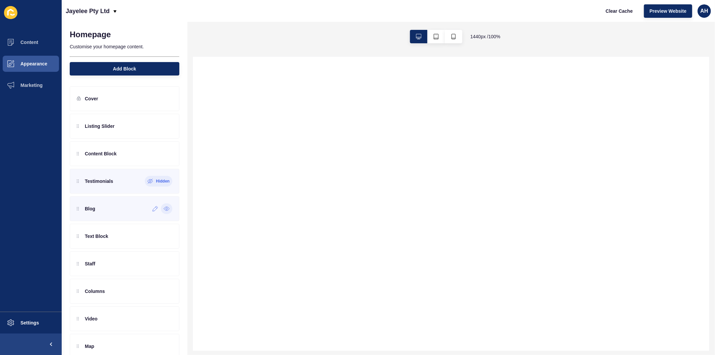
click at [166, 209] on icon at bounding box center [167, 209] width 2 height 2
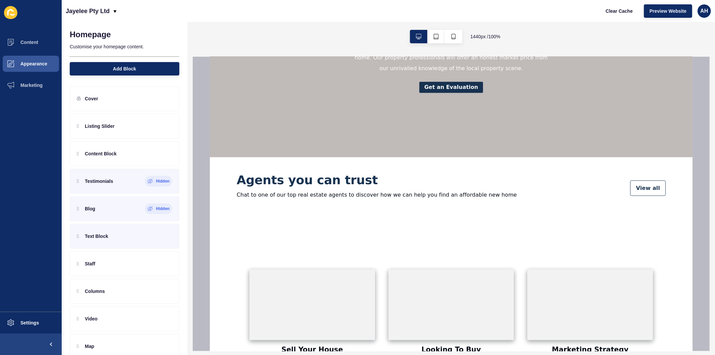
scroll to position [559, 0]
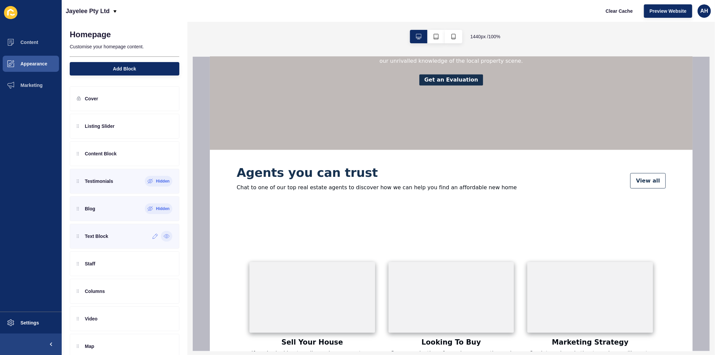
click at [163, 239] on div at bounding box center [166, 236] width 11 height 11
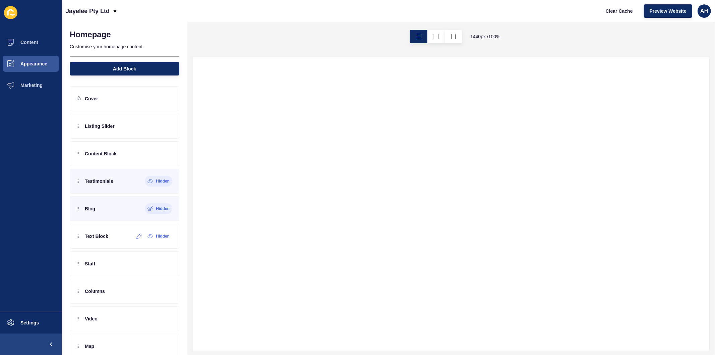
click at [160, 237] on label "Hidden" at bounding box center [163, 235] width 14 height 5
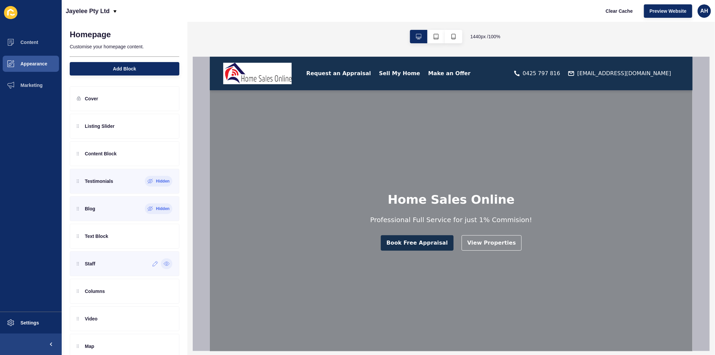
click at [164, 264] on icon at bounding box center [167, 263] width 6 height 5
click at [164, 235] on icon at bounding box center [167, 235] width 6 height 5
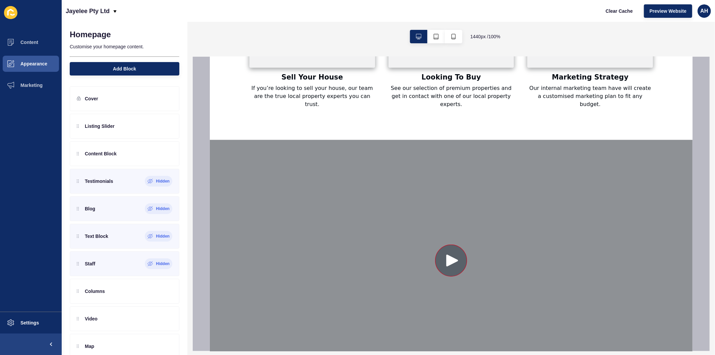
scroll to position [559, 0]
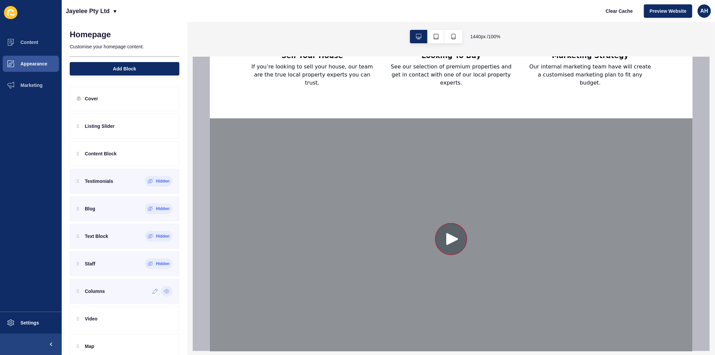
click at [164, 292] on icon at bounding box center [167, 290] width 6 height 5
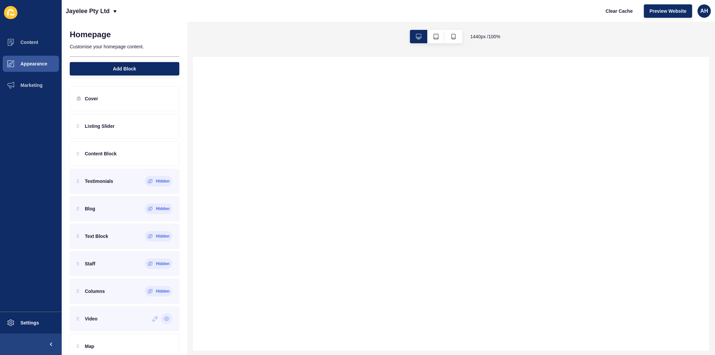
click at [164, 318] on icon at bounding box center [167, 318] width 6 height 5
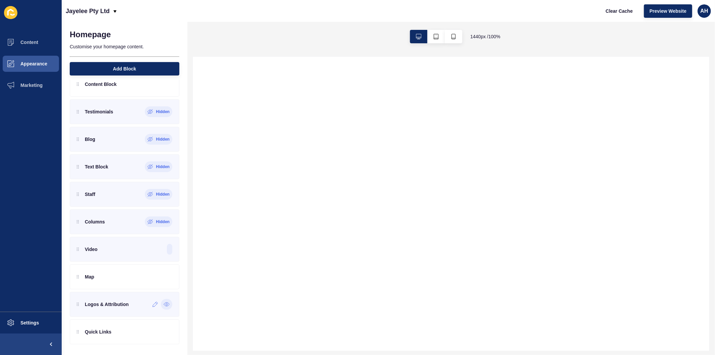
scroll to position [0, 0]
click at [166, 277] on icon at bounding box center [167, 277] width 2 height 2
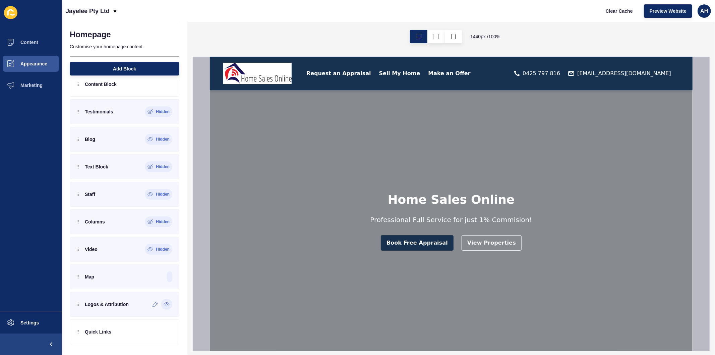
click at [166, 304] on icon at bounding box center [167, 305] width 2 height 2
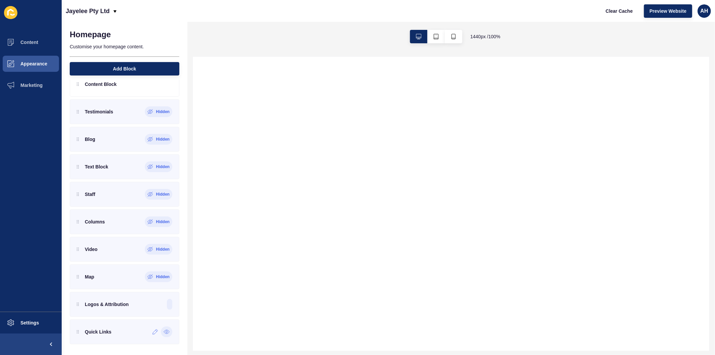
click at [164, 332] on icon at bounding box center [167, 331] width 6 height 5
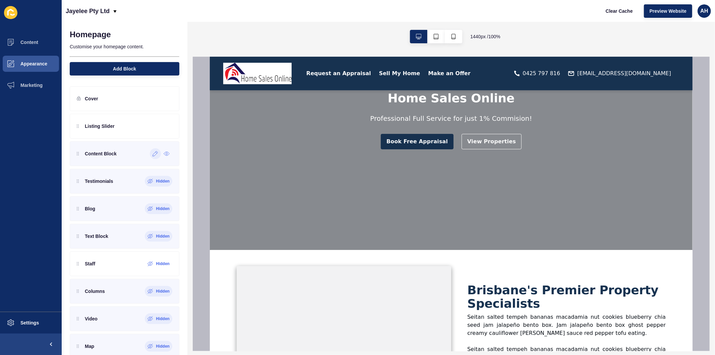
click at [153, 153] on icon at bounding box center [155, 153] width 5 height 5
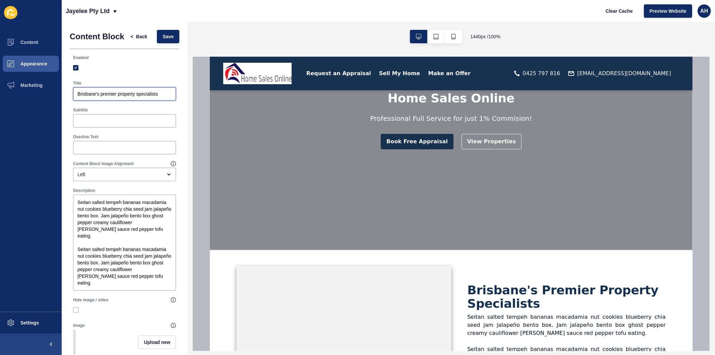
click at [140, 97] on input "Brisbane's premier property specialists" at bounding box center [124, 94] width 94 height 7
paste input "Introducing Jane Mitchell"
click at [105, 97] on input "Introducing Jane Mitchell" at bounding box center [124, 94] width 94 height 7
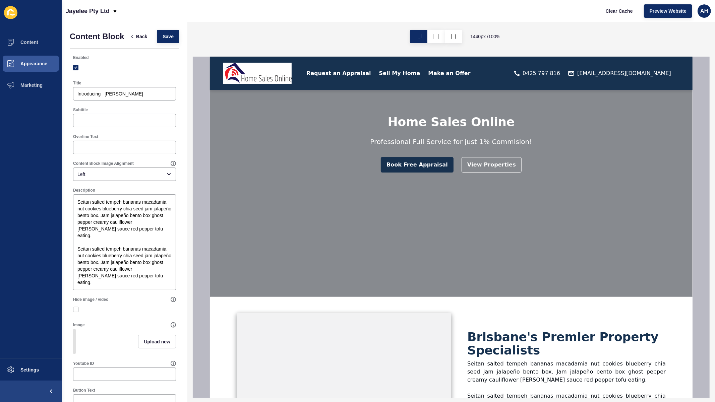
click at [268, 279] on div "Home Sales Online Professional Full Service for just 1% Commision! Book Free Ap…" at bounding box center [451, 126] width 483 height 342
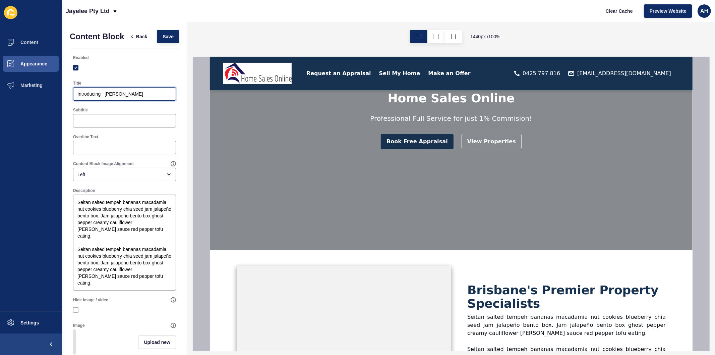
click at [105, 97] on input "Introducing Jane Mitchell" at bounding box center [124, 94] width 94 height 7
click at [97, 97] on input "IntroducingJane Mitchell" at bounding box center [124, 94] width 94 height 7
click at [138, 97] on input "Introducing Jane Mitchell" at bounding box center [124, 94] width 94 height 7
type input "Introducing Jane Mitchell"
click at [120, 257] on textarea "Seitan salted tempeh bananas macadamia nut cookies blueberry chia seed jam jala…" at bounding box center [124, 243] width 101 height 94
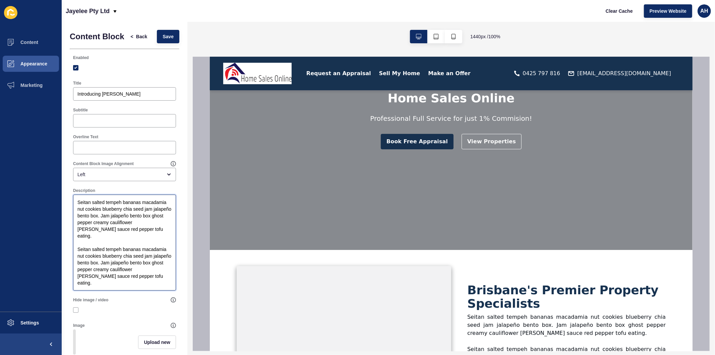
paste textarea "Jane has been working in the Real Estate Industry for the last 18 years. She ha…"
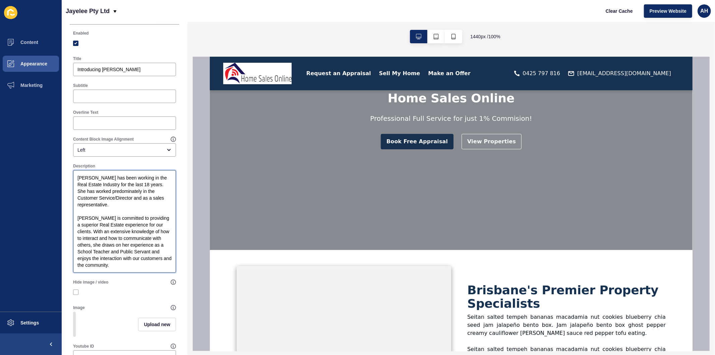
scroll to position [37, 0]
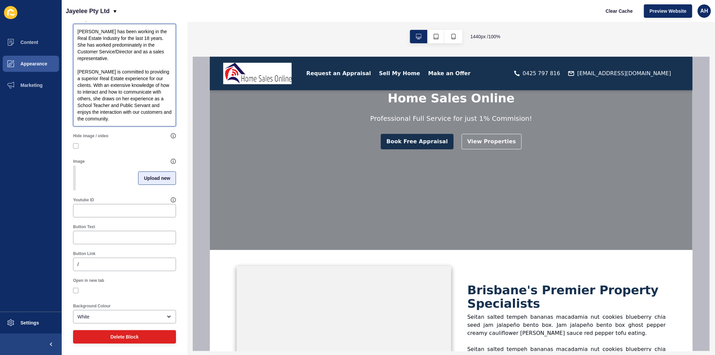
type textarea "Jane has been working in the Real Estate Industry for the last 18 years. She ha…"
click at [144, 175] on span "Upload new" at bounding box center [157, 178] width 26 height 7
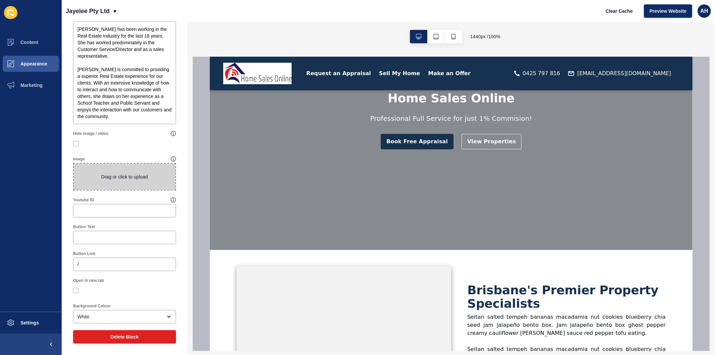
scroll to position [177, 0]
click at [122, 178] on span at bounding box center [125, 177] width 102 height 26
click at [74, 164] on input "Drag or click to upload" at bounding box center [74, 164] width 0 height 0
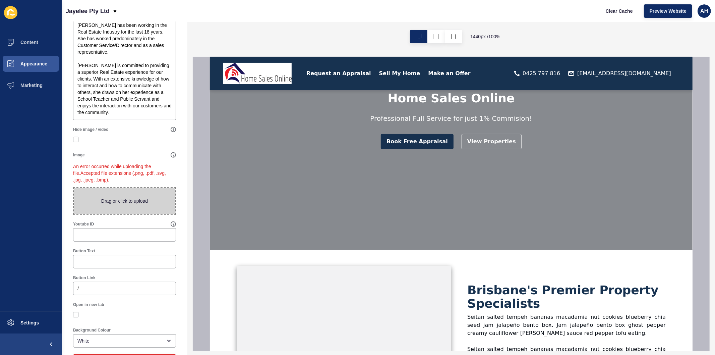
click at [126, 210] on span at bounding box center [125, 201] width 102 height 26
click at [74, 188] on input "Drag or click to upload" at bounding box center [74, 188] width 0 height 0
click at [0, 246] on ul "Content Appearance Marketing" at bounding box center [31, 172] width 62 height 280
click at [116, 211] on span at bounding box center [125, 201] width 102 height 26
click at [74, 188] on input "Drag or click to upload" at bounding box center [74, 188] width 0 height 0
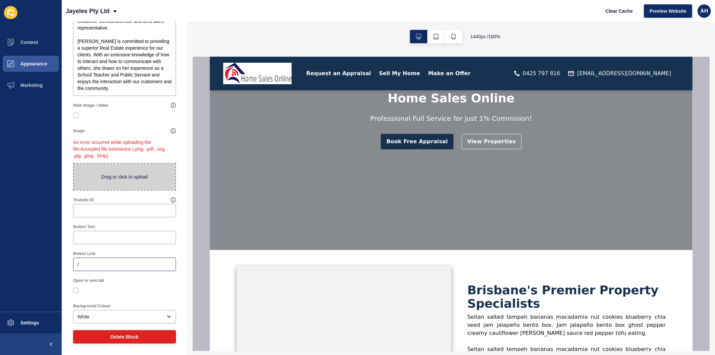
scroll to position [0, 0]
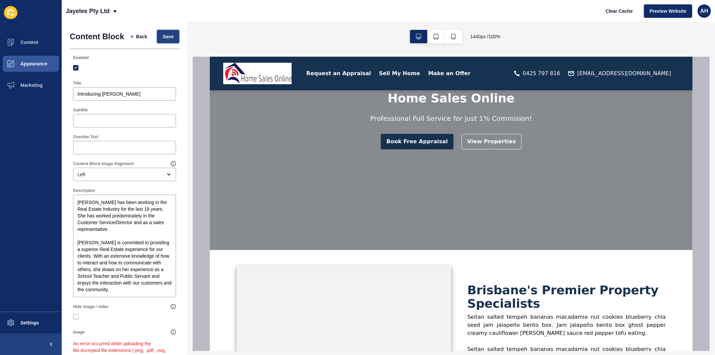
click at [166, 37] on span "Save" at bounding box center [168, 36] width 11 height 7
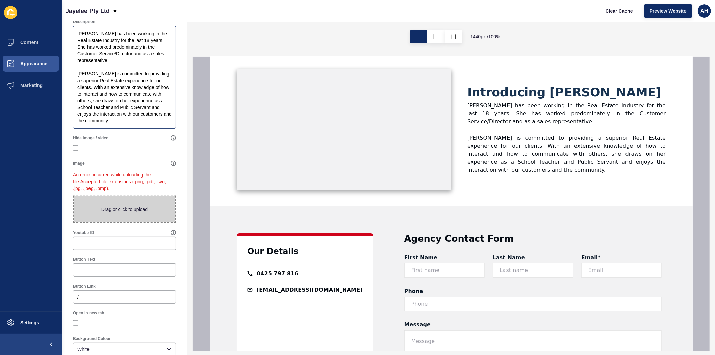
scroll to position [186, 0]
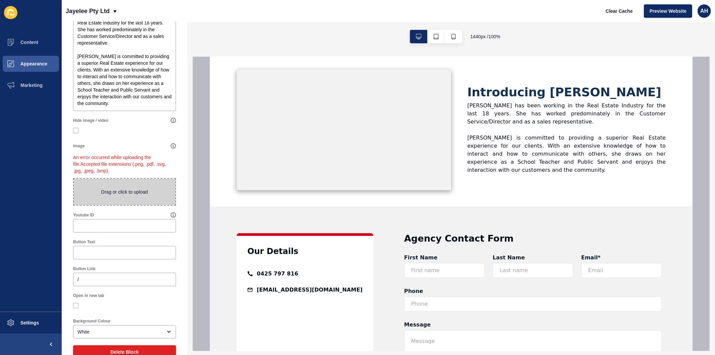
click at [111, 197] on span at bounding box center [125, 192] width 102 height 26
click at [74, 179] on input "Drag or click to upload" at bounding box center [74, 179] width 0 height 0
click at [168, 149] on div at bounding box center [168, 147] width 6 height 6
click at [110, 196] on span at bounding box center [125, 192] width 102 height 26
click at [74, 179] on input "Drag or click to upload" at bounding box center [74, 179] width 0 height 0
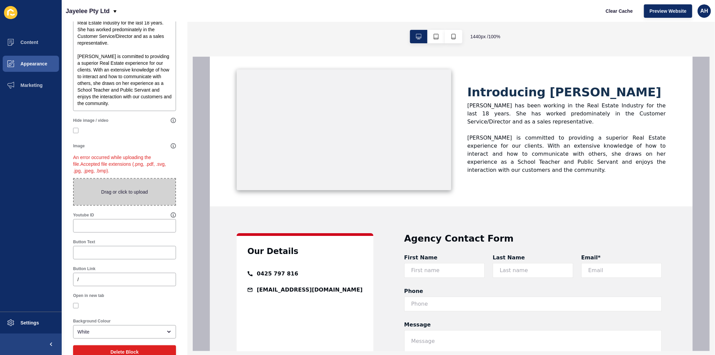
type input "C:\fakepath\IMG42.jpg"
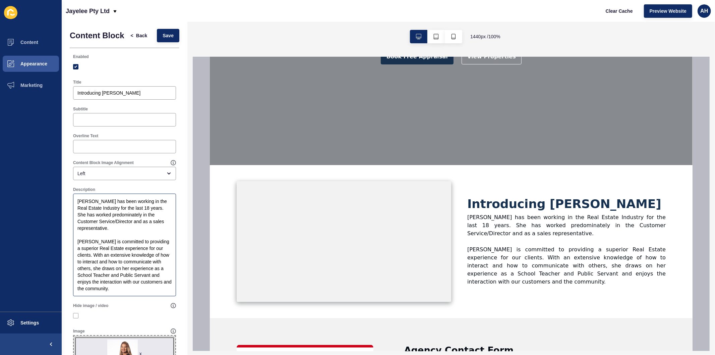
scroll to position [0, 0]
click at [165, 36] on span "Save" at bounding box center [168, 36] width 11 height 7
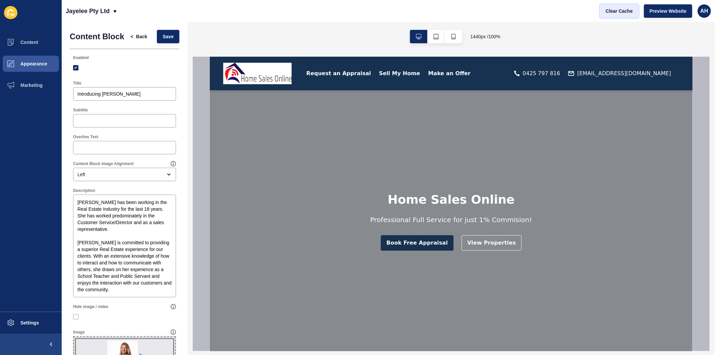
click at [616, 11] on span "Clear Cache" at bounding box center [619, 11] width 27 height 7
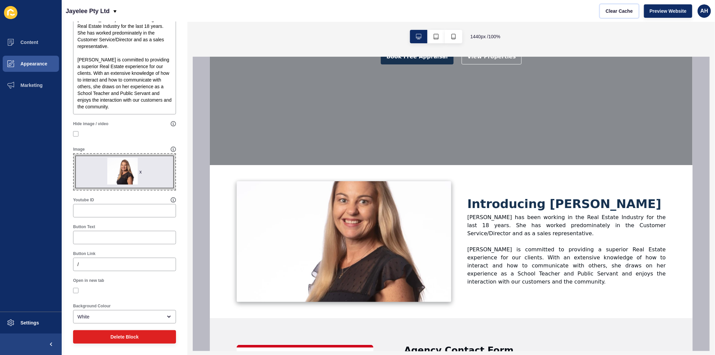
scroll to position [187, 0]
click at [140, 171] on div "x" at bounding box center [141, 171] width 2 height 7
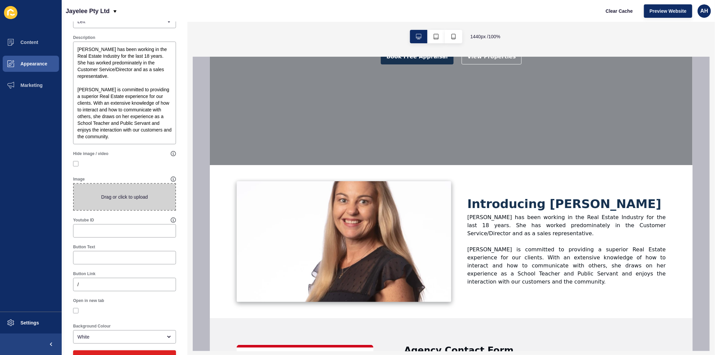
scroll to position [140, 0]
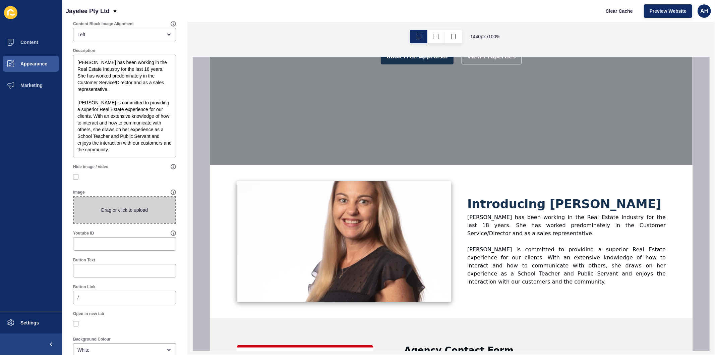
click at [123, 220] on span at bounding box center [125, 210] width 102 height 26
click at [74, 197] on input "Drag or click to upload" at bounding box center [74, 197] width 0 height 0
type input "C:\fakepath\IMG_2543 copy.JPG"
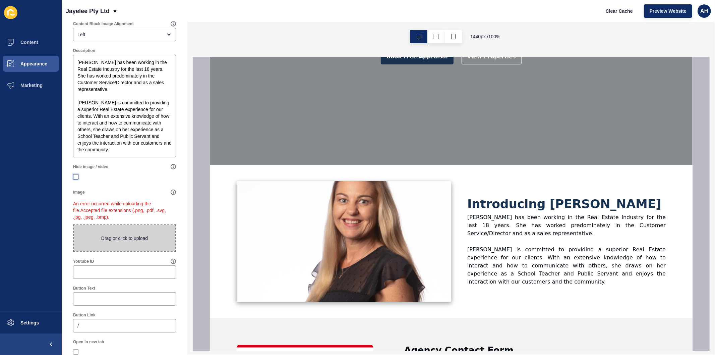
click at [75, 179] on label at bounding box center [75, 176] width 5 height 5
click at [75, 179] on input "Hide image / video" at bounding box center [76, 177] width 4 height 4
checkbox input "true"
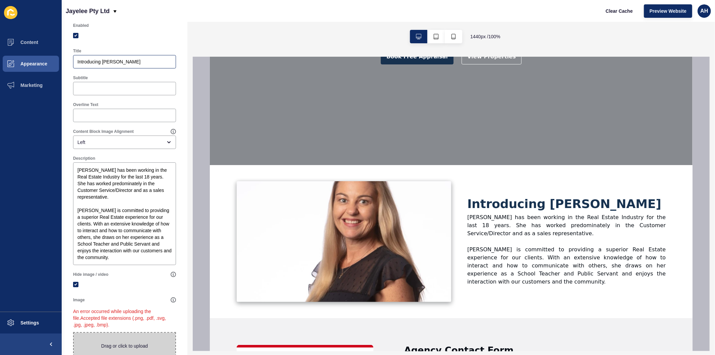
scroll to position [0, 0]
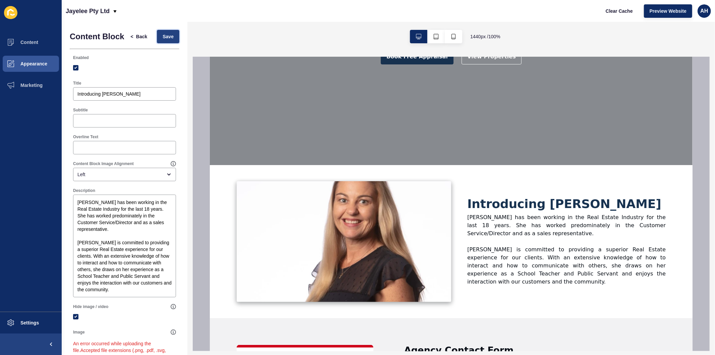
click at [163, 39] on span "Save" at bounding box center [168, 36] width 11 height 7
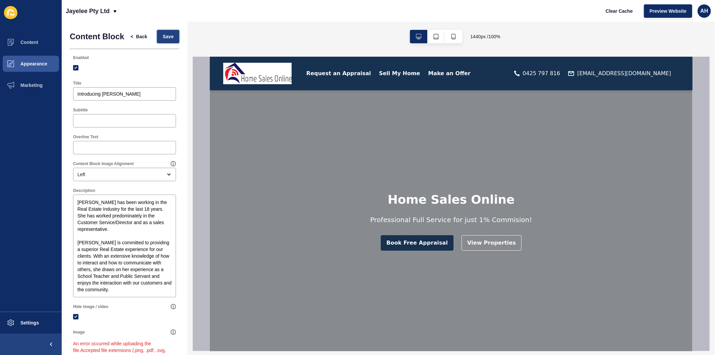
click at [163, 36] on span "Save" at bounding box center [168, 36] width 11 height 7
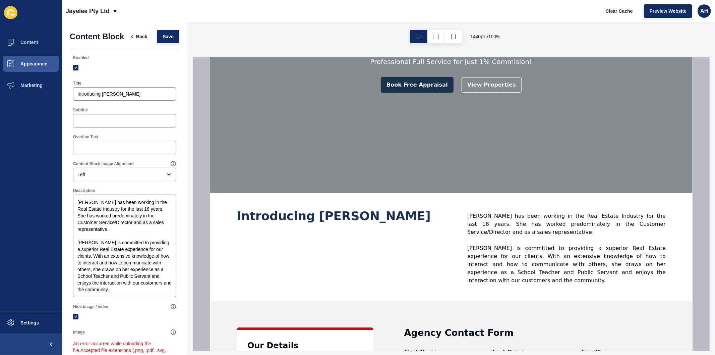
scroll to position [223, 0]
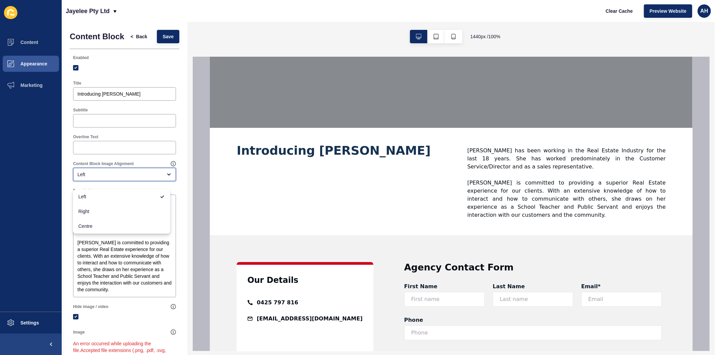
click at [116, 178] on div "Left" at bounding box center [119, 174] width 85 height 7
click at [108, 224] on span "Centre" at bounding box center [121, 226] width 87 height 7
type input "Centre"
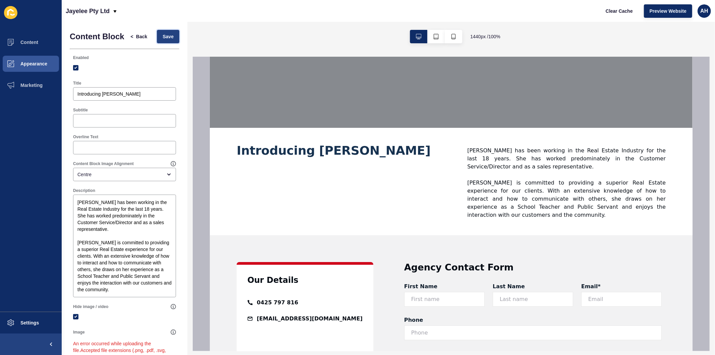
click at [163, 38] on span "Save" at bounding box center [168, 36] width 11 height 7
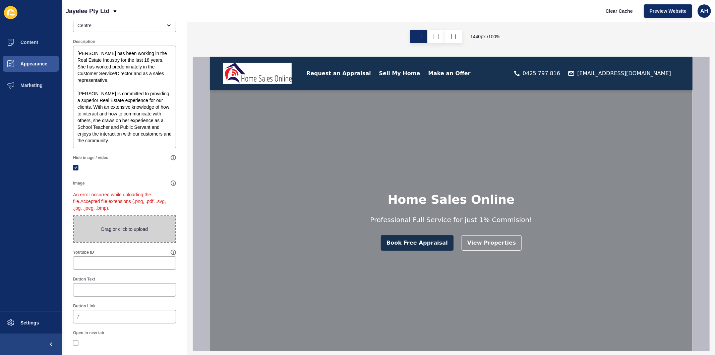
scroll to position [0, 0]
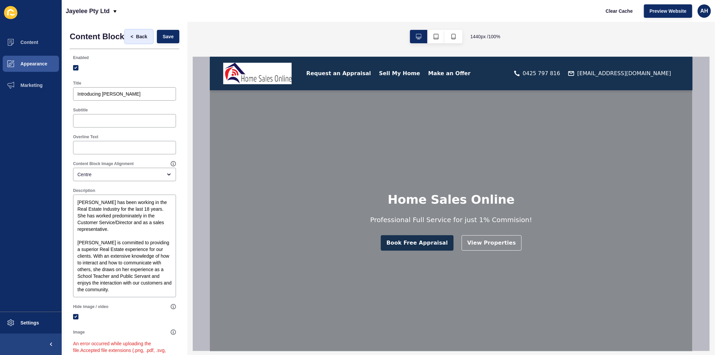
click at [136, 38] on span "Back" at bounding box center [141, 36] width 11 height 7
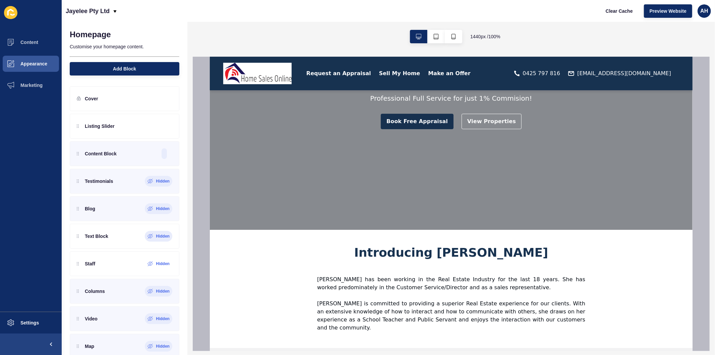
scroll to position [74, 0]
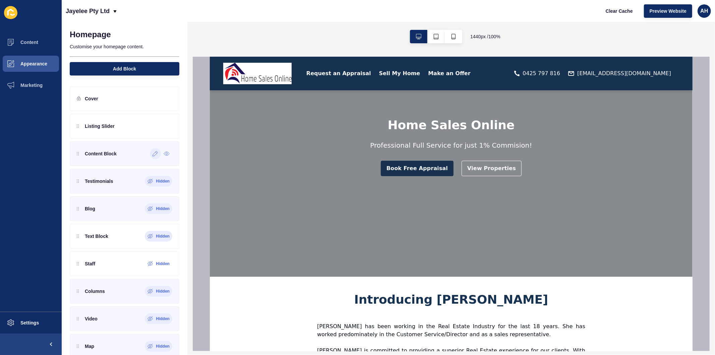
click at [153, 155] on icon at bounding box center [156, 153] width 6 height 5
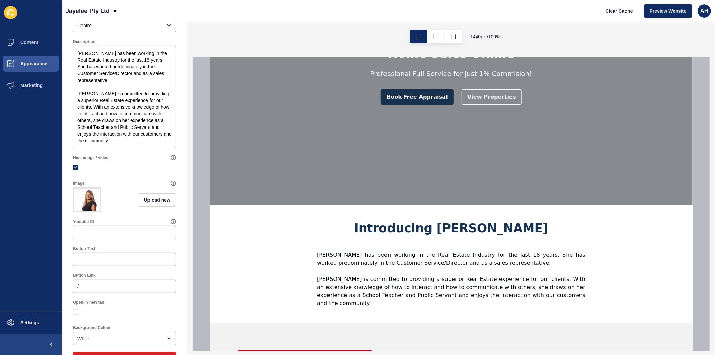
scroll to position [149, 0]
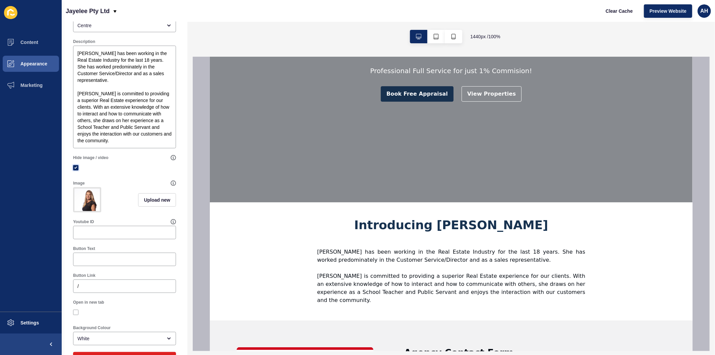
click at [74, 170] on label at bounding box center [75, 167] width 5 height 5
click at [74, 170] on input "Hide image / video" at bounding box center [76, 168] width 4 height 4
checkbox input "false"
click at [146, 203] on span "Upload new" at bounding box center [157, 200] width 26 height 7
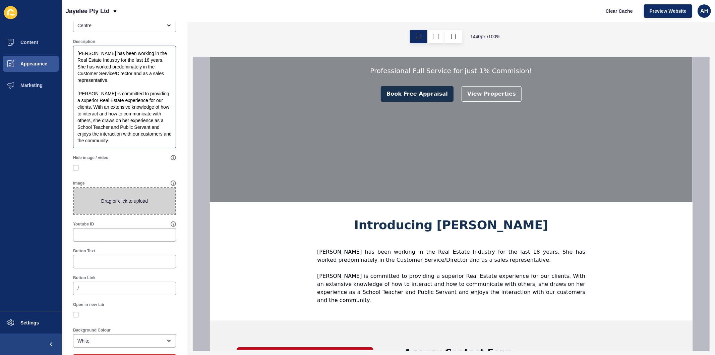
scroll to position [0, 0]
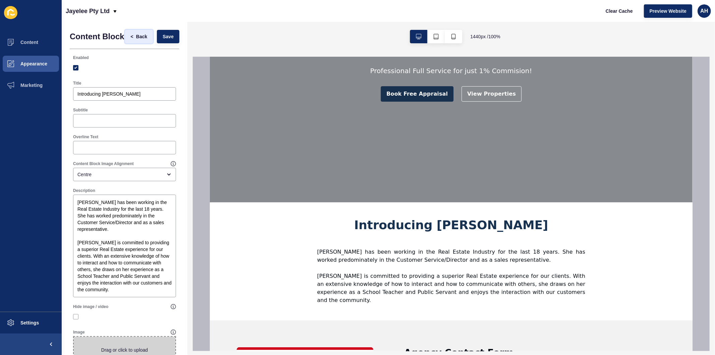
click at [136, 40] on span "Back" at bounding box center [141, 36] width 11 height 7
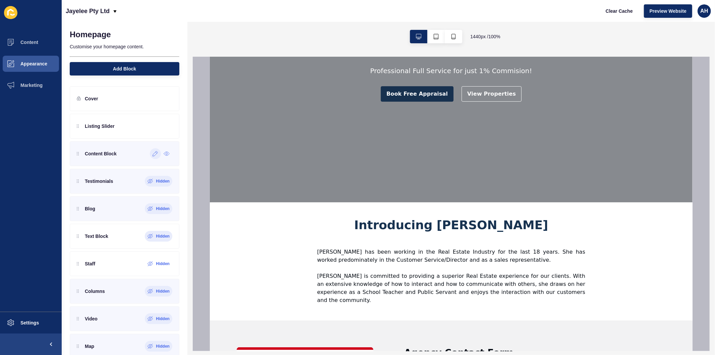
click at [153, 155] on icon at bounding box center [155, 153] width 5 height 5
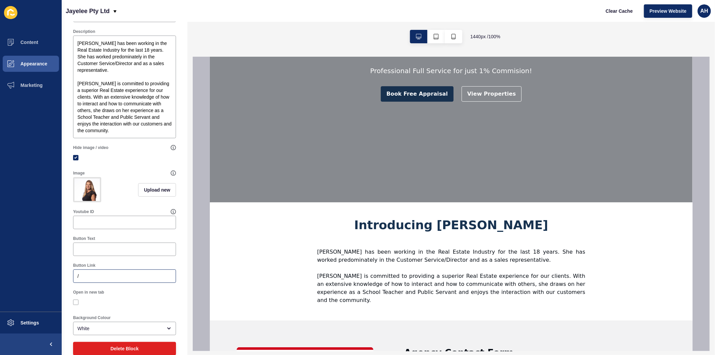
scroll to position [181, 0]
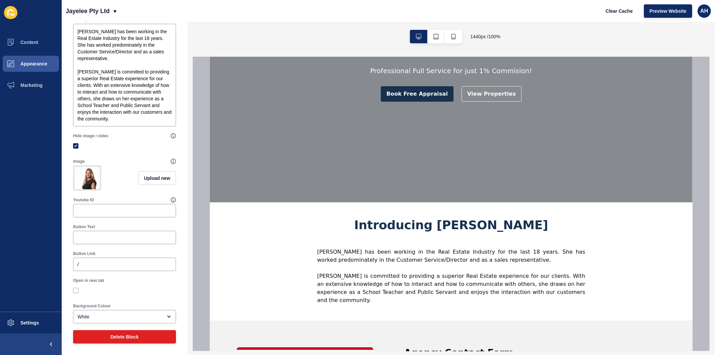
click at [74, 140] on div at bounding box center [124, 146] width 103 height 12
click at [75, 143] on label at bounding box center [75, 145] width 5 height 5
click at [75, 144] on input "Hide image / video" at bounding box center [76, 146] width 4 height 4
checkbox input "false"
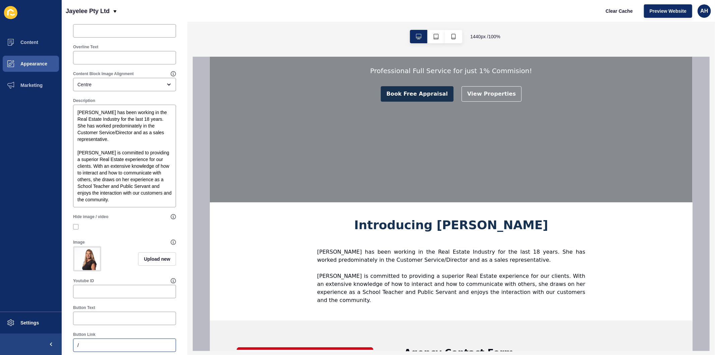
scroll to position [0, 0]
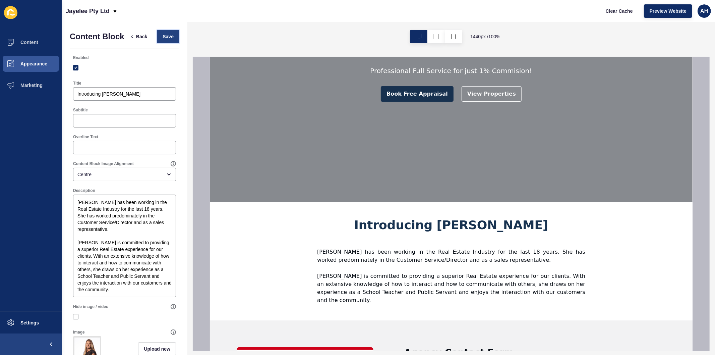
click at [165, 40] on span "Save" at bounding box center [168, 36] width 11 height 7
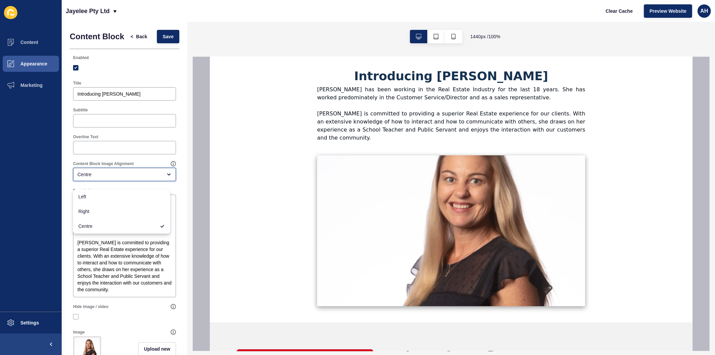
click at [110, 181] on div "Centre" at bounding box center [124, 174] width 103 height 13
click at [110, 199] on span "Left" at bounding box center [121, 196] width 87 height 7
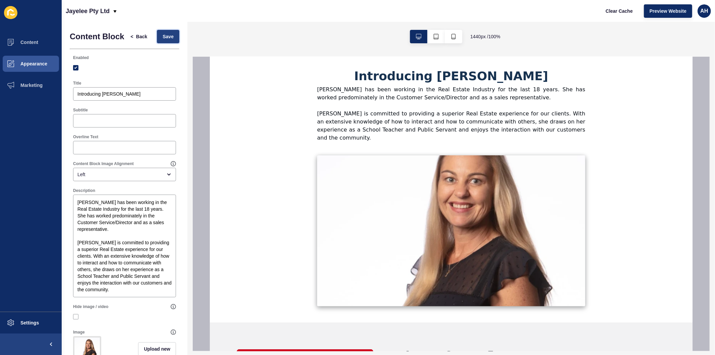
click at [157, 41] on button "Save" at bounding box center [168, 36] width 22 height 13
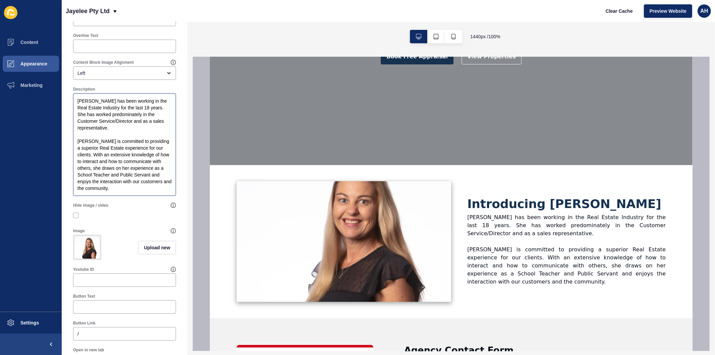
scroll to position [112, 0]
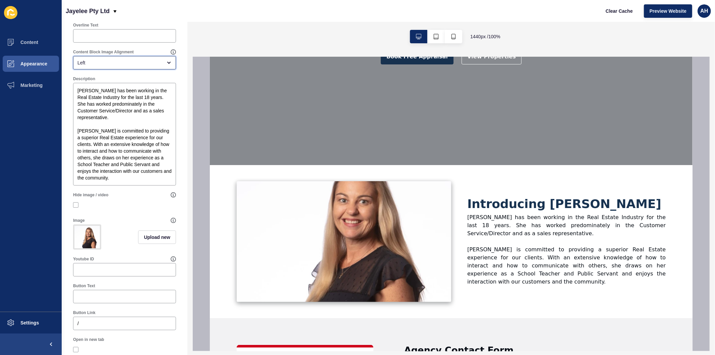
click at [123, 69] on div "Left" at bounding box center [124, 62] width 103 height 13
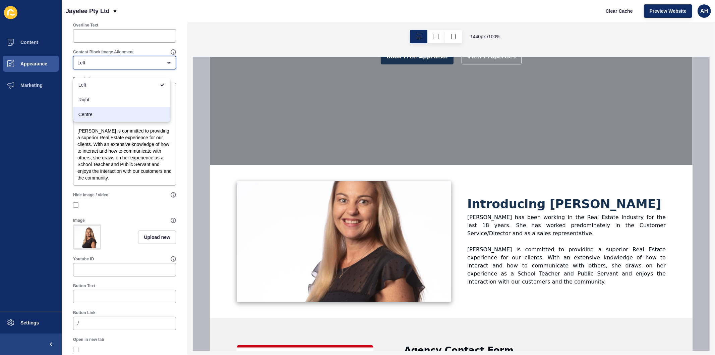
click at [109, 115] on span "Centre" at bounding box center [121, 114] width 87 height 7
type input "Centre"
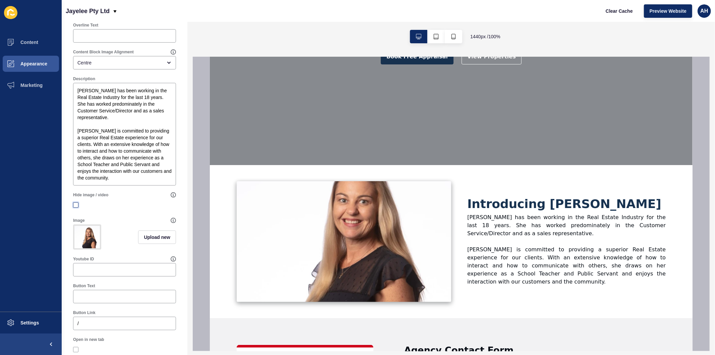
click at [74, 208] on label at bounding box center [75, 204] width 5 height 5
click at [74, 207] on input "Hide image / video" at bounding box center [76, 205] width 4 height 4
checkbox input "true"
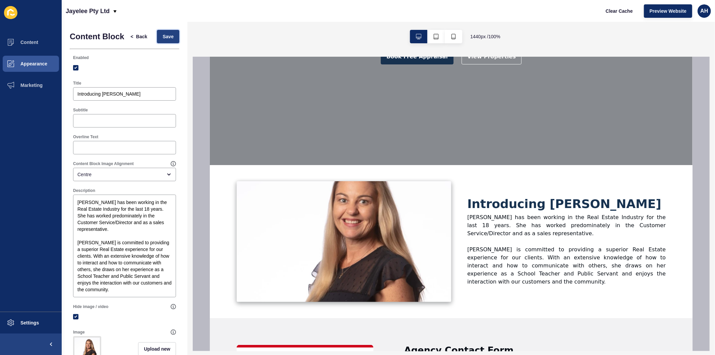
click at [164, 38] on span "Save" at bounding box center [168, 36] width 11 height 7
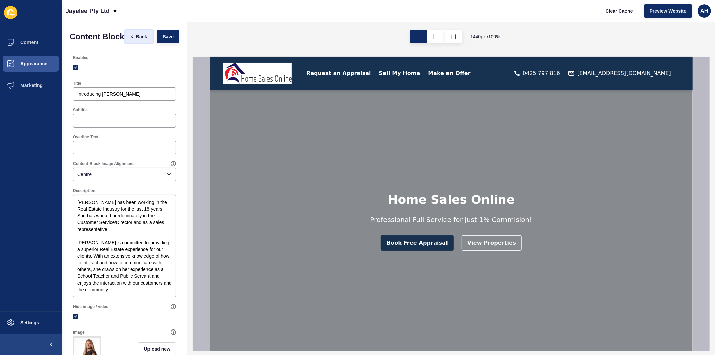
click at [129, 43] on button "< Back" at bounding box center [139, 36] width 28 height 13
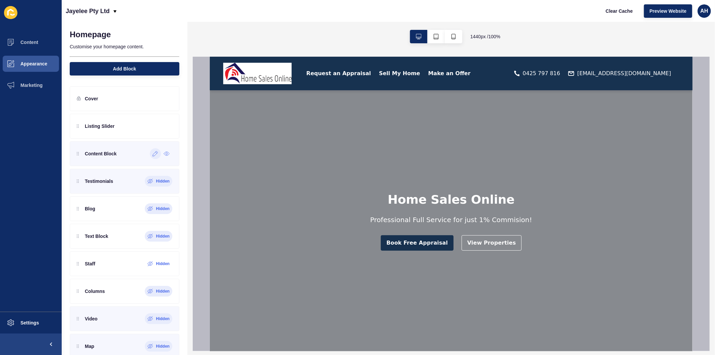
click at [153, 156] on icon at bounding box center [156, 153] width 6 height 5
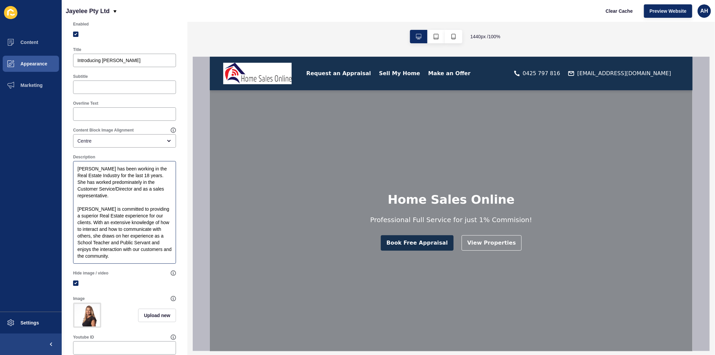
scroll to position [149, 0]
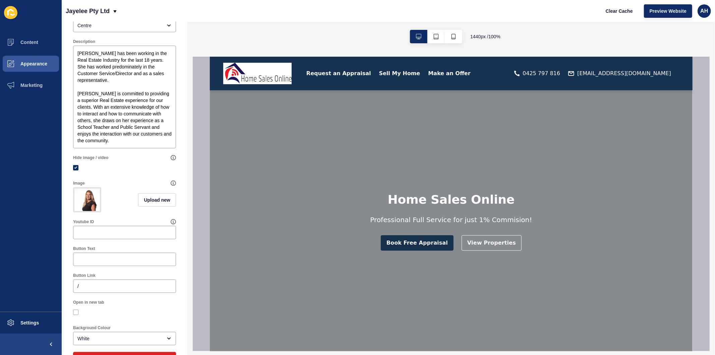
click at [88, 203] on img at bounding box center [86, 200] width 25 height 22
click at [149, 203] on span "Upload new" at bounding box center [157, 200] width 26 height 7
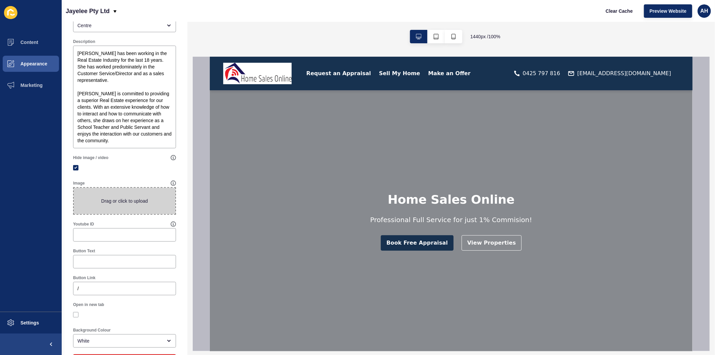
click at [111, 205] on span at bounding box center [125, 201] width 102 height 26
click at [74, 188] on input "Drag or click to upload" at bounding box center [74, 188] width 0 height 0
type input "C:\fakepath\IMG_2543 copy.png"
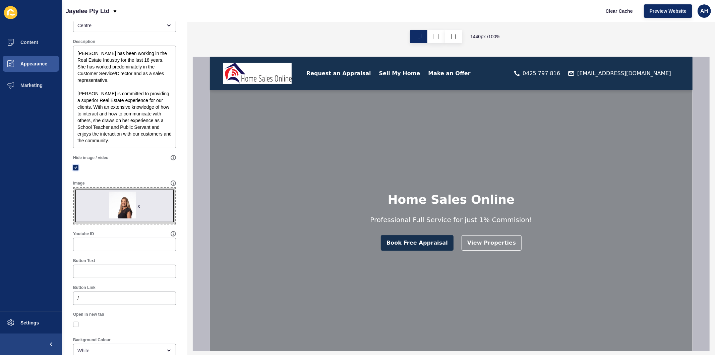
click at [75, 170] on label at bounding box center [75, 167] width 5 height 5
click at [75, 170] on input "Hide image / video" at bounding box center [76, 168] width 4 height 4
checkbox input "false"
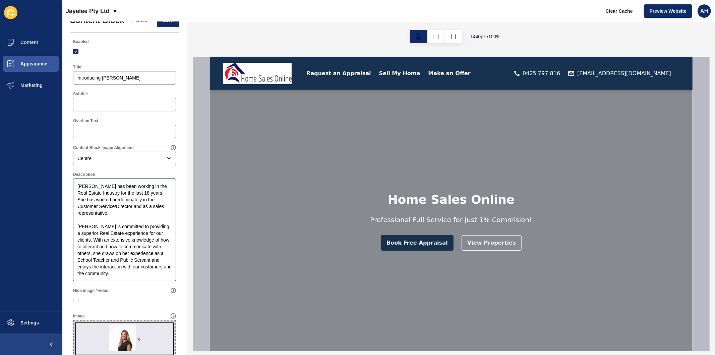
scroll to position [1, 0]
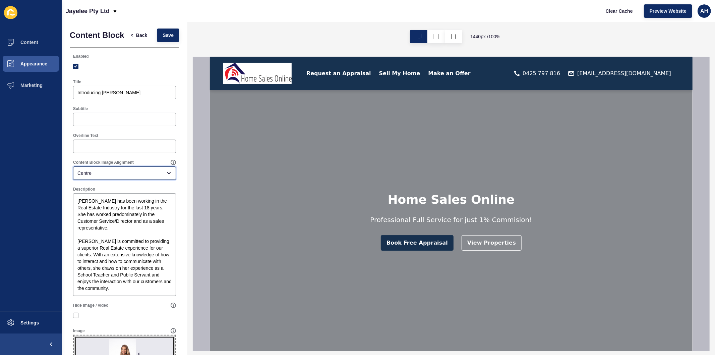
click at [109, 176] on div "Centre" at bounding box center [119, 173] width 85 height 7
click at [107, 210] on span "Right" at bounding box center [121, 210] width 87 height 7
type input "Right"
click at [163, 39] on span "Save" at bounding box center [168, 35] width 11 height 7
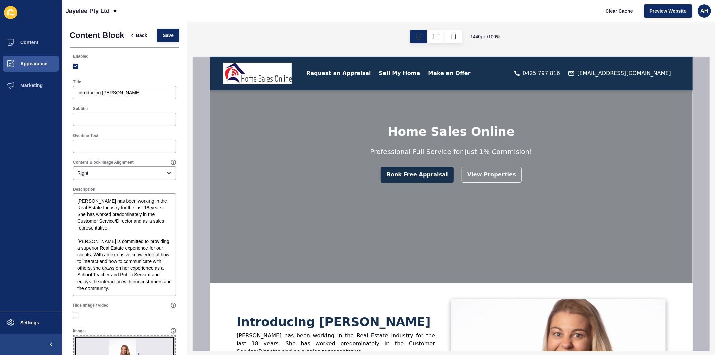
scroll to position [0, 0]
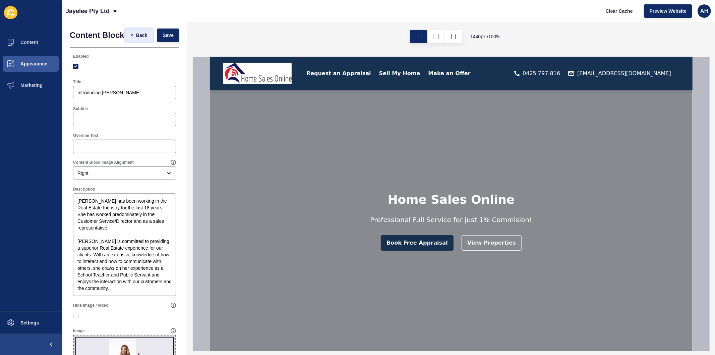
click at [136, 38] on span "Back" at bounding box center [141, 35] width 11 height 7
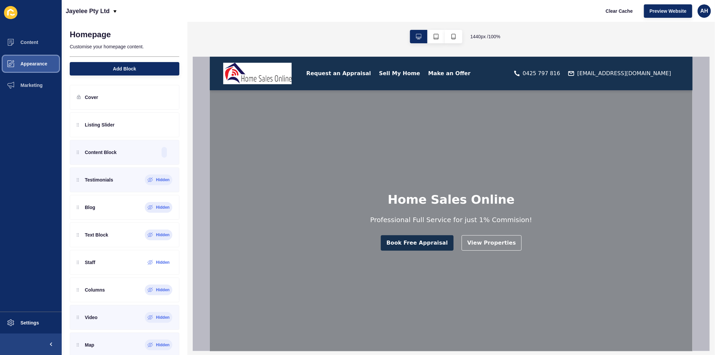
click at [35, 65] on span "Appearance" at bounding box center [23, 63] width 48 height 5
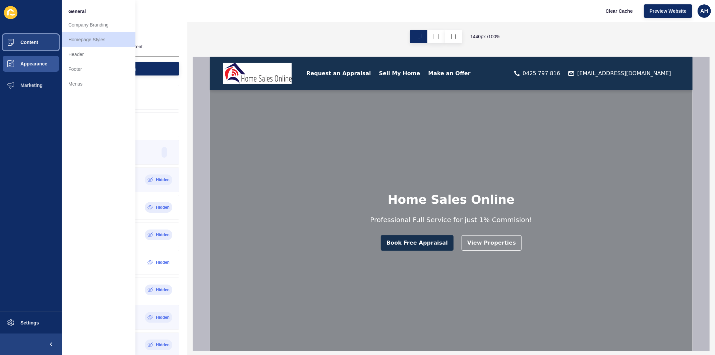
click at [29, 40] on span "Content" at bounding box center [18, 42] width 39 height 5
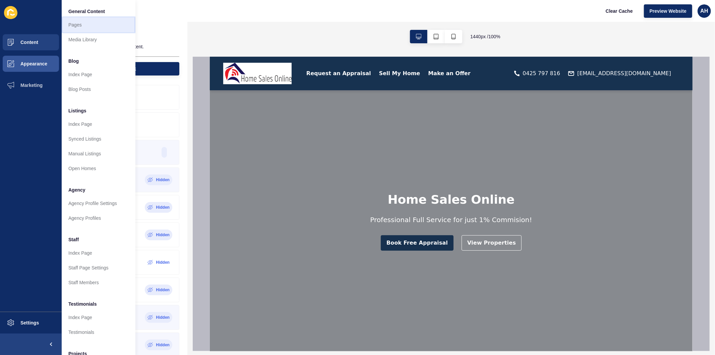
click at [71, 25] on link "Pages" at bounding box center [99, 24] width 74 height 15
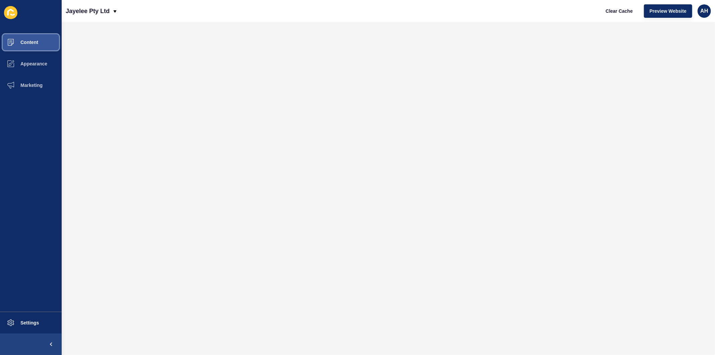
click at [32, 41] on span "Content" at bounding box center [18, 42] width 39 height 5
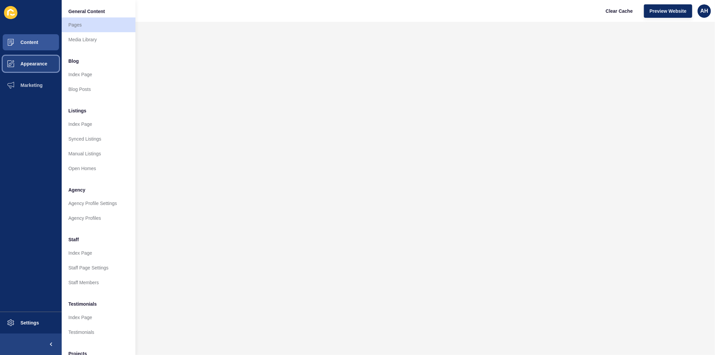
click at [36, 63] on span "Appearance" at bounding box center [23, 63] width 48 height 5
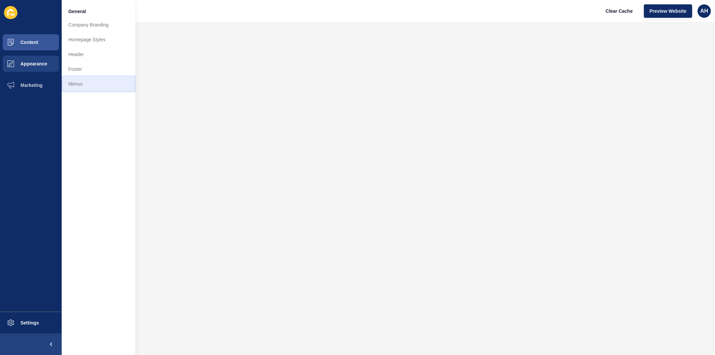
click at [78, 85] on link "Menus" at bounding box center [99, 83] width 74 height 15
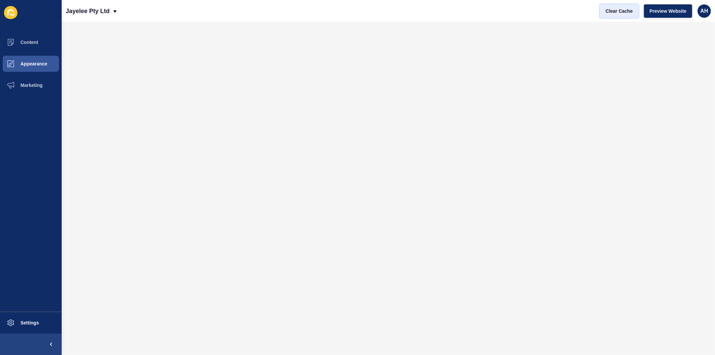
click at [613, 12] on span "Clear Cache" at bounding box center [619, 11] width 27 height 7
click at [28, 69] on button "Appearance" at bounding box center [31, 63] width 62 height 21
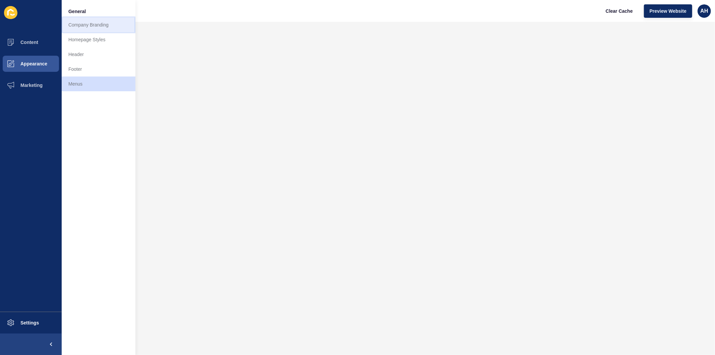
click at [88, 23] on link "Company Branding" at bounding box center [99, 24] width 74 height 15
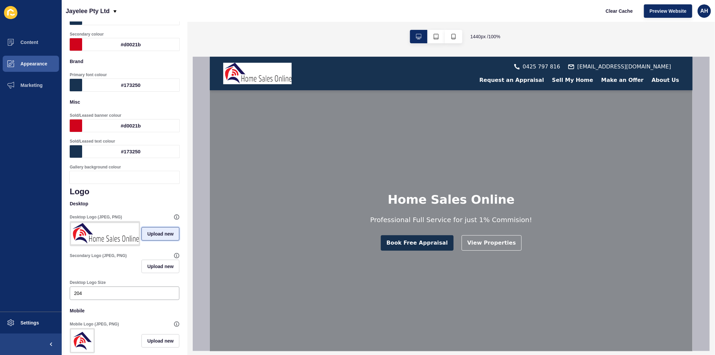
click at [148, 237] on span "Upload new" at bounding box center [160, 233] width 26 height 7
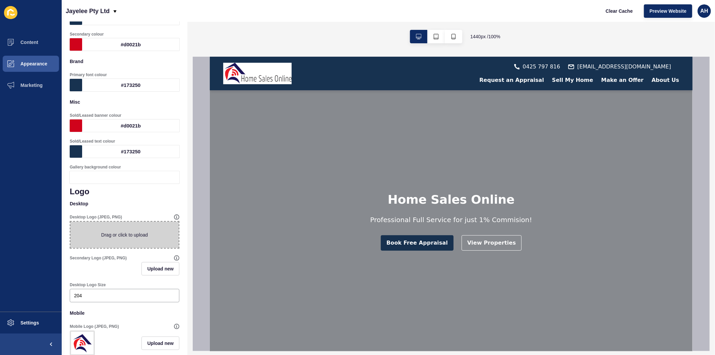
click at [129, 234] on span at bounding box center [124, 235] width 108 height 26
click at [70, 222] on input "Drag or click to upload" at bounding box center [70, 222] width 0 height 0
type input "C:\fakepath\HSOG logo.png"
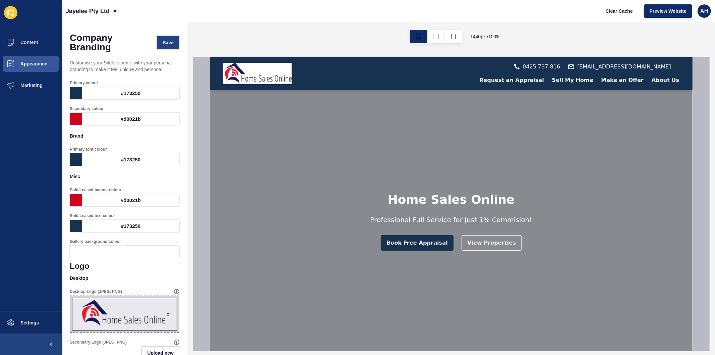
click at [163, 42] on span "Save" at bounding box center [168, 42] width 11 height 7
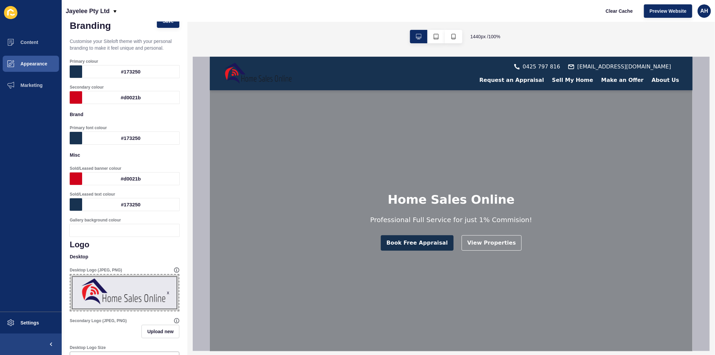
scroll to position [13, 0]
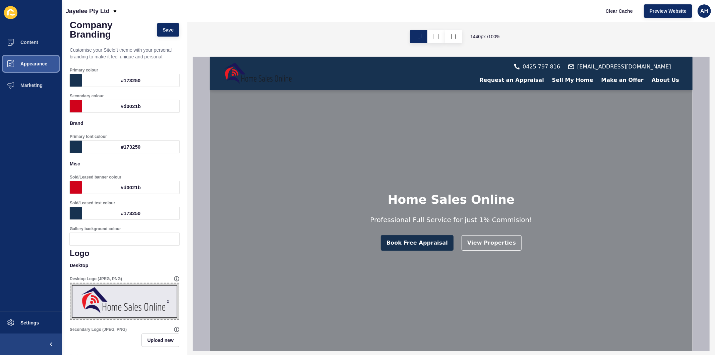
click at [34, 65] on span "Appearance" at bounding box center [23, 63] width 48 height 5
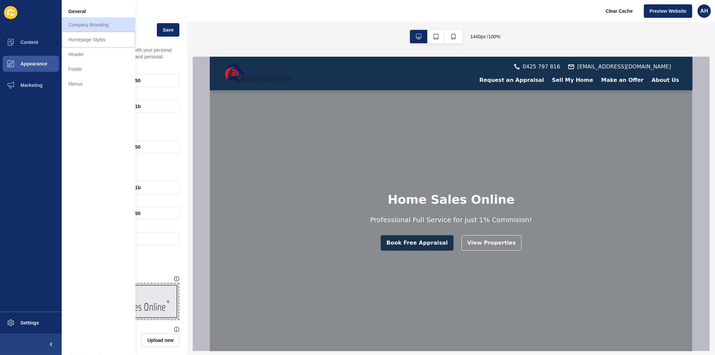
click at [89, 39] on link "Homepage Styles" at bounding box center [99, 39] width 74 height 15
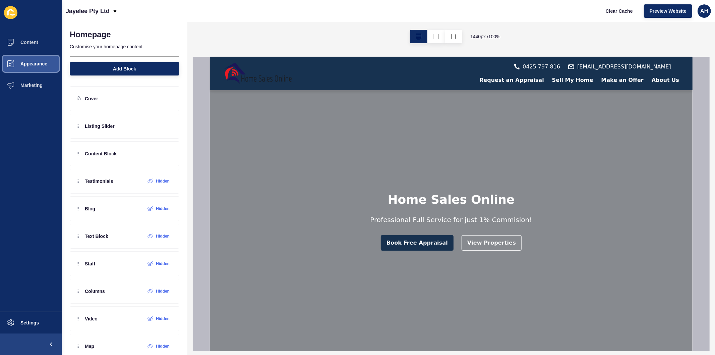
click at [40, 61] on span "Appearance" at bounding box center [23, 63] width 48 height 5
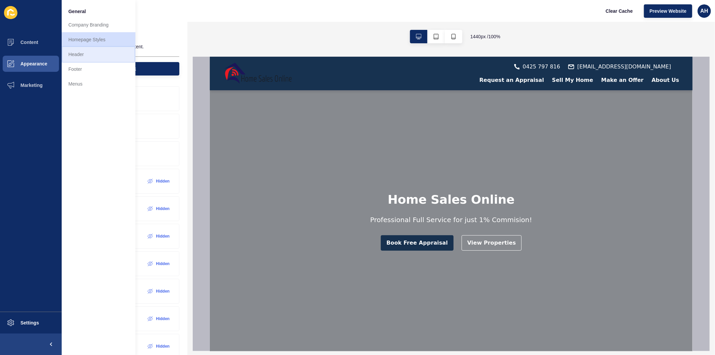
click at [90, 57] on link "Header" at bounding box center [99, 54] width 74 height 15
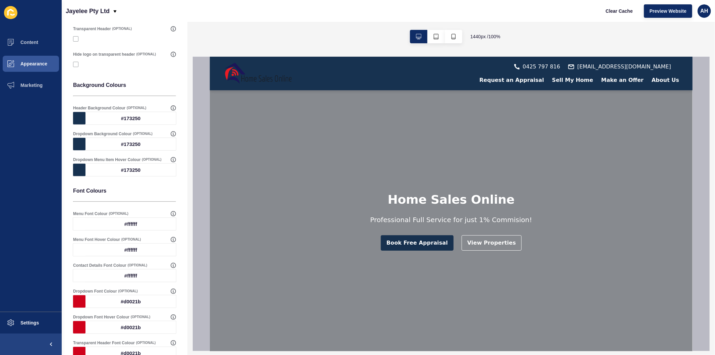
scroll to position [186, 0]
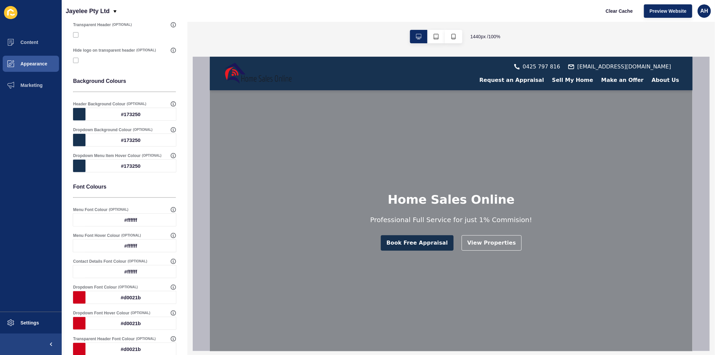
click at [114, 111] on div "#173250" at bounding box center [131, 114] width 91 height 12
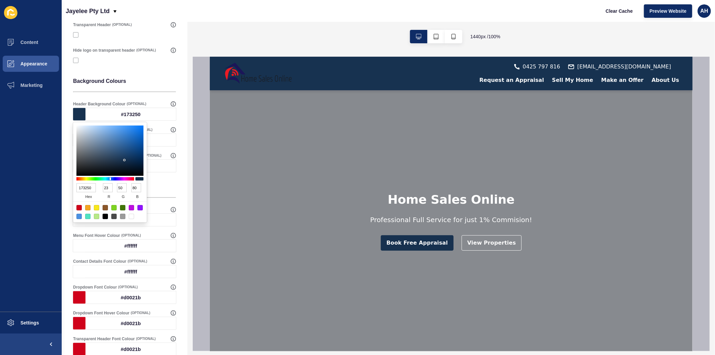
click at [132, 216] on div at bounding box center [131, 216] width 5 height 5
type input "FFFFFF"
type input "255"
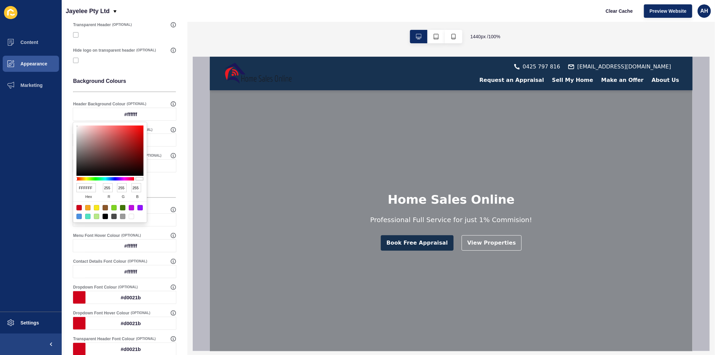
click at [47, 213] on ul "Content Appearance Marketing" at bounding box center [31, 172] width 62 height 280
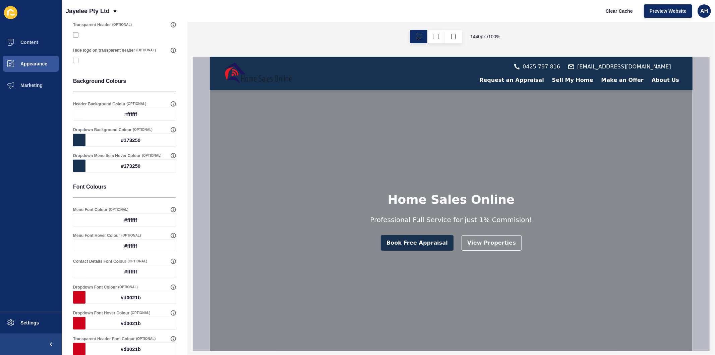
click at [129, 215] on div "#ffffff" at bounding box center [131, 220] width 91 height 12
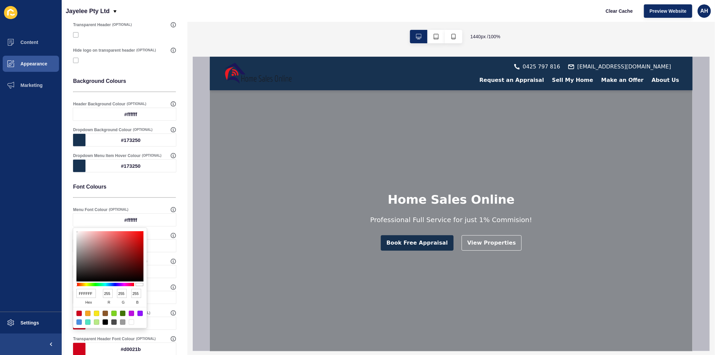
click at [87, 292] on input "FFFFFF" at bounding box center [85, 293] width 19 height 9
paste input "173250"
type input "173250"
type input "23"
type input "50"
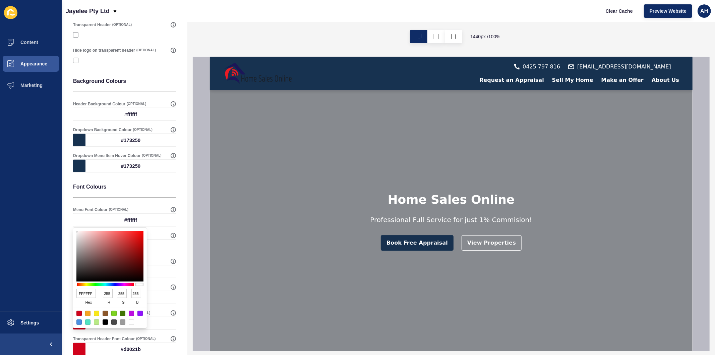
type input "80"
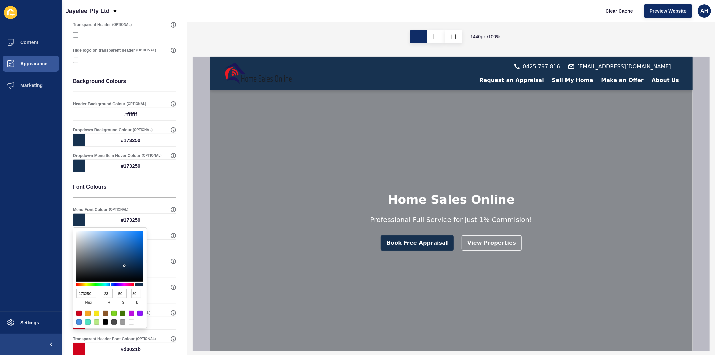
click at [4, 277] on ul "Content Appearance Marketing" at bounding box center [31, 172] width 62 height 280
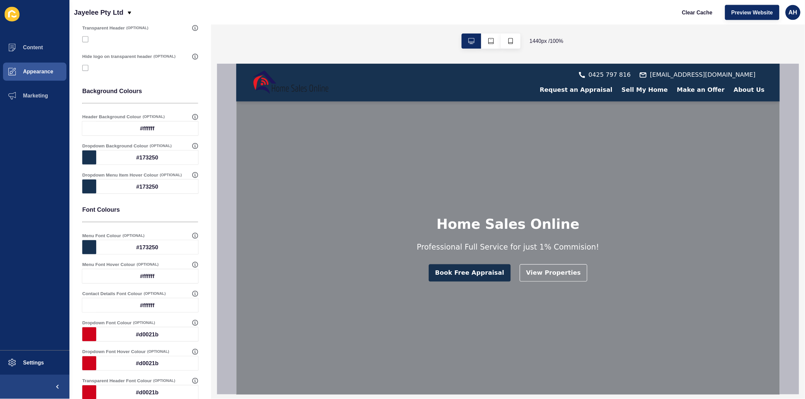
scroll to position [223, 0]
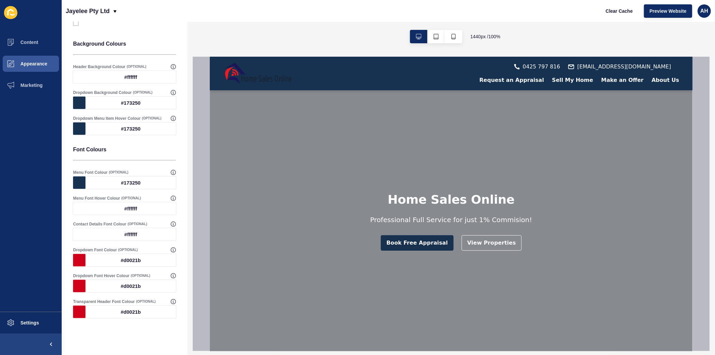
click at [78, 260] on div at bounding box center [79, 260] width 12 height 12
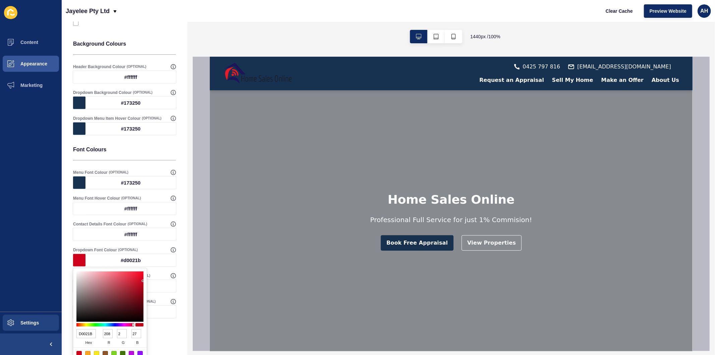
drag, startPoint x: 93, startPoint y: 333, endPoint x: 61, endPoint y: 327, distance: 32.4
click at [61, 327] on body "Content Appearance Marketing Settings Jayelee Pty Ltd Clear Cache Preview Websi…" at bounding box center [357, 177] width 715 height 355
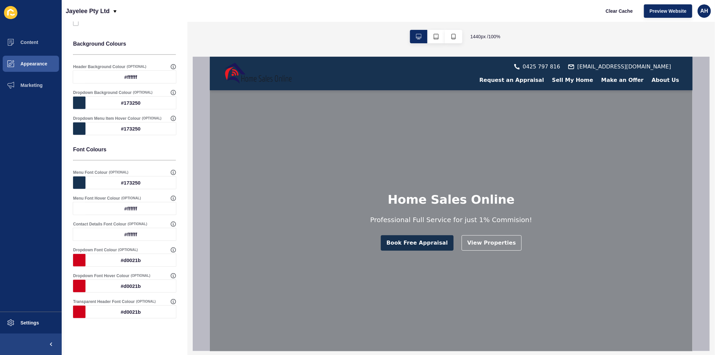
click at [28, 251] on ul "Content Appearance Marketing" at bounding box center [31, 172] width 62 height 280
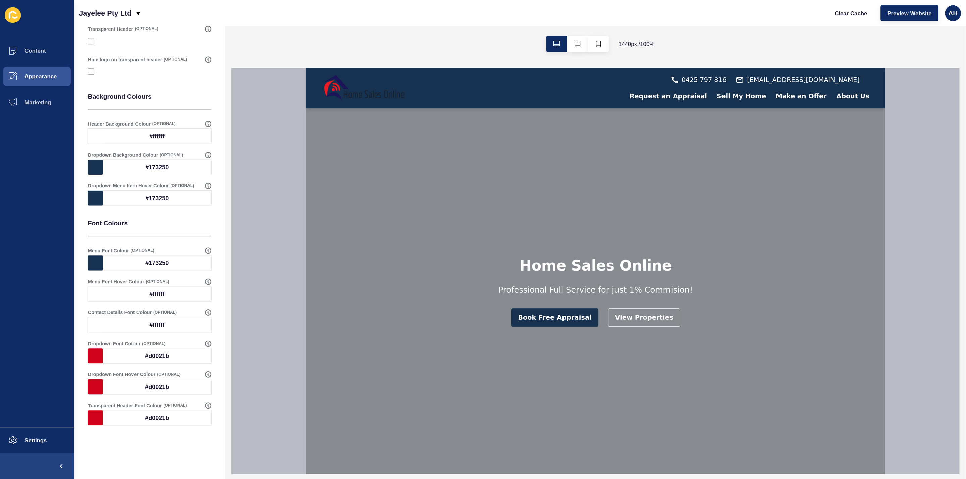
scroll to position [160, 0]
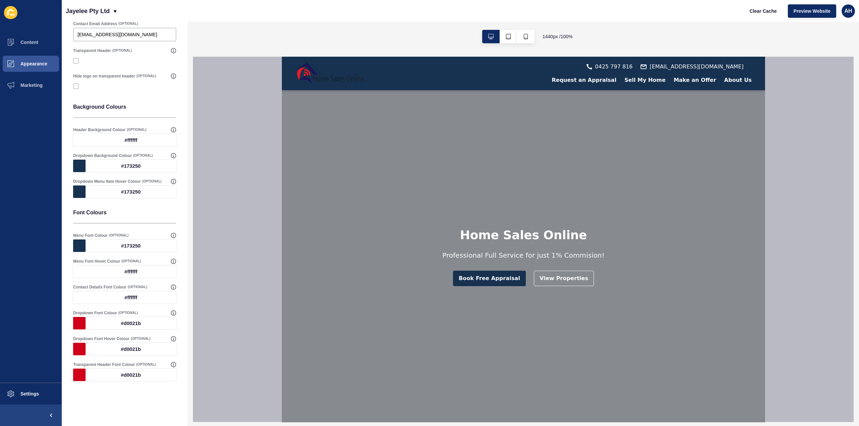
drag, startPoint x: 707, startPoint y: 1, endPoint x: 85, endPoint y: 323, distance: 701.2
click at [85, 323] on div at bounding box center [79, 323] width 12 height 12
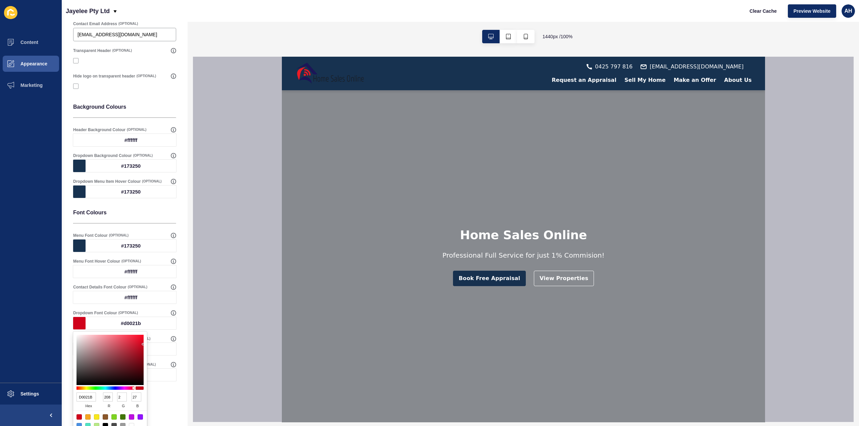
click at [132, 355] on div at bounding box center [131, 425] width 5 height 5
type input "FFFFFF"
type input "255"
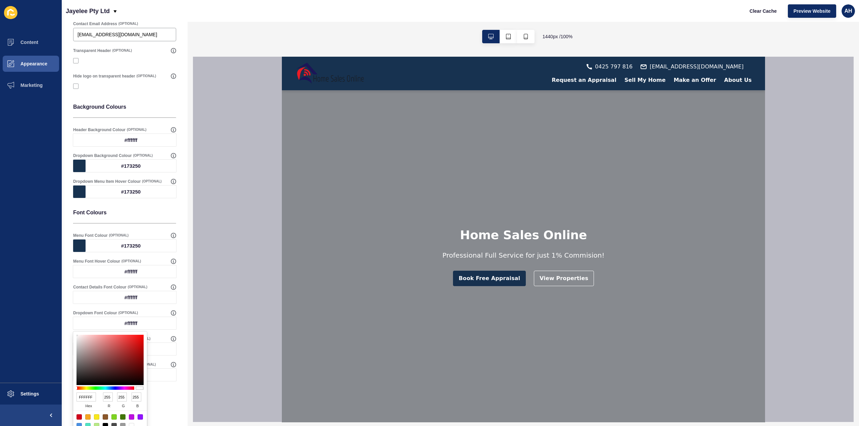
click at [175, 355] on div "Header Settings Save Select Header Menu Main Menu Header behaviour Hide & Seek …" at bounding box center [125, 143] width 126 height 565
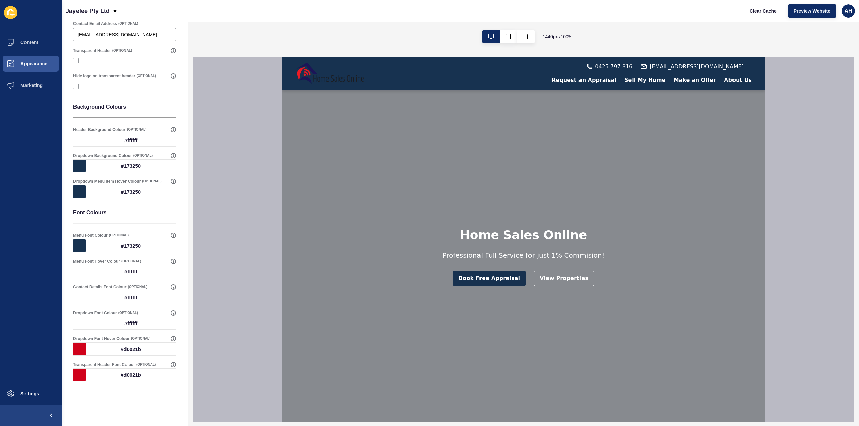
click at [82, 349] on div at bounding box center [79, 349] width 12 height 12
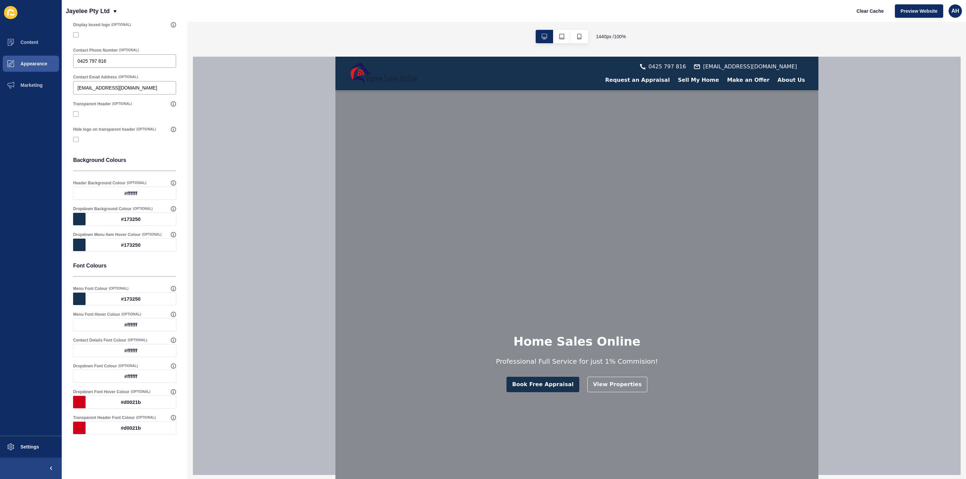
scroll to position [0, 0]
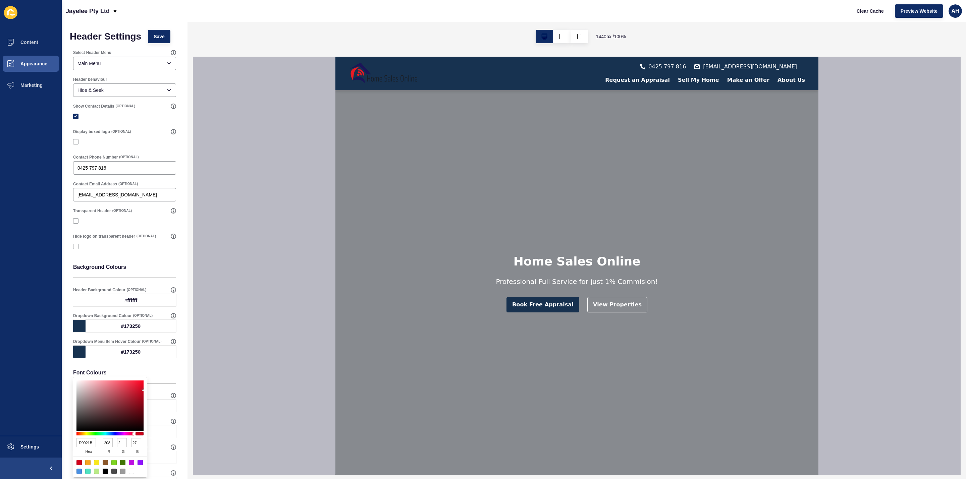
drag, startPoint x: 820, startPoint y: 0, endPoint x: 132, endPoint y: 472, distance: 835.0
click at [132, 355] on div at bounding box center [131, 471] width 5 height 5
type input "FFFFFF"
type input "255"
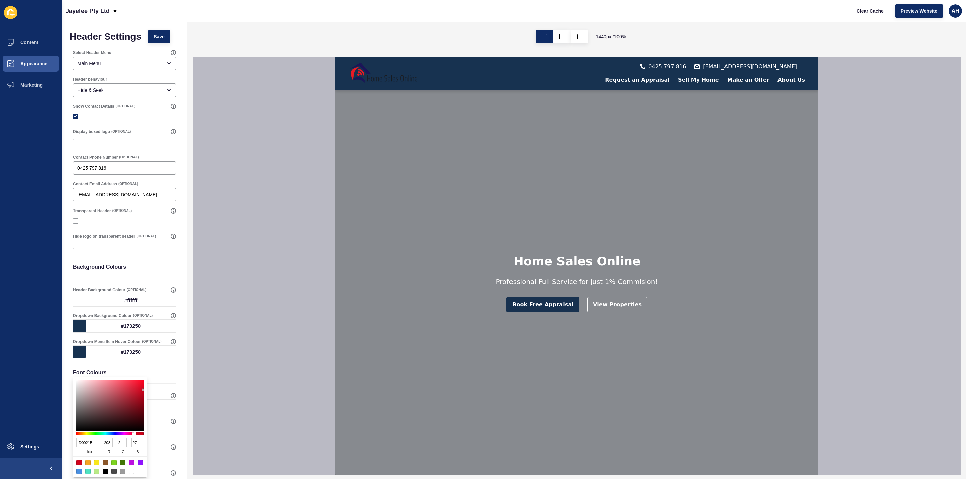
type input "255"
click at [176, 355] on div "Header Settings Save Select Header Menu Main Menu Header behaviour Hide & Seek …" at bounding box center [125, 304] width 126 height 565
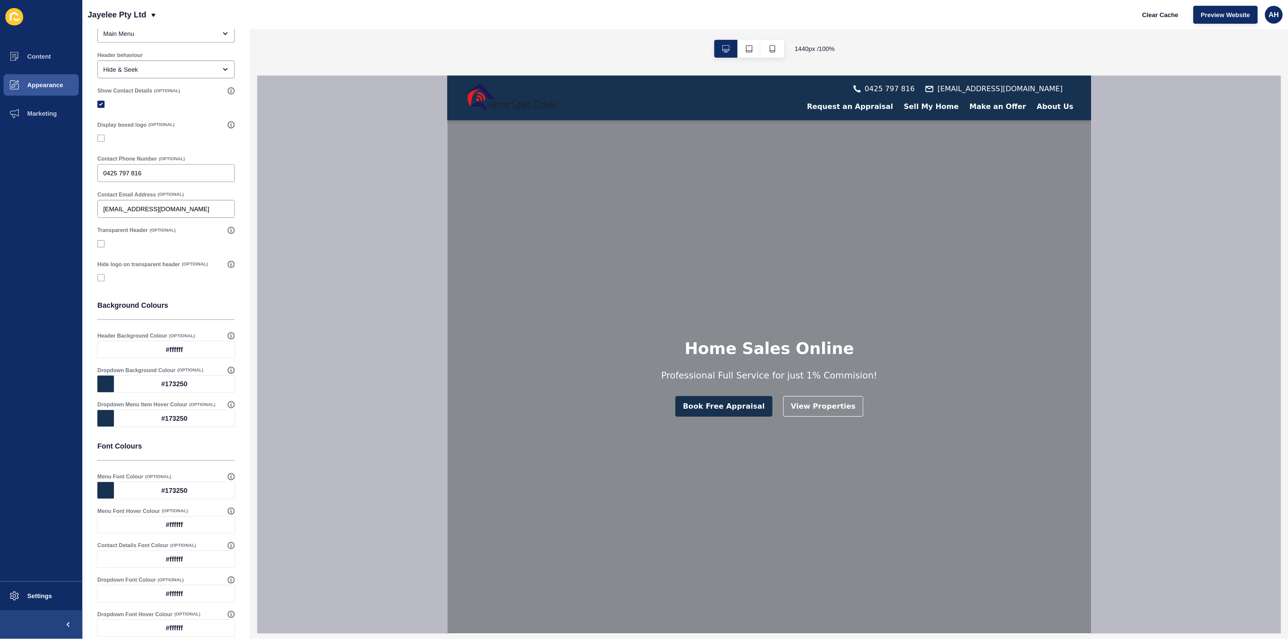
scroll to position [107, 0]
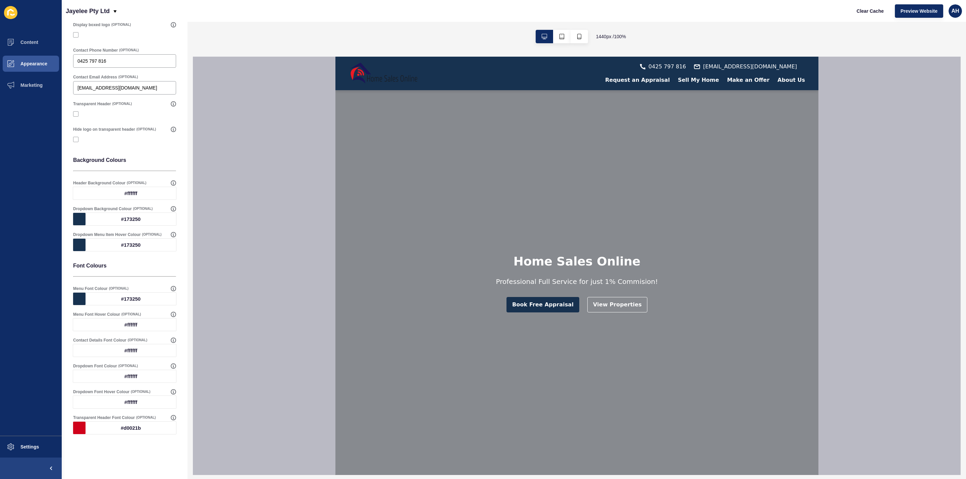
click at [121, 355] on div "#d0021b" at bounding box center [131, 428] width 91 height 12
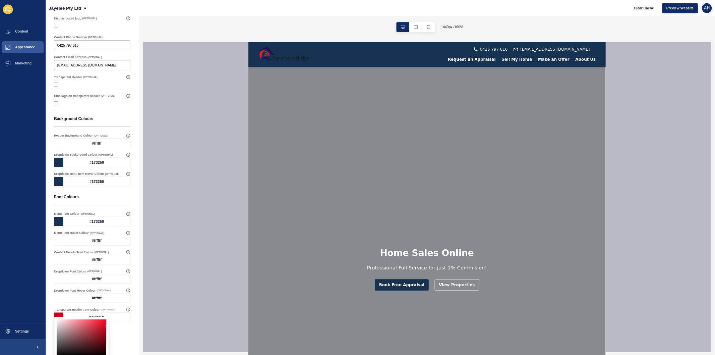
scroll to position [0, 0]
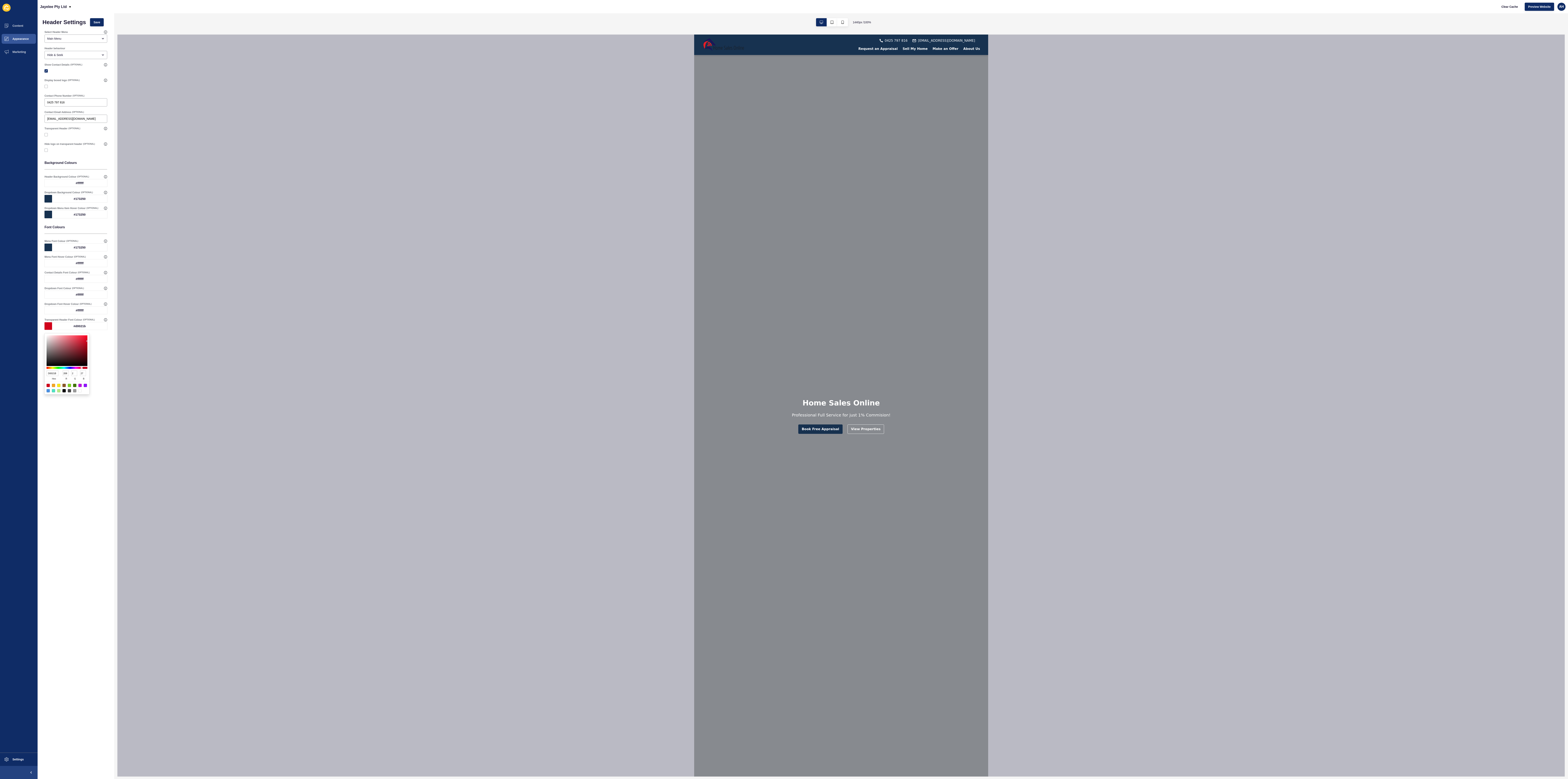
drag, startPoint x: 587, startPoint y: 0, endPoint x: 79, endPoint y: 390, distance: 640.4
click at [79, 216] on div at bounding box center [80, 390] width 3 height 3
type input "FFFFFF"
type input "255"
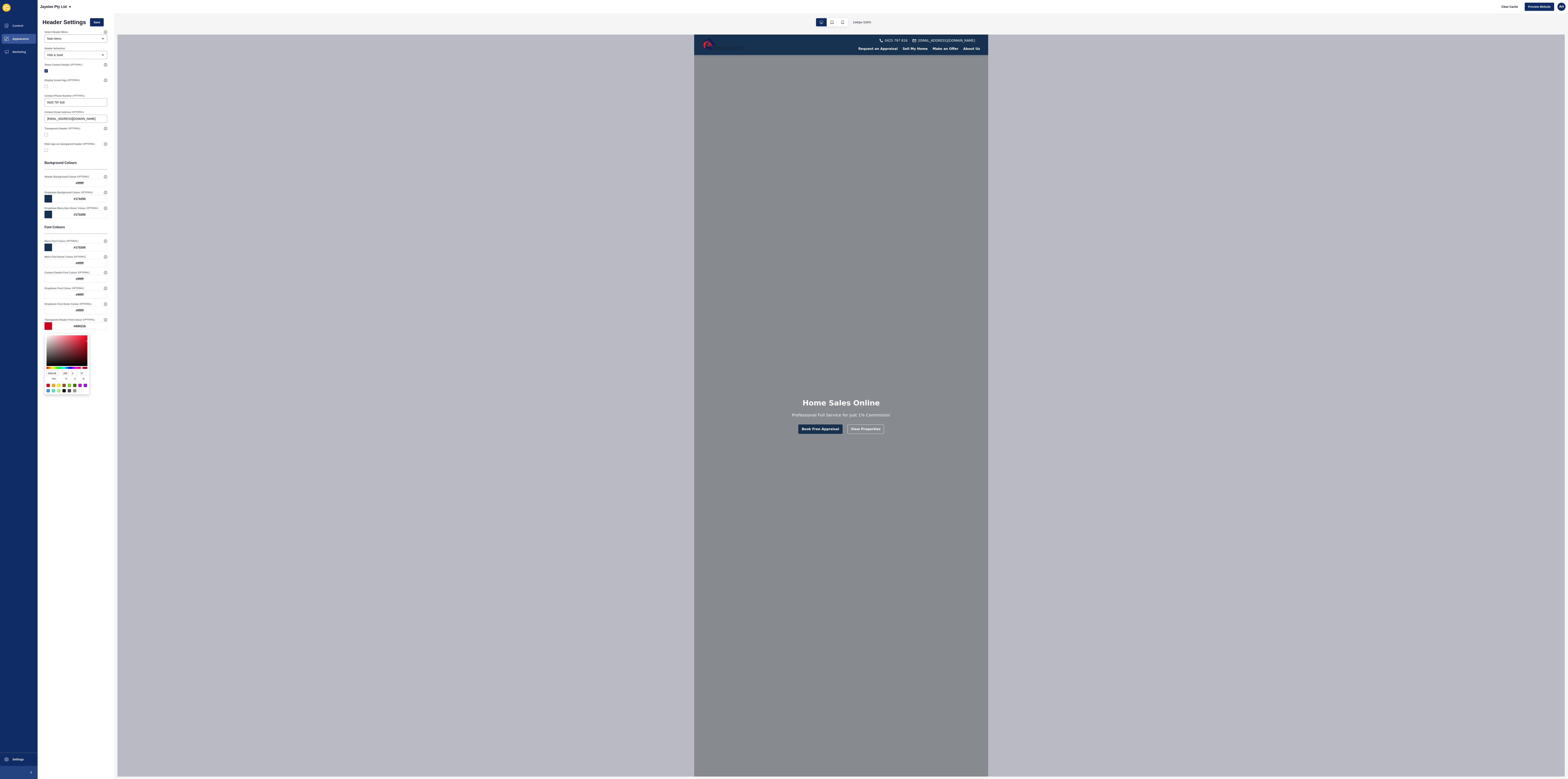
type input "255"
click at [88, 216] on div "Header Settings Save Select Header Menu Main Menu Header behaviour Hide & Seek …" at bounding box center [76, 396] width 77 height 766
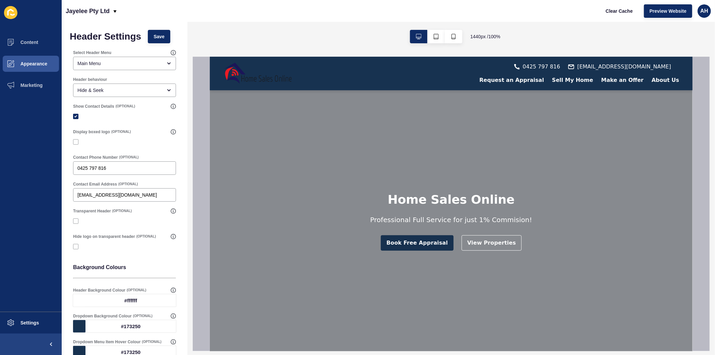
drag, startPoint x: 2436, startPoint y: 0, endPoint x: 18, endPoint y: 197, distance: 2426.7
click at [18, 197] on ul "Content Appearance Marketing" at bounding box center [31, 172] width 62 height 280
click at [155, 35] on span "Save" at bounding box center [159, 36] width 11 height 7
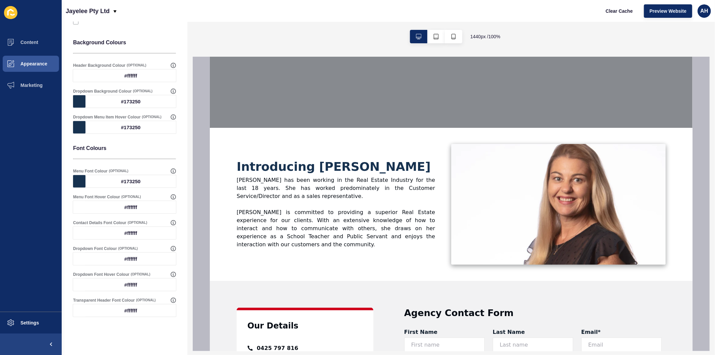
scroll to position [231, 0]
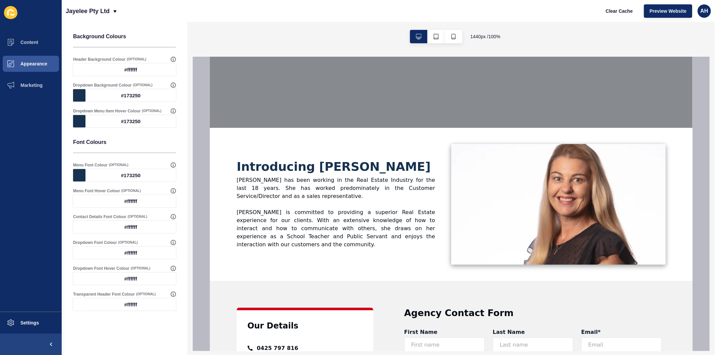
click at [96, 228] on div "#ffffff" at bounding box center [131, 227] width 91 height 12
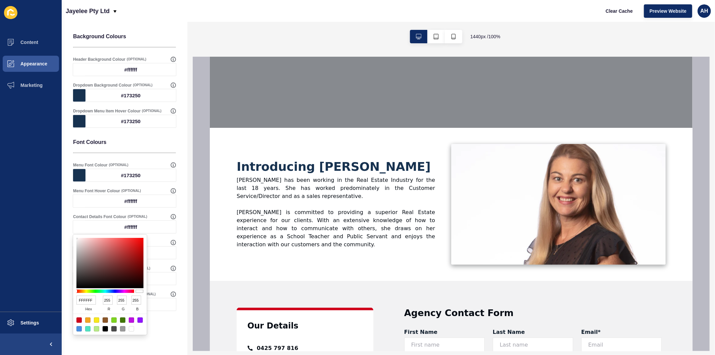
click at [88, 298] on input "FFFFFF" at bounding box center [85, 300] width 19 height 9
paste input "173250"
type input "173250"
type input "23"
type input "50"
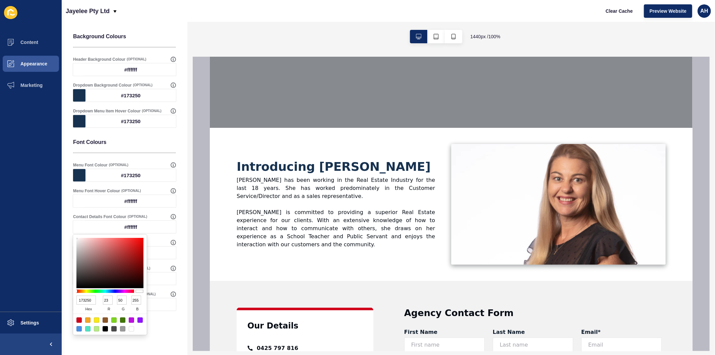
type input "80"
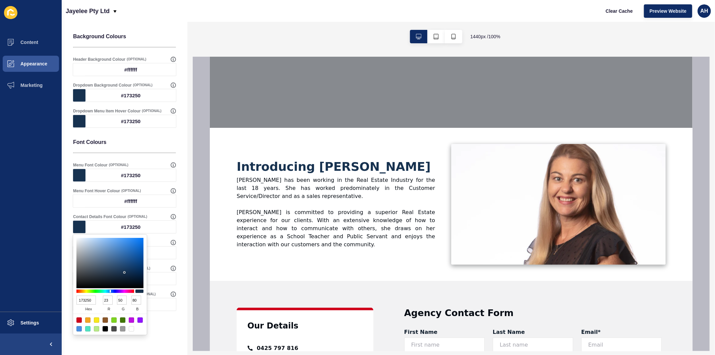
click at [23, 256] on ul "Content Appearance Marketing" at bounding box center [31, 172] width 62 height 280
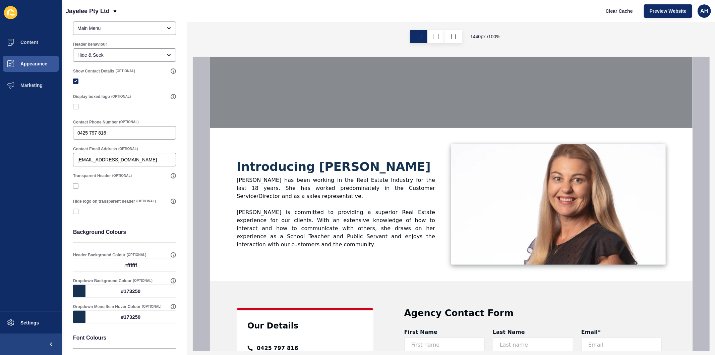
scroll to position [0, 0]
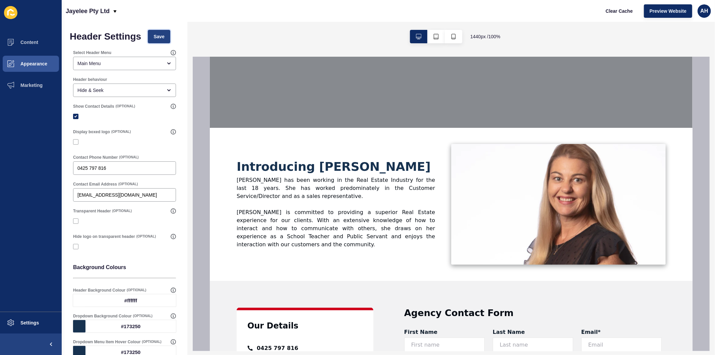
click at [153, 32] on button "Save" at bounding box center [159, 36] width 22 height 13
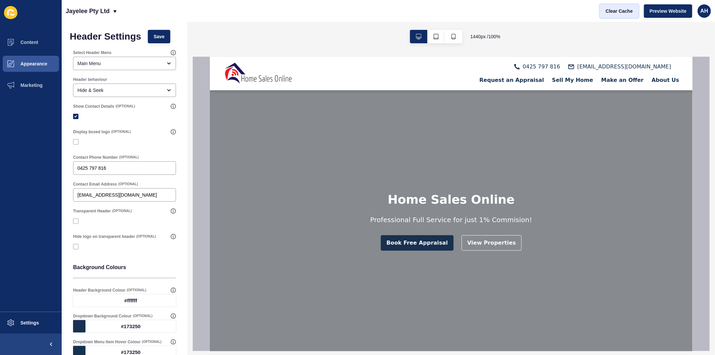
click at [605, 11] on button "Clear Cache" at bounding box center [619, 10] width 39 height 13
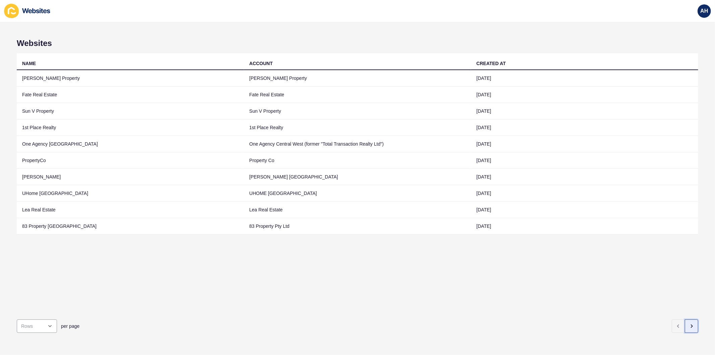
click at [689, 323] on icon "button" at bounding box center [691, 325] width 5 height 5
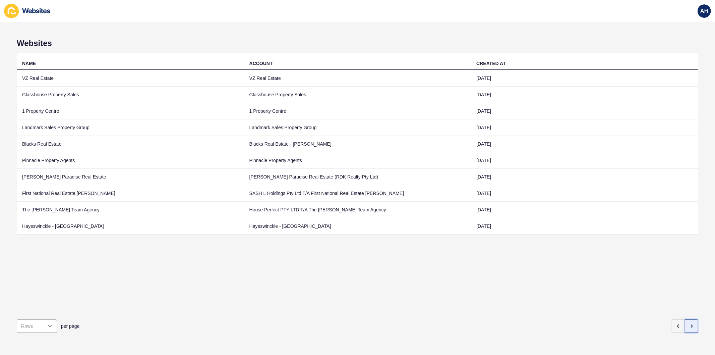
click at [685, 326] on button "button" at bounding box center [691, 325] width 13 height 13
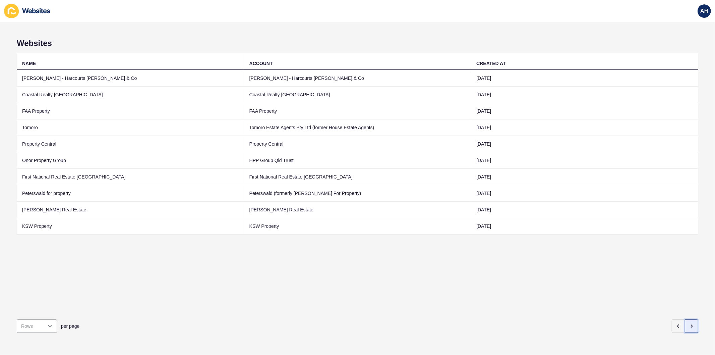
click at [689, 323] on icon "button" at bounding box center [691, 325] width 5 height 5
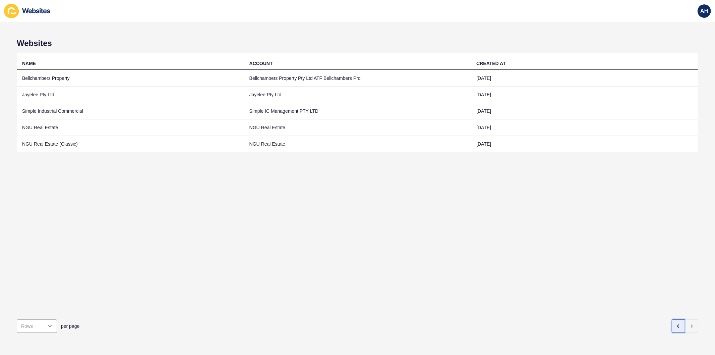
click at [672, 319] on button "button" at bounding box center [678, 325] width 13 height 13
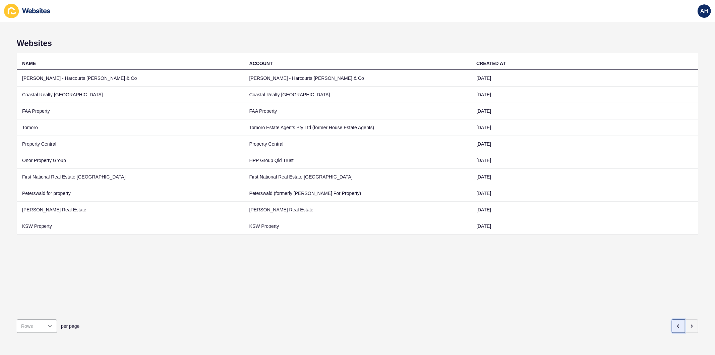
click at [672, 319] on button "button" at bounding box center [678, 325] width 13 height 13
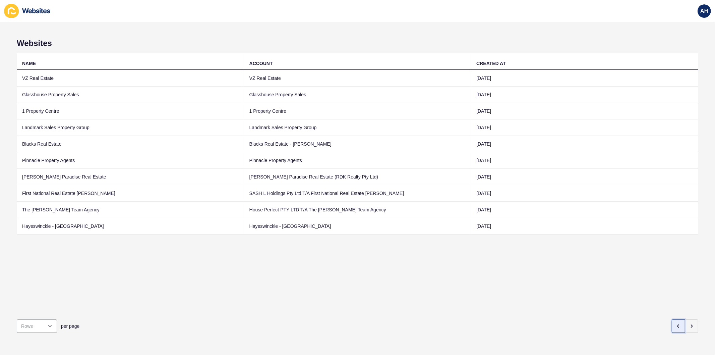
click at [672, 319] on button "button" at bounding box center [678, 325] width 13 height 13
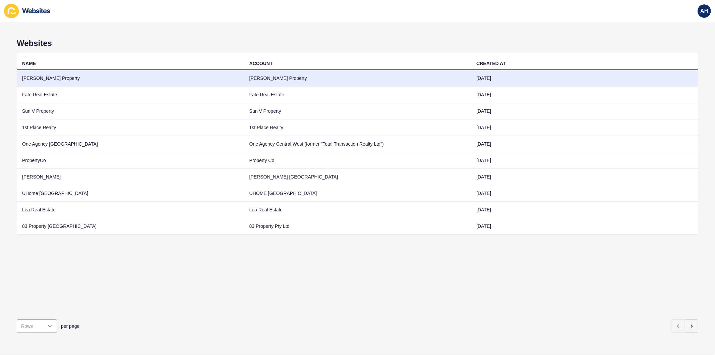
click at [358, 84] on td "[PERSON_NAME] Property" at bounding box center [357, 78] width 227 height 16
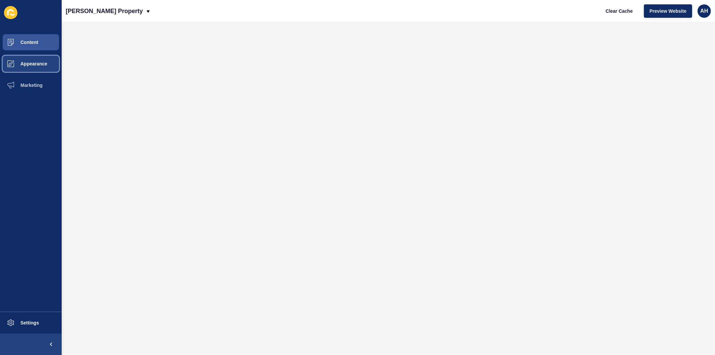
click at [34, 65] on span "Appearance" at bounding box center [23, 63] width 48 height 5
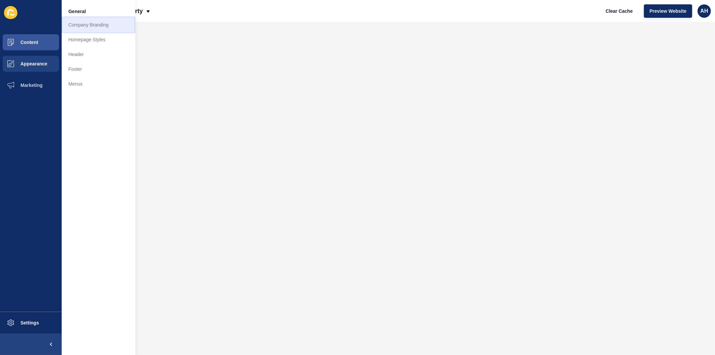
click at [89, 26] on link "Company Branding" at bounding box center [99, 24] width 74 height 15
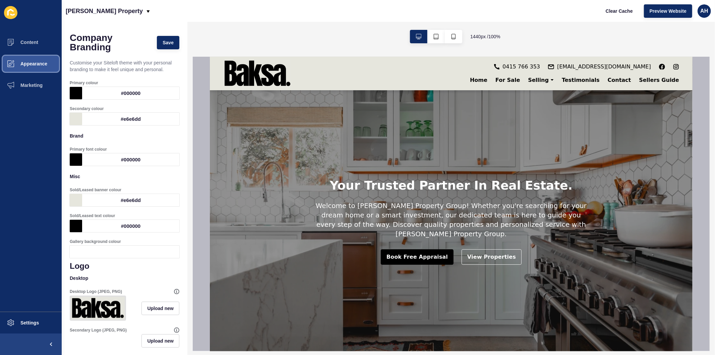
click at [41, 63] on span "Appearance" at bounding box center [23, 63] width 48 height 5
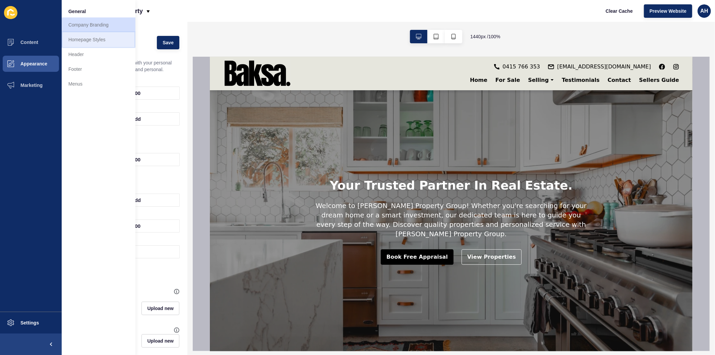
click at [93, 41] on link "Homepage Styles" at bounding box center [99, 39] width 74 height 15
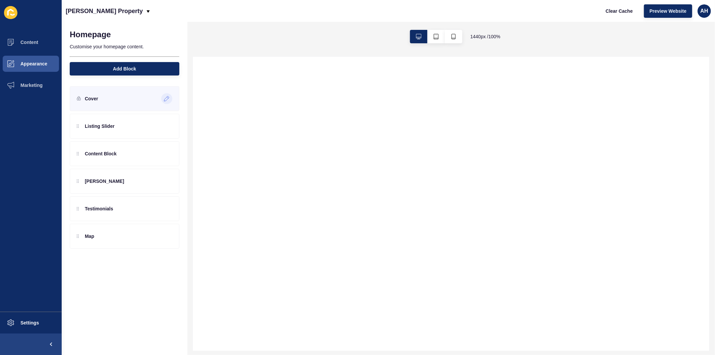
click at [166, 99] on icon at bounding box center [167, 98] width 6 height 5
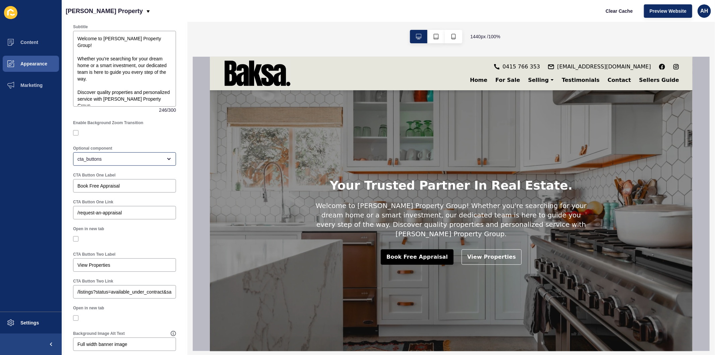
scroll to position [298, 0]
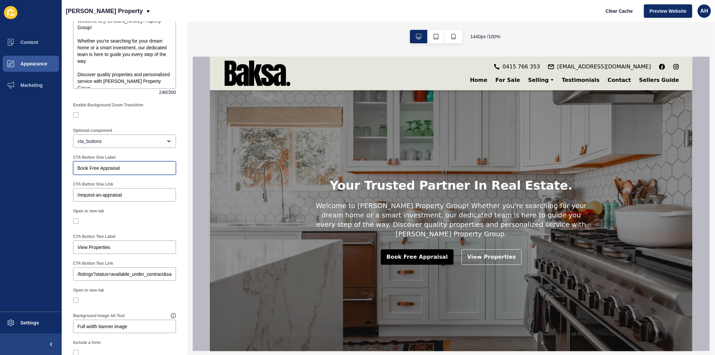
click at [140, 171] on input "Book Free Appraisal" at bounding box center [124, 168] width 94 height 7
click at [119, 254] on div "View Properties" at bounding box center [124, 246] width 103 height 13
click at [135, 223] on div at bounding box center [124, 221] width 103 height 12
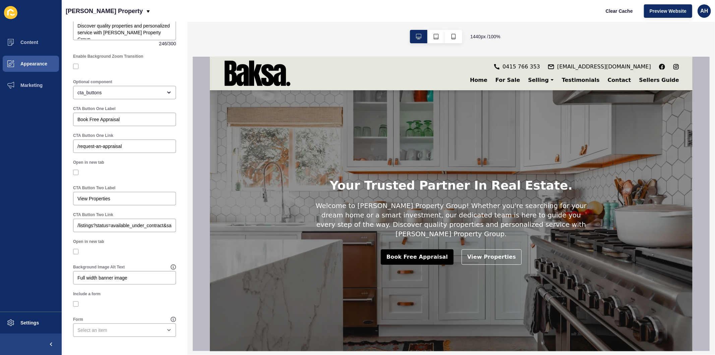
scroll to position [352, 0]
click at [135, 279] on input "Full width banner image" at bounding box center [124, 277] width 94 height 7
click at [142, 253] on div at bounding box center [124, 252] width 103 height 6
click at [30, 66] on span "Appearance" at bounding box center [23, 63] width 48 height 5
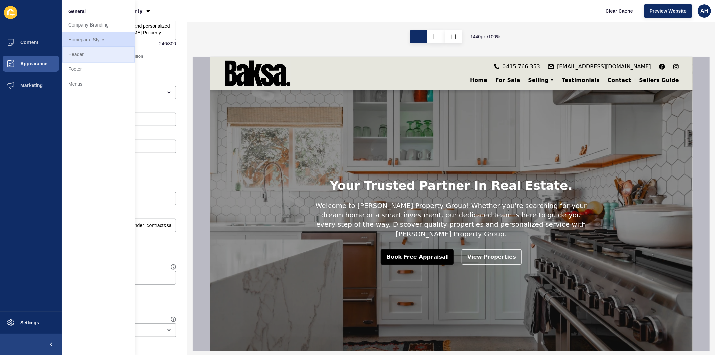
click at [91, 55] on link "Header" at bounding box center [99, 54] width 74 height 15
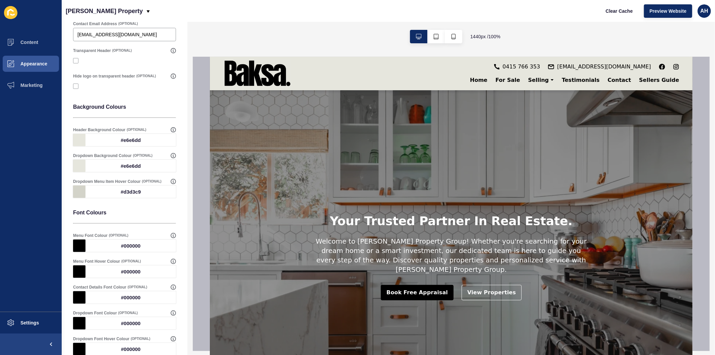
scroll to position [160, 0]
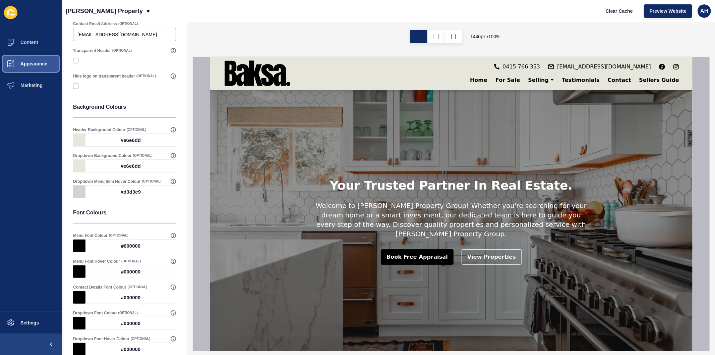
click at [29, 62] on span "Appearance" at bounding box center [23, 63] width 48 height 5
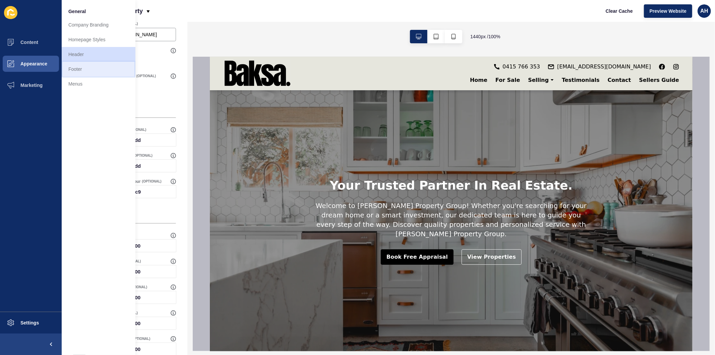
click at [90, 65] on link "Footer" at bounding box center [99, 69] width 74 height 15
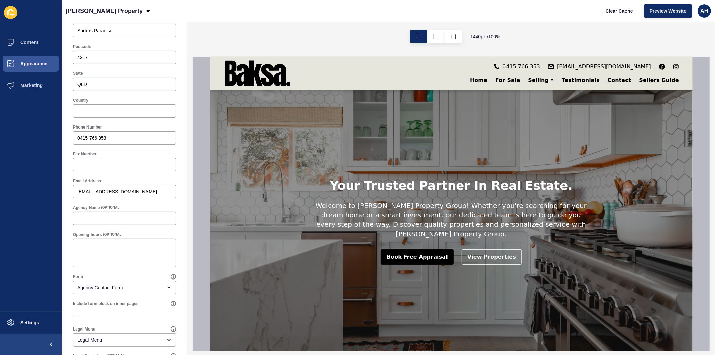
scroll to position [207, 0]
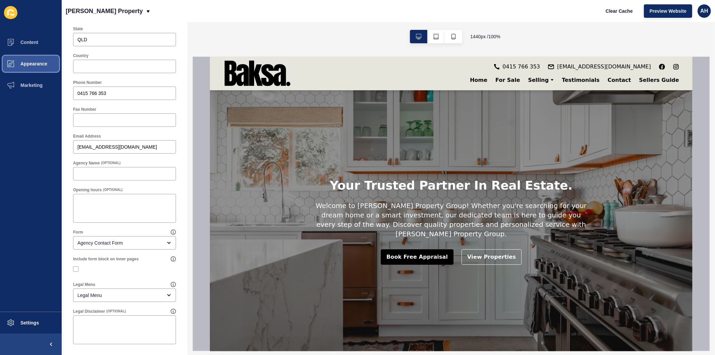
click at [37, 62] on span "Appearance" at bounding box center [23, 63] width 48 height 5
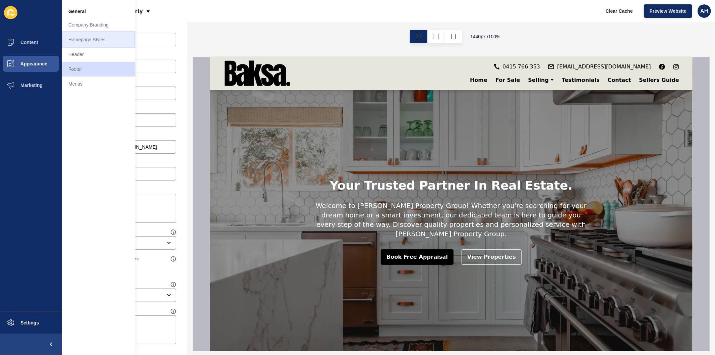
click at [84, 40] on link "Homepage Styles" at bounding box center [99, 39] width 74 height 15
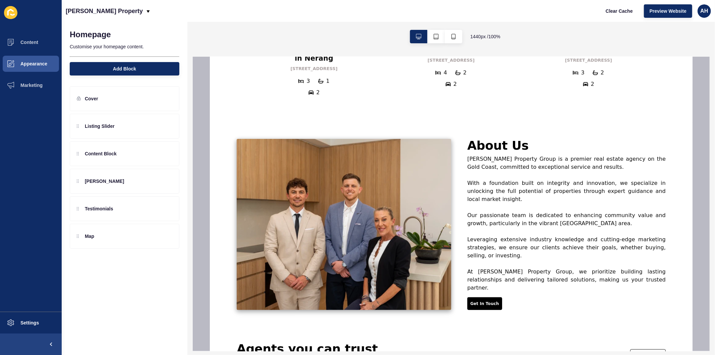
scroll to position [447, 0]
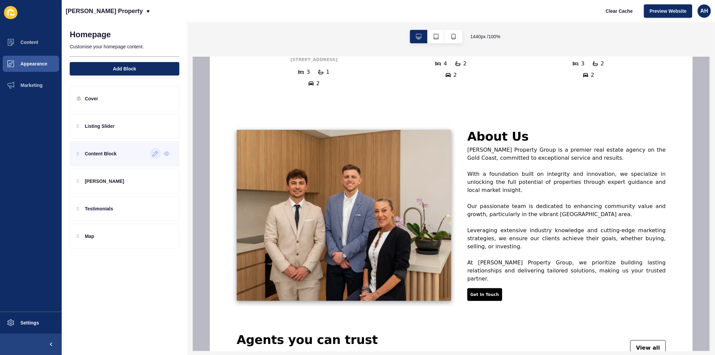
click at [154, 152] on icon at bounding box center [156, 153] width 6 height 5
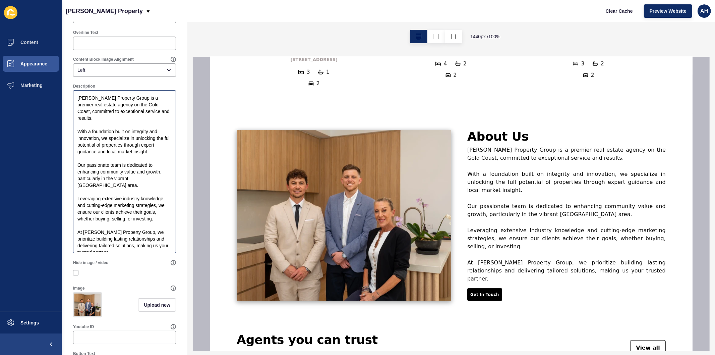
scroll to position [242, 0]
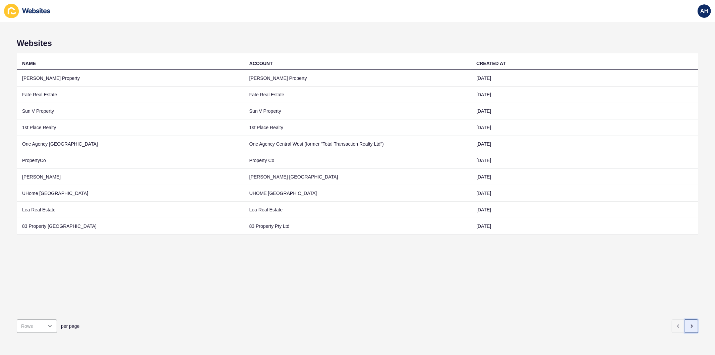
click at [689, 323] on icon "button" at bounding box center [691, 325] width 5 height 5
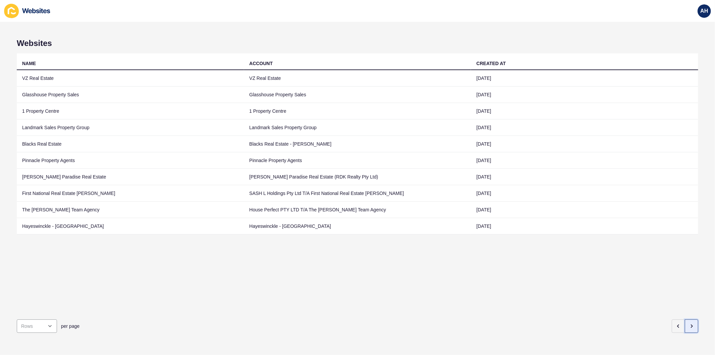
click at [689, 323] on icon "button" at bounding box center [691, 325] width 5 height 5
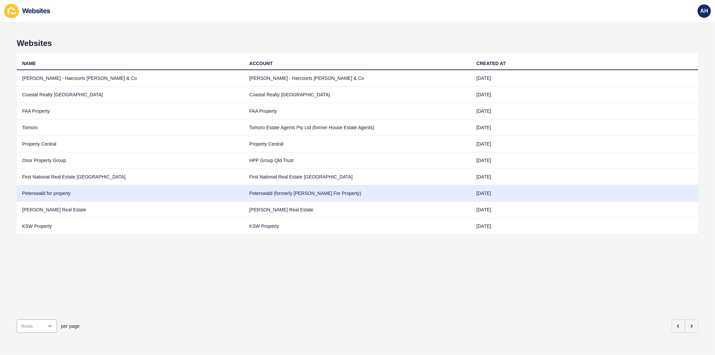
click at [343, 190] on td "Peterswald (formerly [PERSON_NAME] For Property)" at bounding box center [357, 193] width 227 height 16
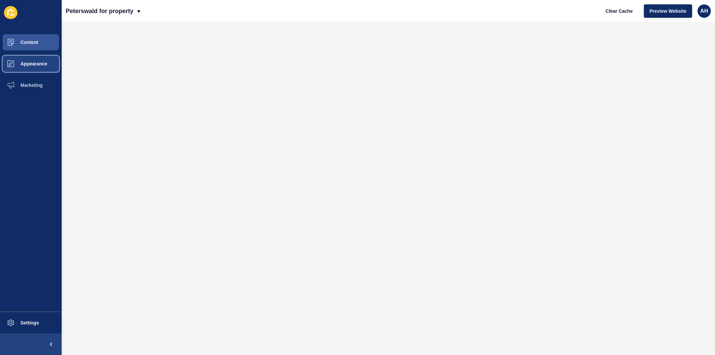
click at [32, 61] on span "Appearance" at bounding box center [23, 63] width 48 height 5
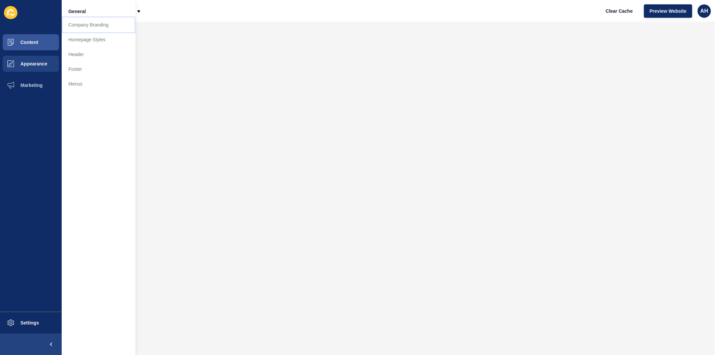
click at [99, 25] on link "Company Branding" at bounding box center [99, 24] width 74 height 15
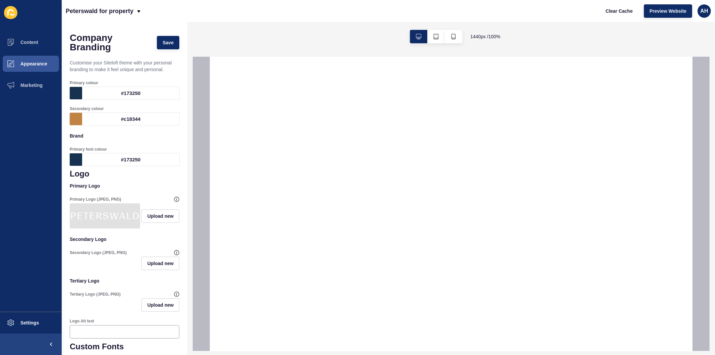
select select
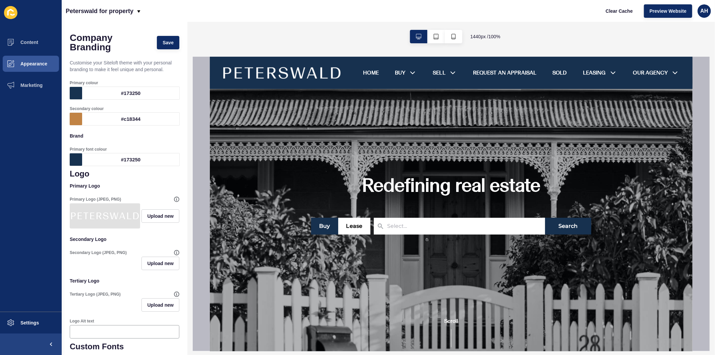
click at [23, 225] on ul "Content Appearance Marketing" at bounding box center [31, 172] width 62 height 280
